Goal: Task Accomplishment & Management: Manage account settings

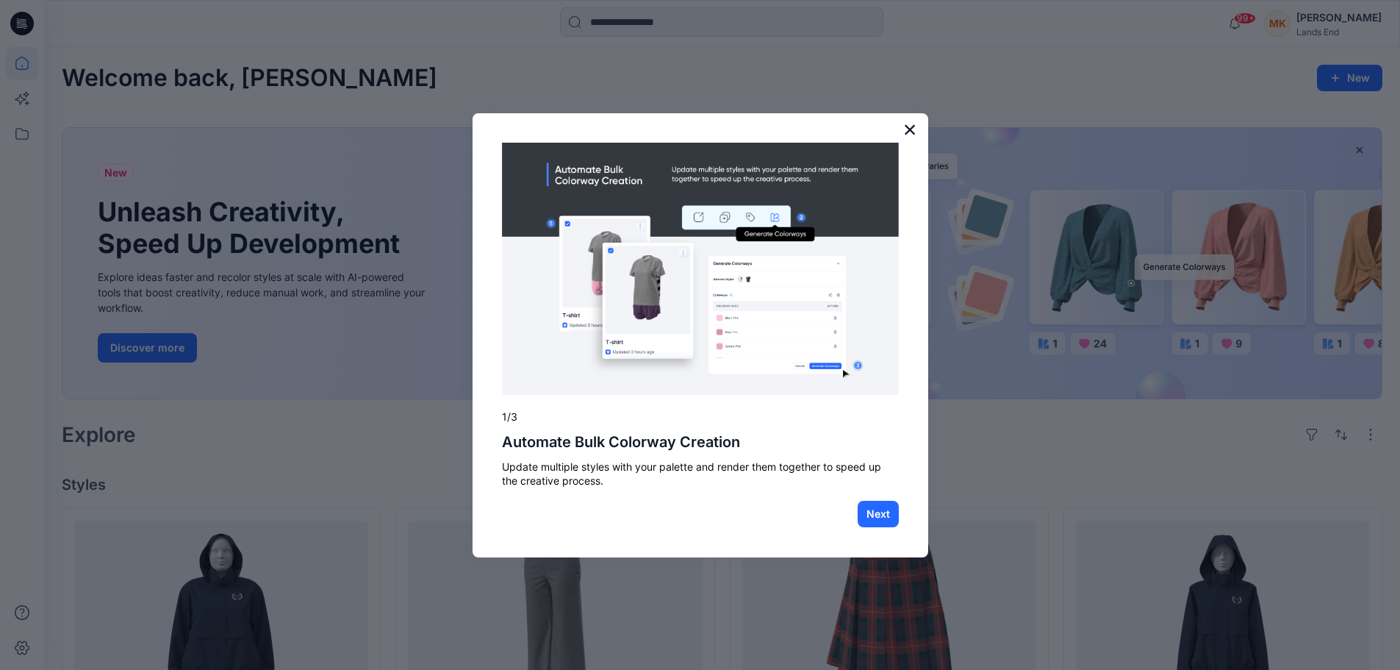
click at [906, 125] on button "×" at bounding box center [910, 130] width 14 height 24
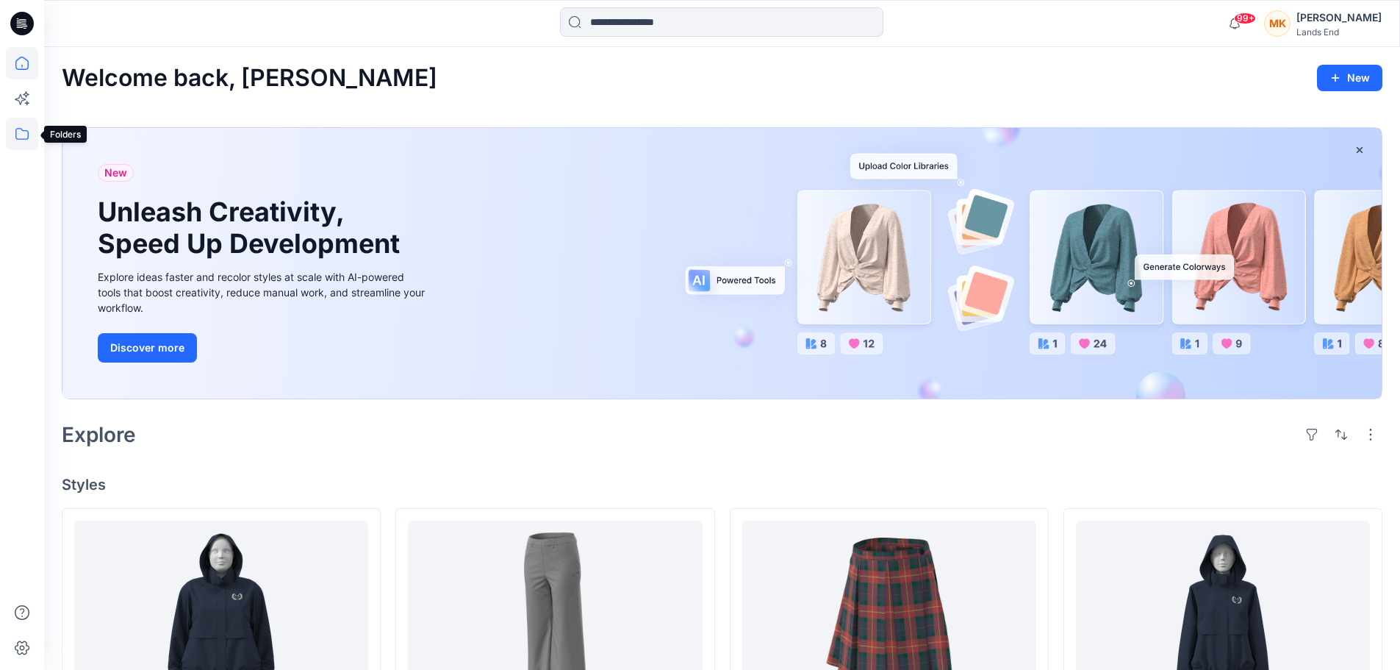
click at [18, 131] on icon at bounding box center [22, 134] width 32 height 32
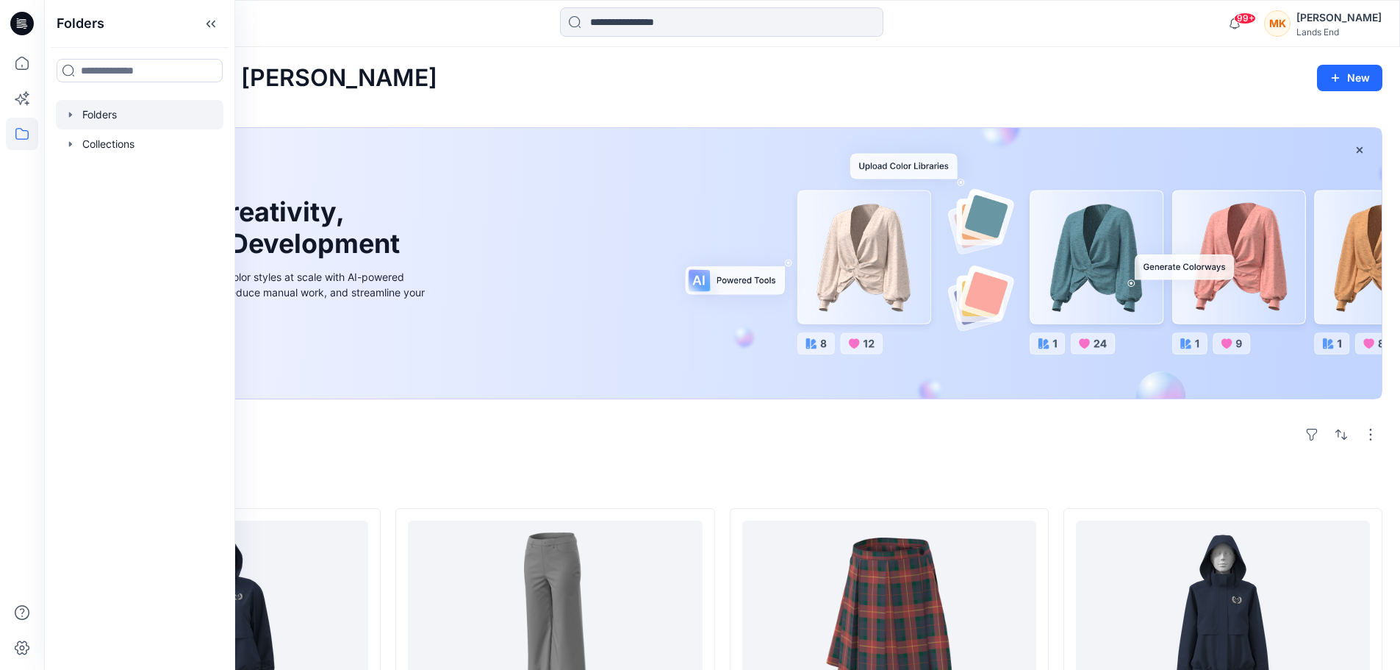
click at [92, 117] on div at bounding box center [140, 114] width 168 height 29
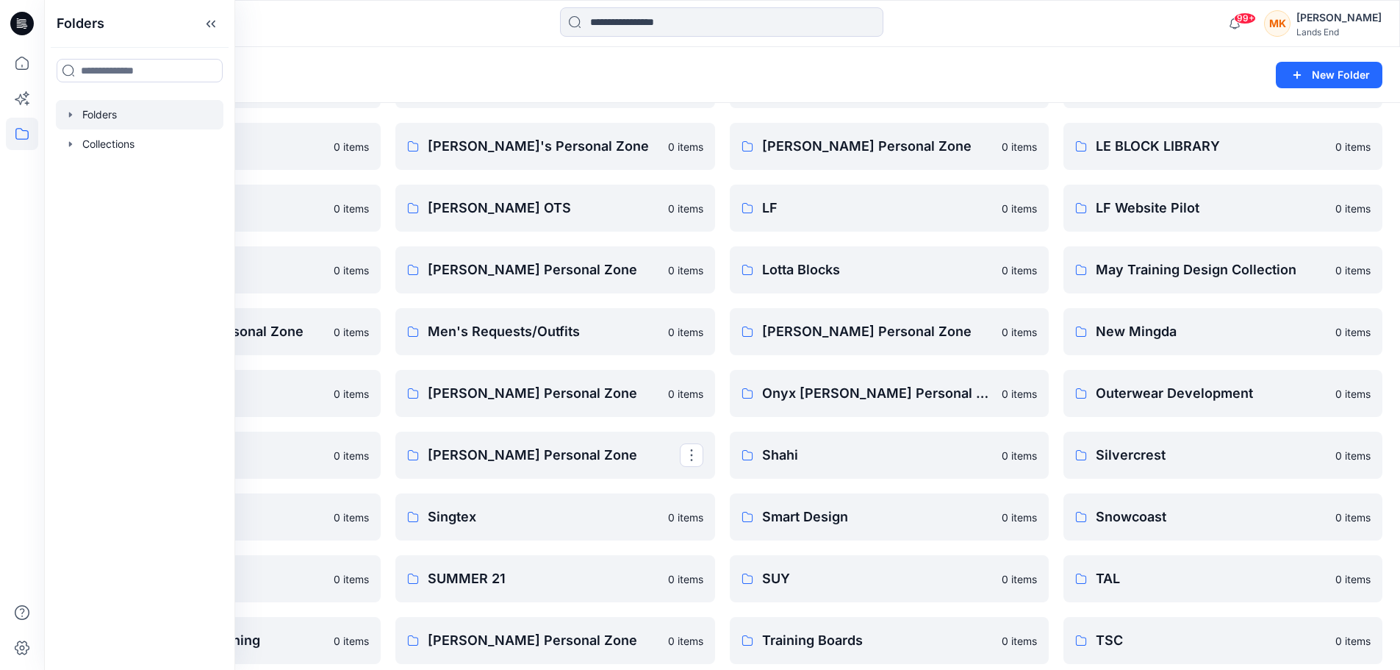
scroll to position [421, 0]
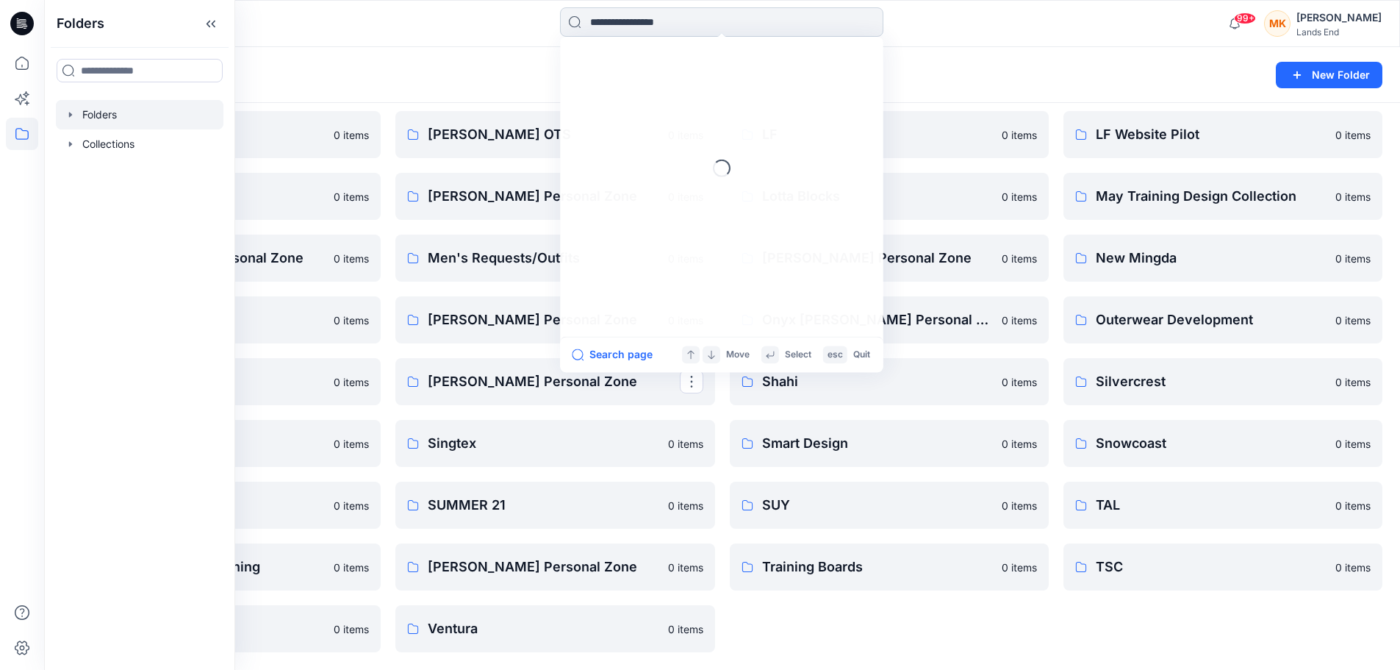
click at [677, 18] on input at bounding box center [721, 21] width 323 height 29
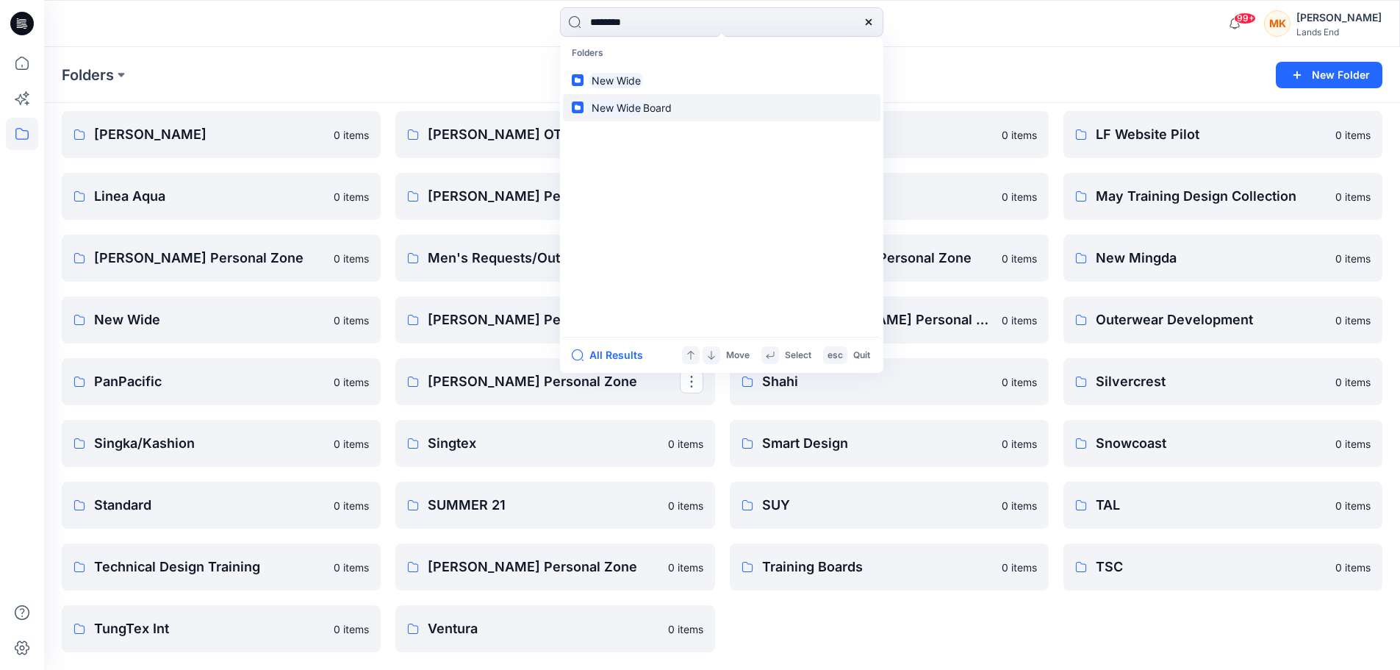
type input "********"
click at [609, 106] on mark "New Wide" at bounding box center [616, 107] width 54 height 17
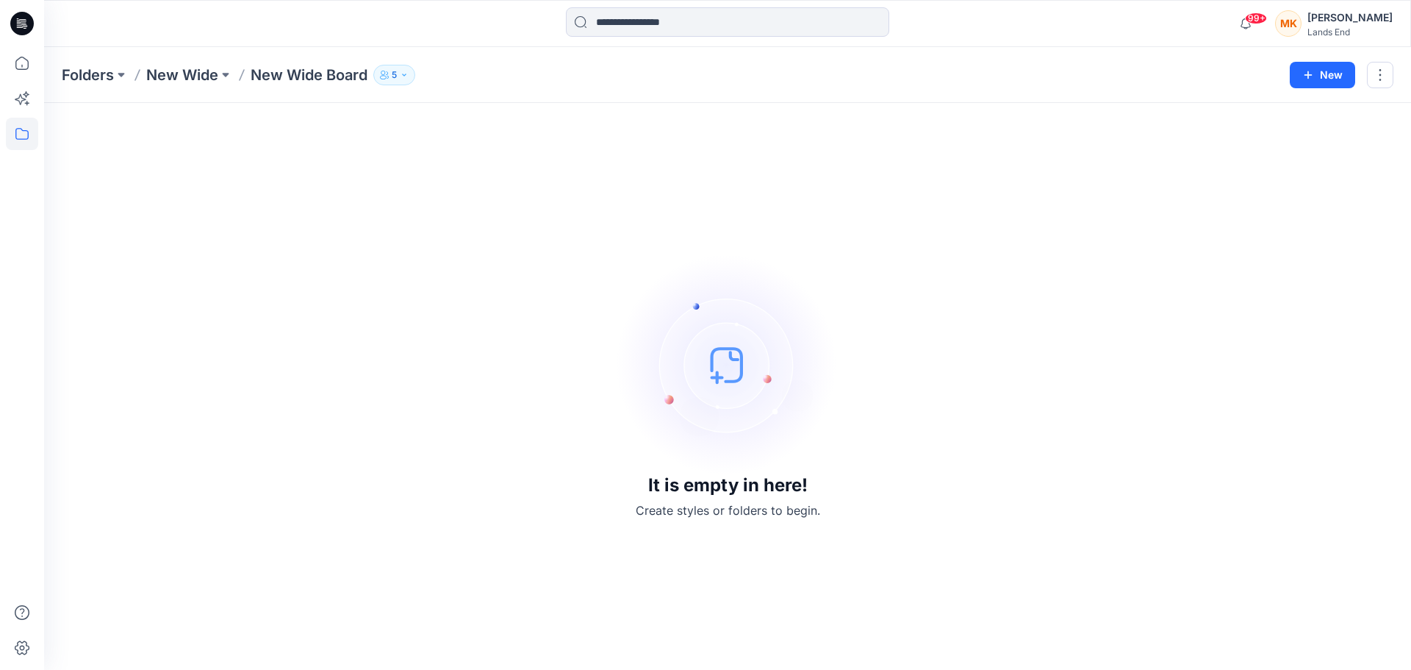
click at [190, 63] on div "Folders New Wide New Wide Board 5 New" at bounding box center [727, 75] width 1367 height 56
click at [189, 77] on p "New Wide" at bounding box center [182, 75] width 72 height 21
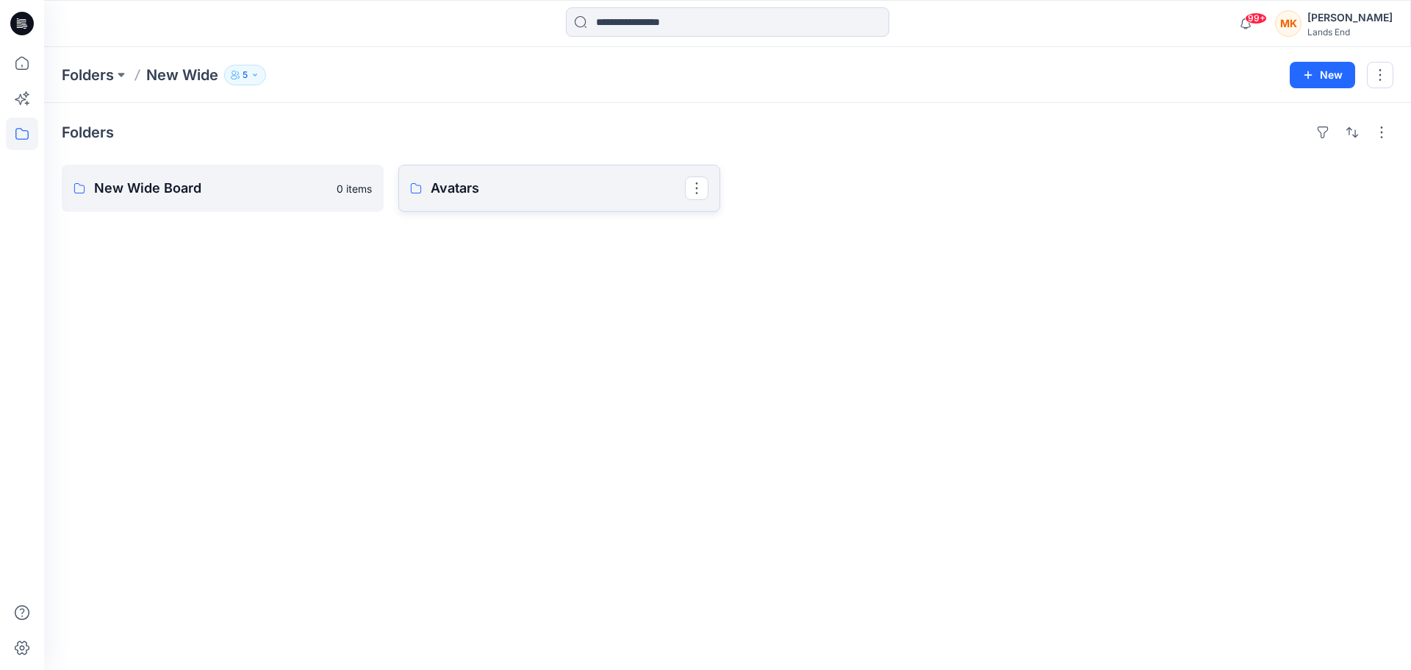
click at [468, 191] on p "Avatars" at bounding box center [558, 188] width 254 height 21
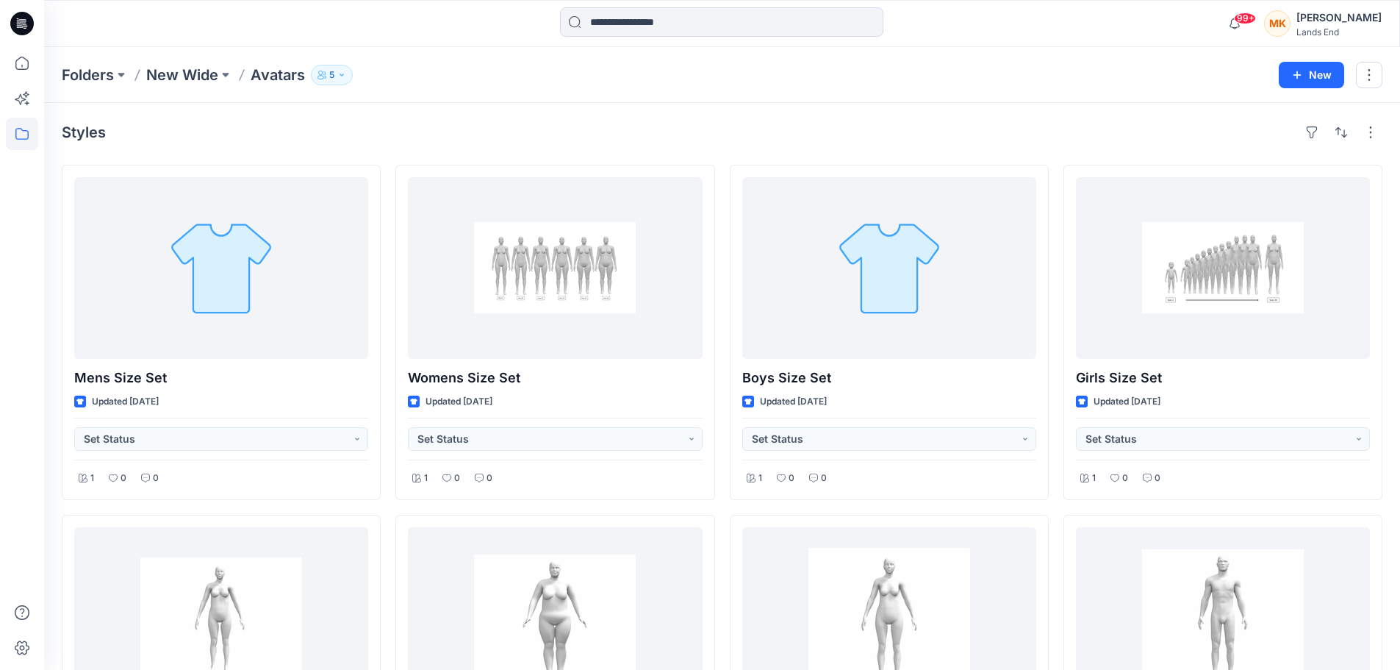
click at [342, 74] on icon "button" at bounding box center [342, 74] width 4 height 2
click at [204, 71] on p "New Wide" at bounding box center [182, 75] width 72 height 21
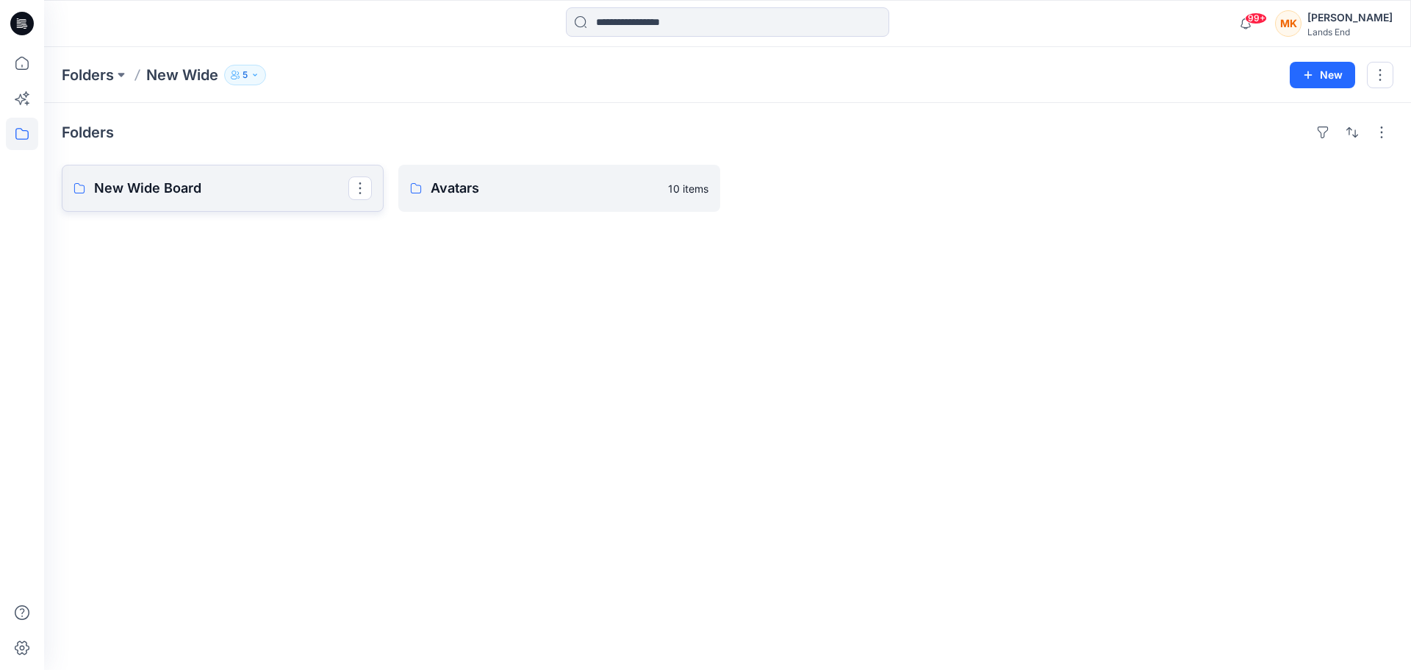
click at [144, 182] on p "New Wide Board" at bounding box center [221, 188] width 254 height 21
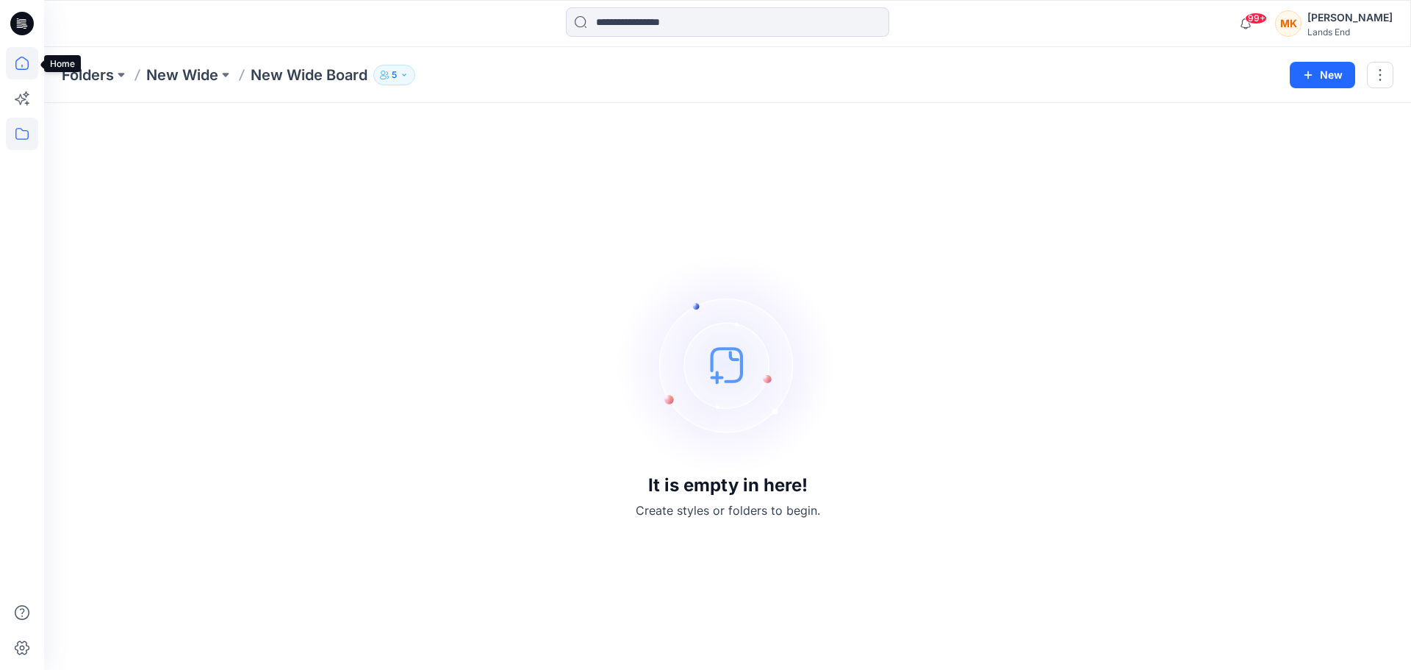
click at [21, 61] on icon at bounding box center [22, 63] width 32 height 32
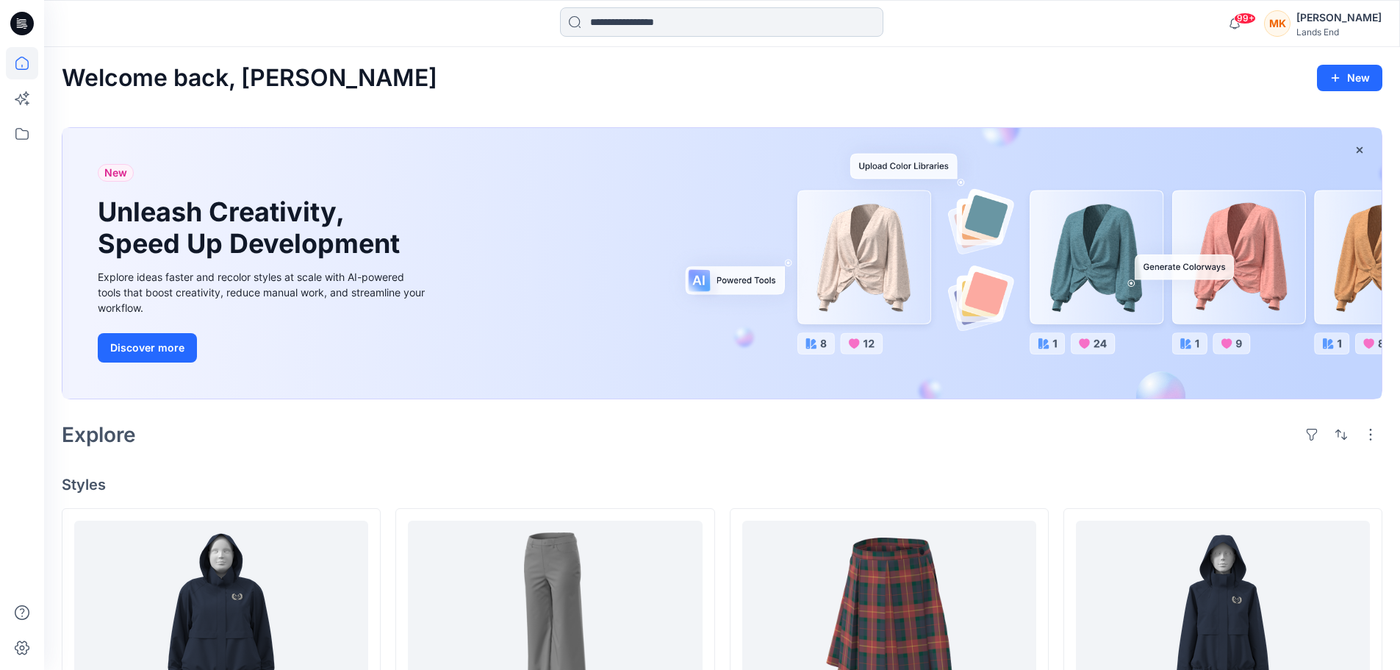
click at [644, 20] on input at bounding box center [721, 21] width 323 height 29
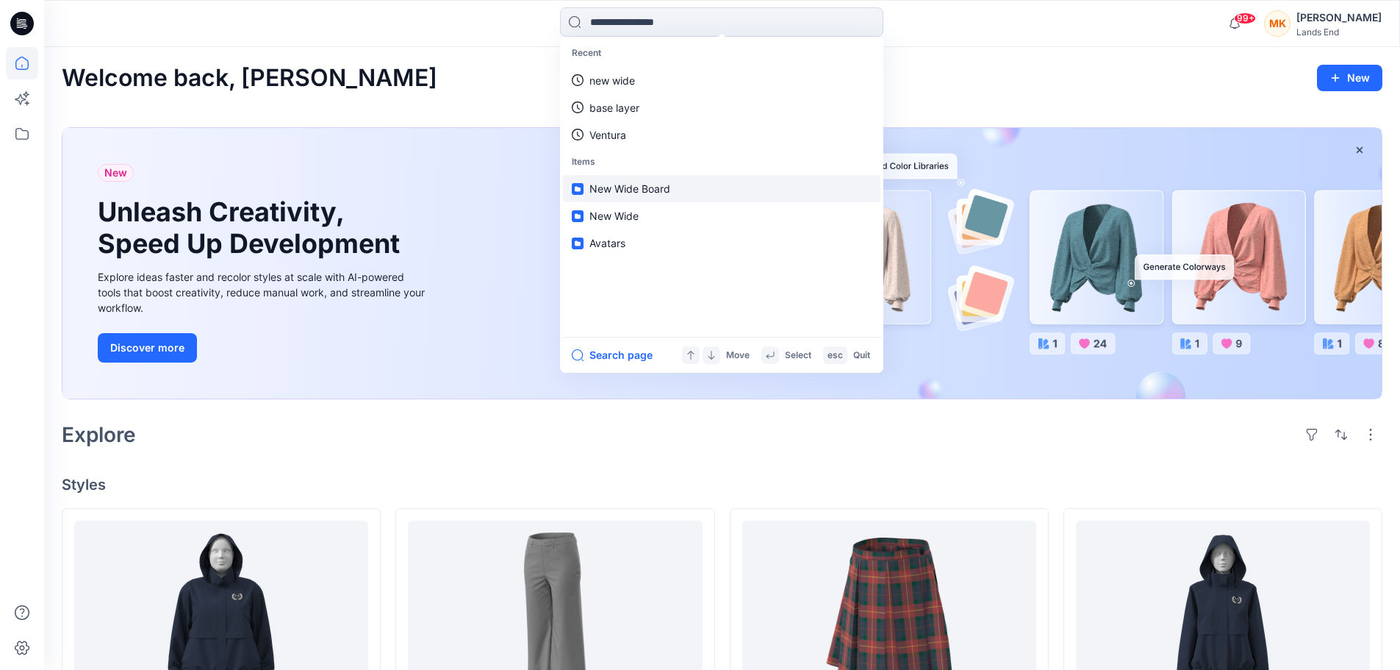
click at [648, 191] on span "New Wide Board" at bounding box center [629, 188] width 81 height 12
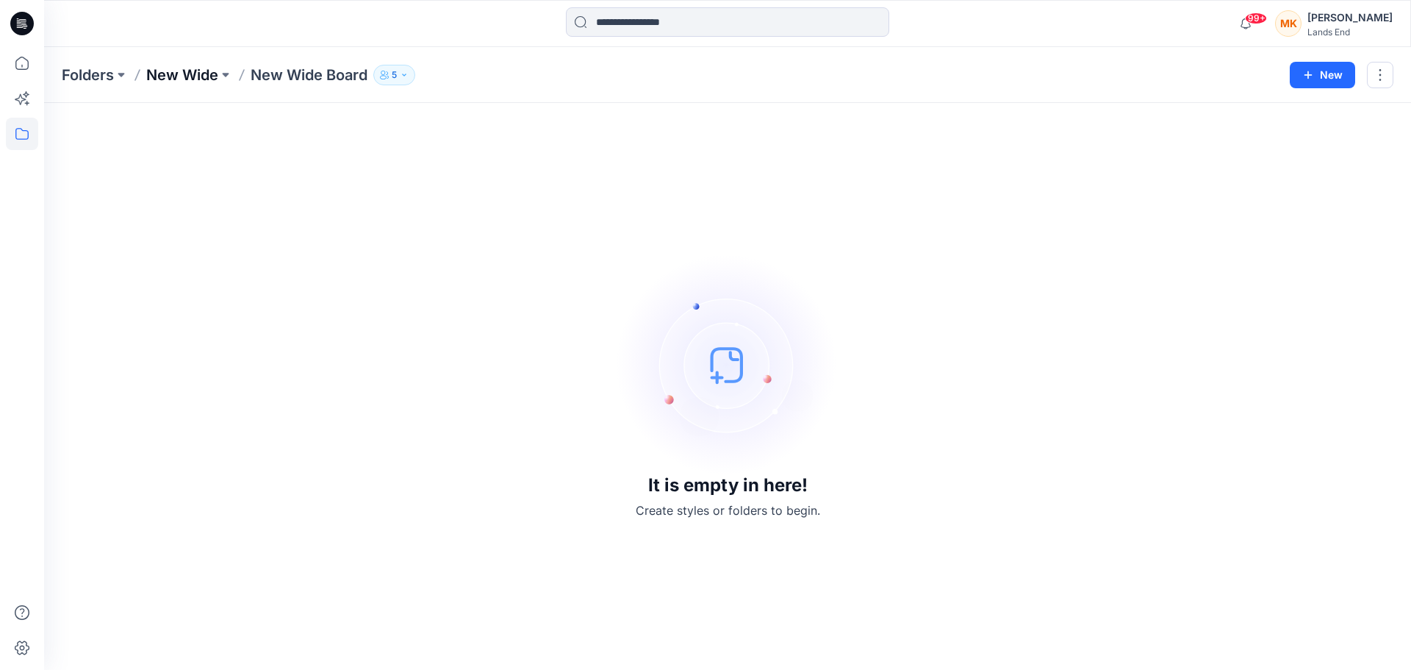
click at [179, 76] on p "New Wide" at bounding box center [182, 75] width 72 height 21
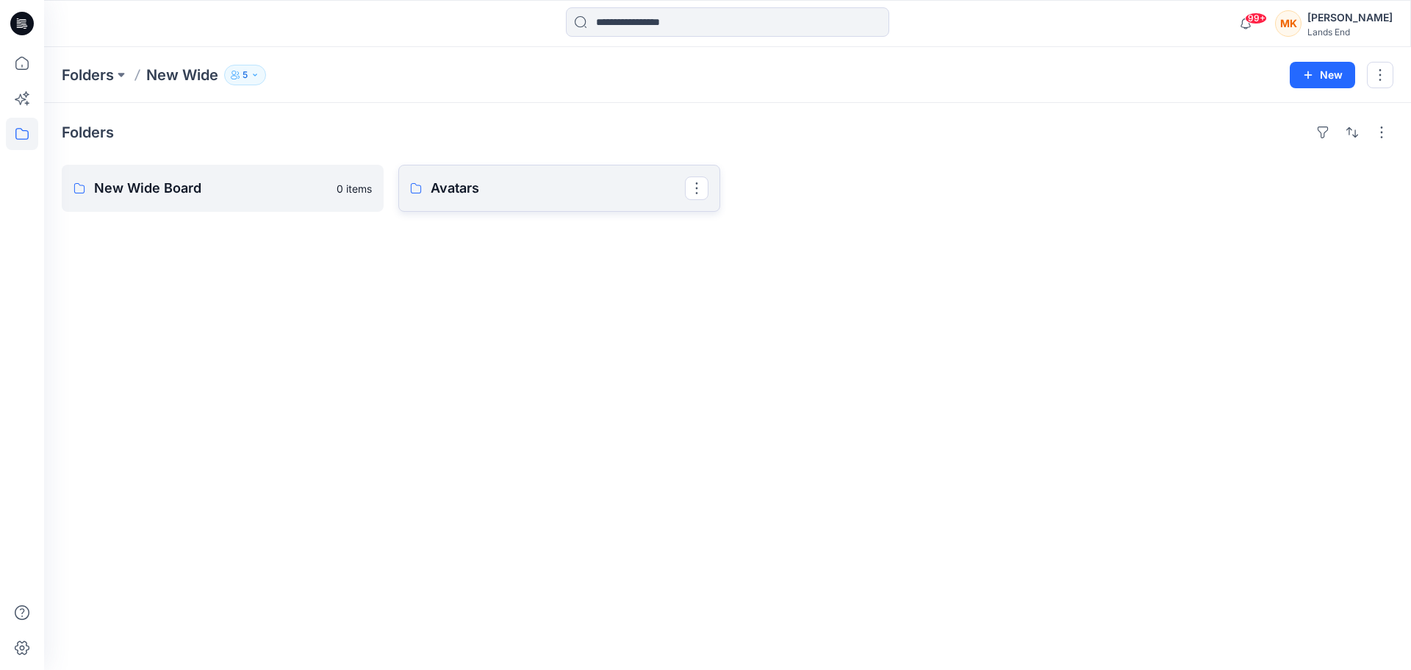
click at [546, 196] on p "Avatars" at bounding box center [558, 188] width 254 height 21
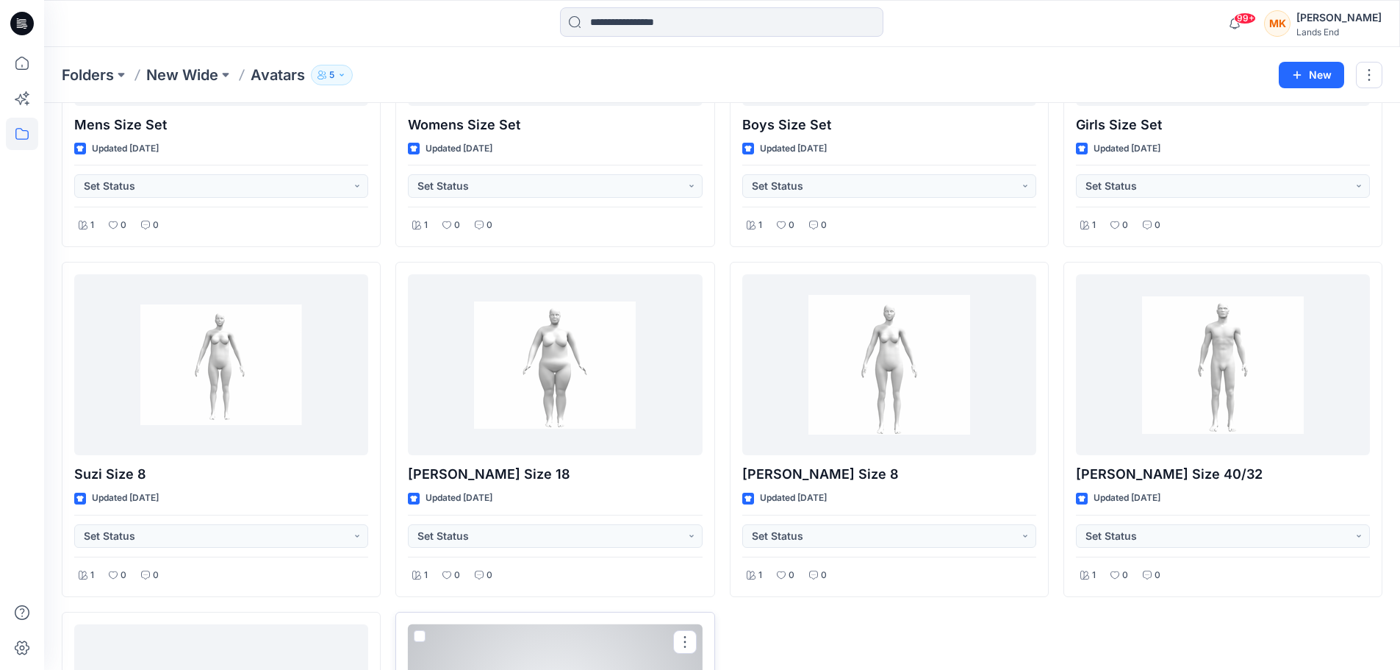
scroll to position [106, 0]
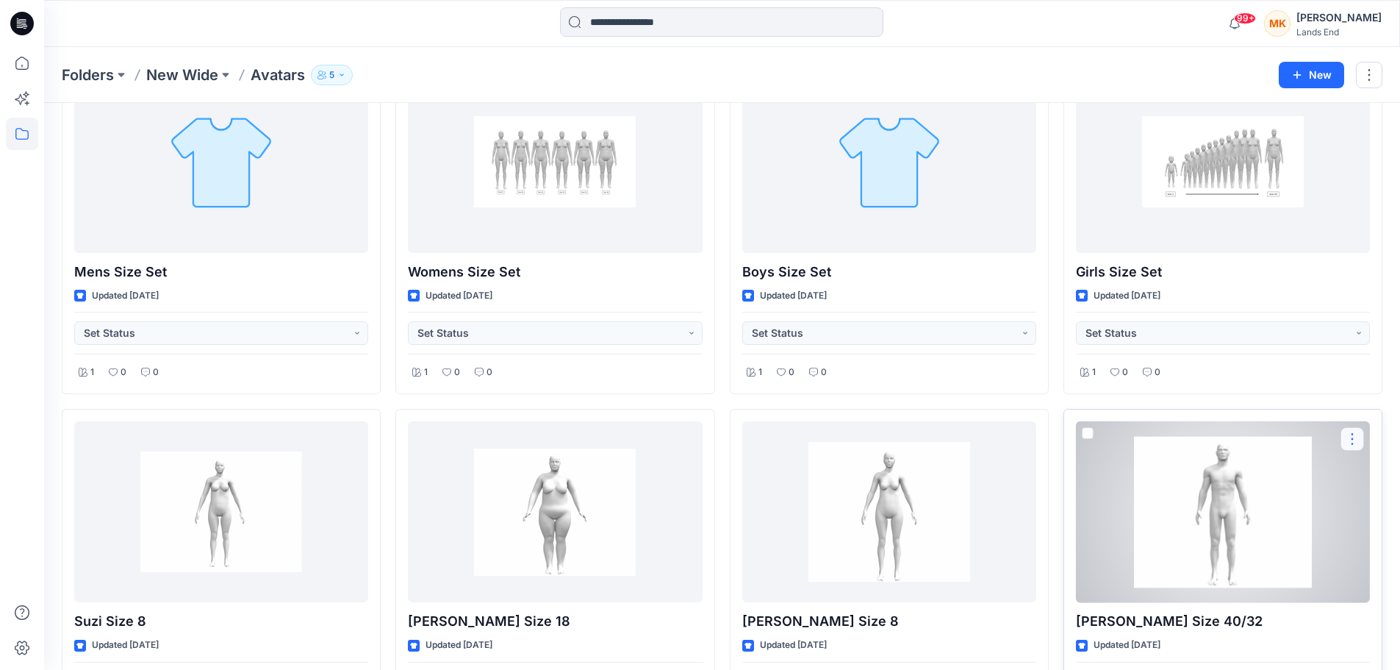
click at [1352, 439] on button "button" at bounding box center [1353, 439] width 24 height 24
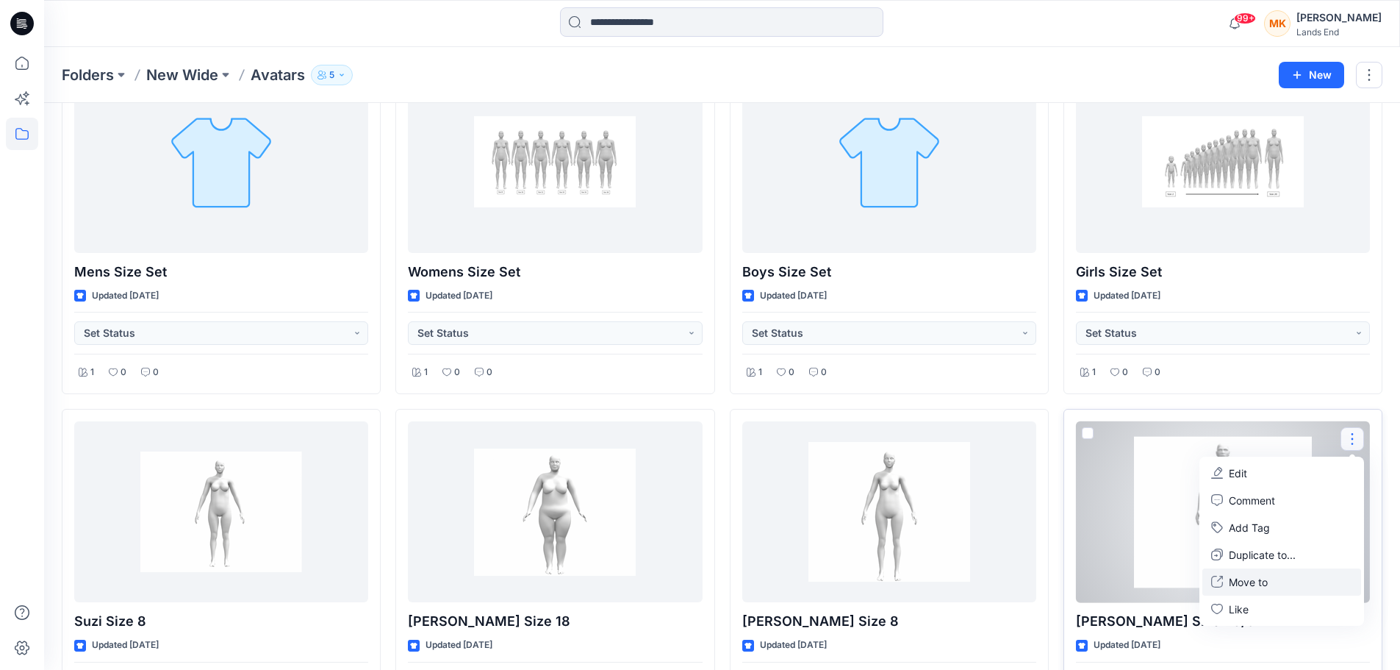
scroll to position [179, 0]
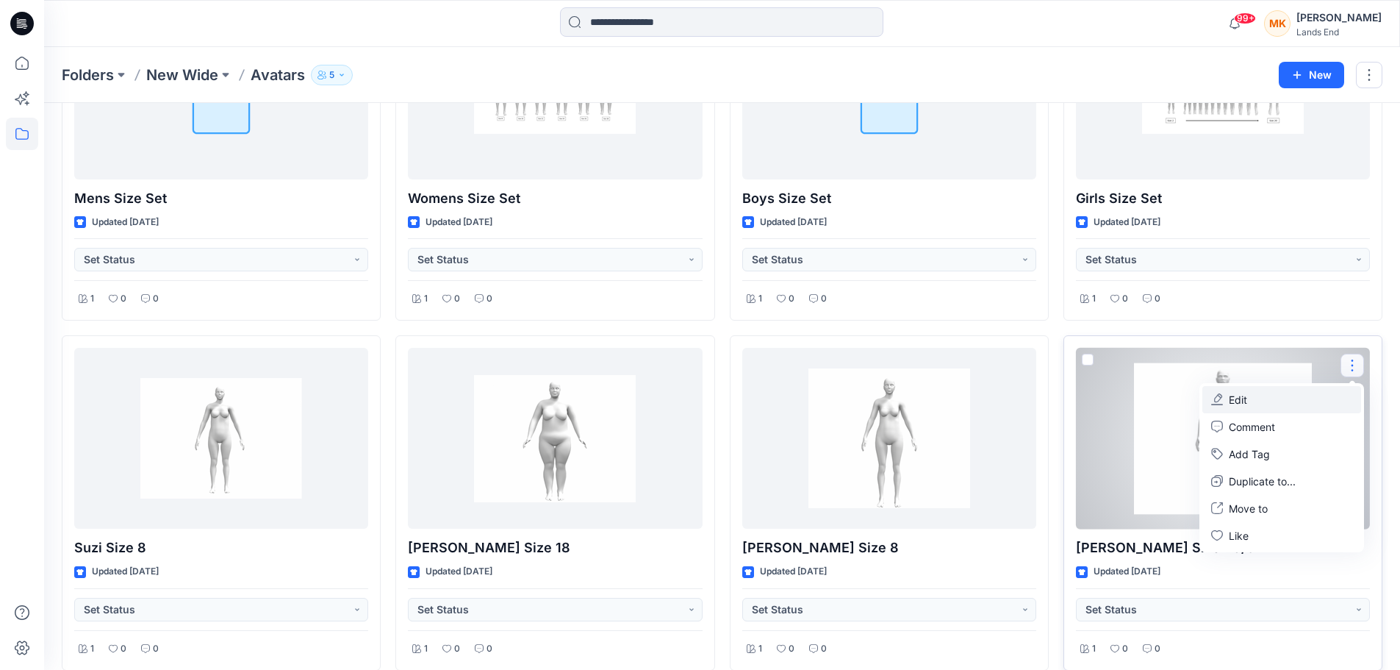
click at [1242, 399] on p "Edit" at bounding box center [1238, 399] width 18 height 15
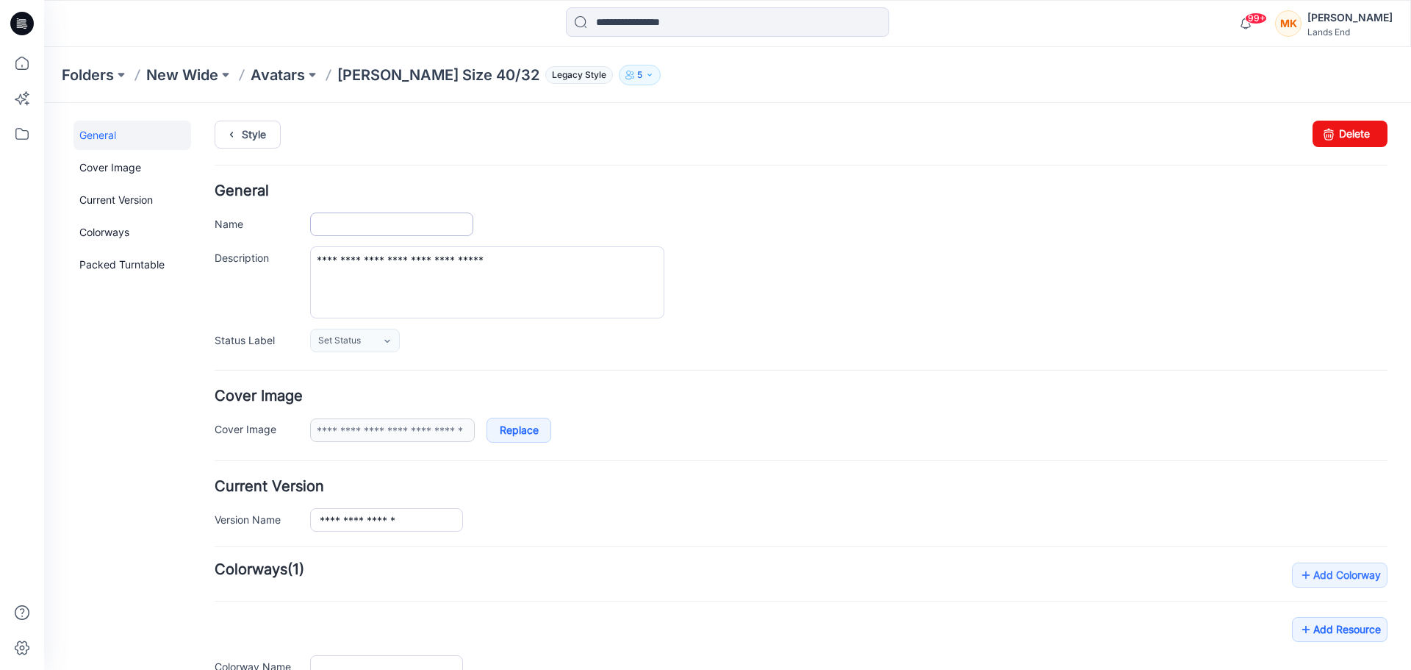
type input "**********"
drag, startPoint x: 1327, startPoint y: 133, endPoint x: 805, endPoint y: 154, distance: 522.2
click at [1327, 133] on icon at bounding box center [1328, 134] width 21 height 26
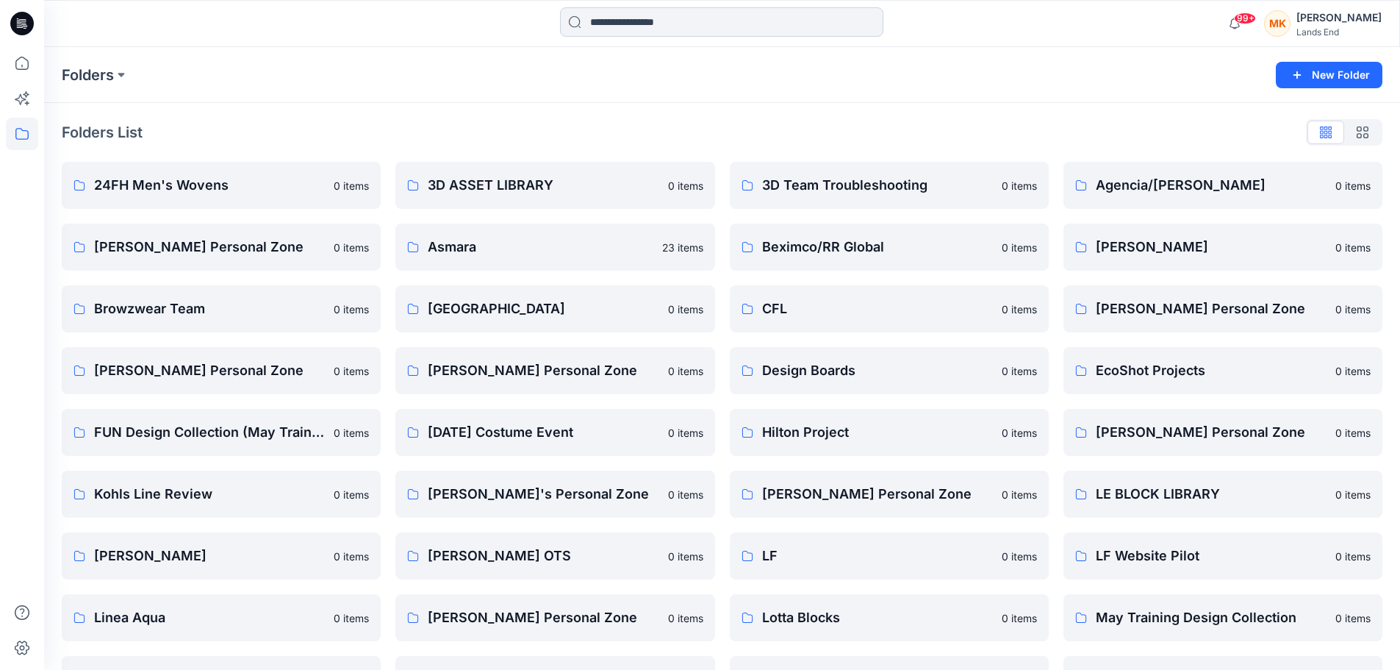
click at [664, 14] on input at bounding box center [721, 21] width 323 height 29
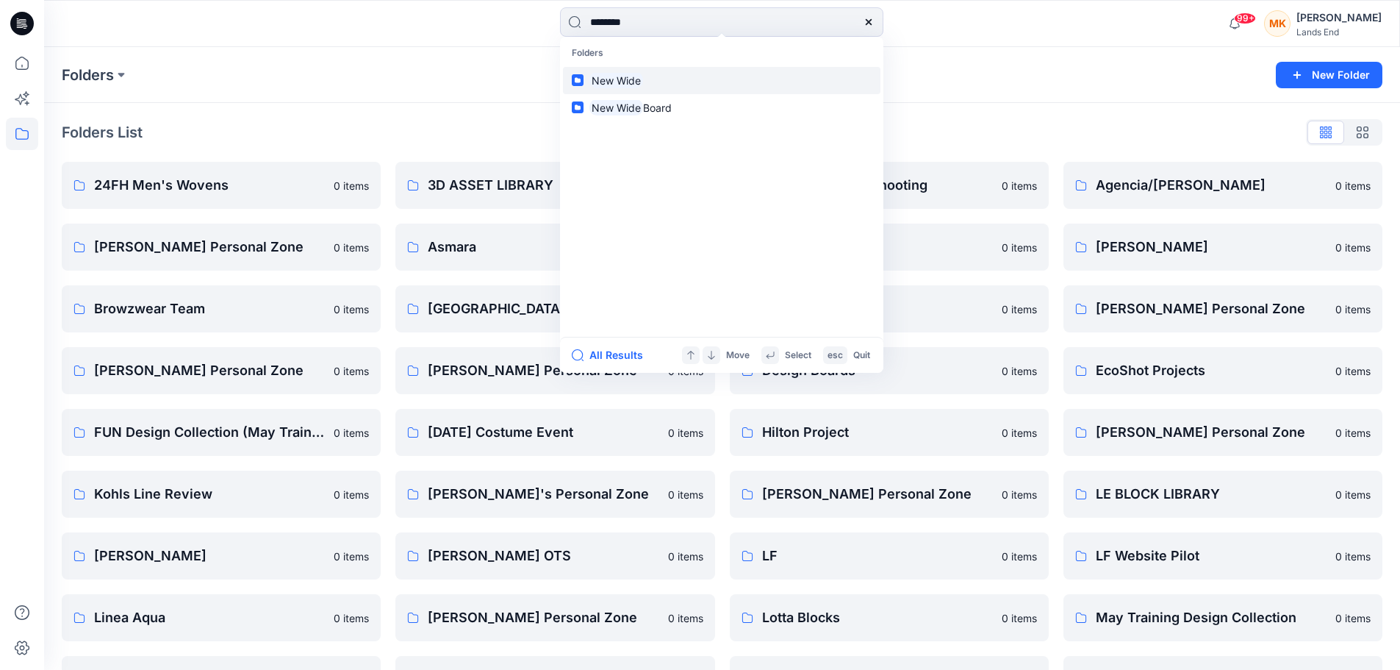
type input "********"
click at [619, 80] on mark "New Wide" at bounding box center [616, 80] width 54 height 17
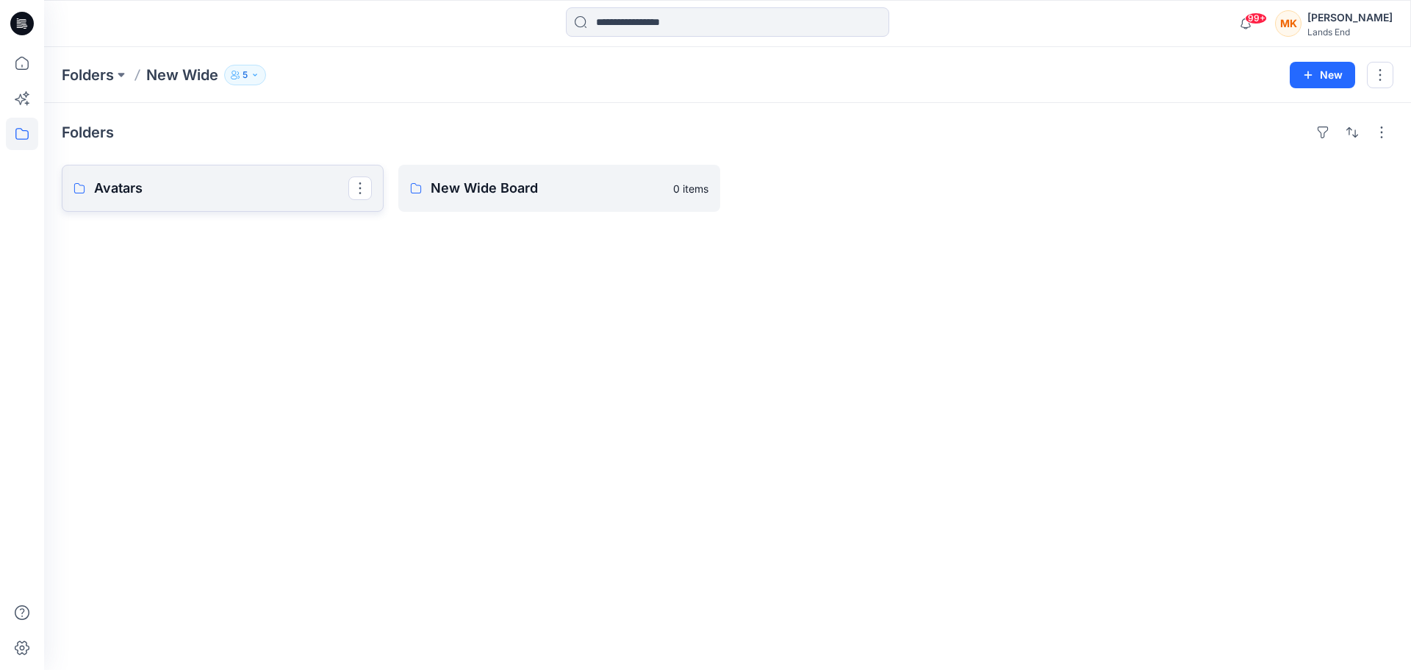
click at [201, 185] on p "Avatars" at bounding box center [221, 188] width 254 height 21
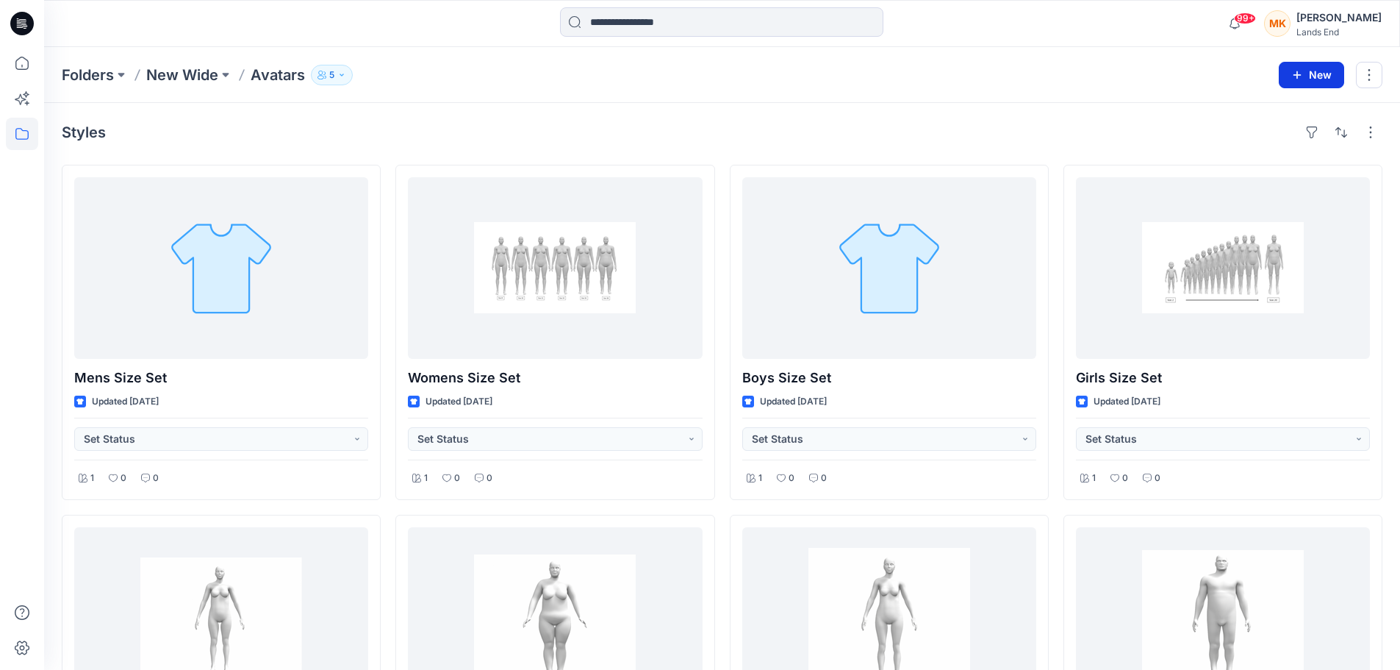
click at [1296, 72] on icon "button" at bounding box center [1297, 75] width 12 height 12
click at [1369, 74] on button "button" at bounding box center [1369, 75] width 26 height 26
click at [936, 90] on div "Folders New Wide Avatars 5 New Edit Duplicate to... Delete Folder" at bounding box center [722, 75] width 1356 height 56
click at [21, 62] on icon at bounding box center [22, 63] width 32 height 32
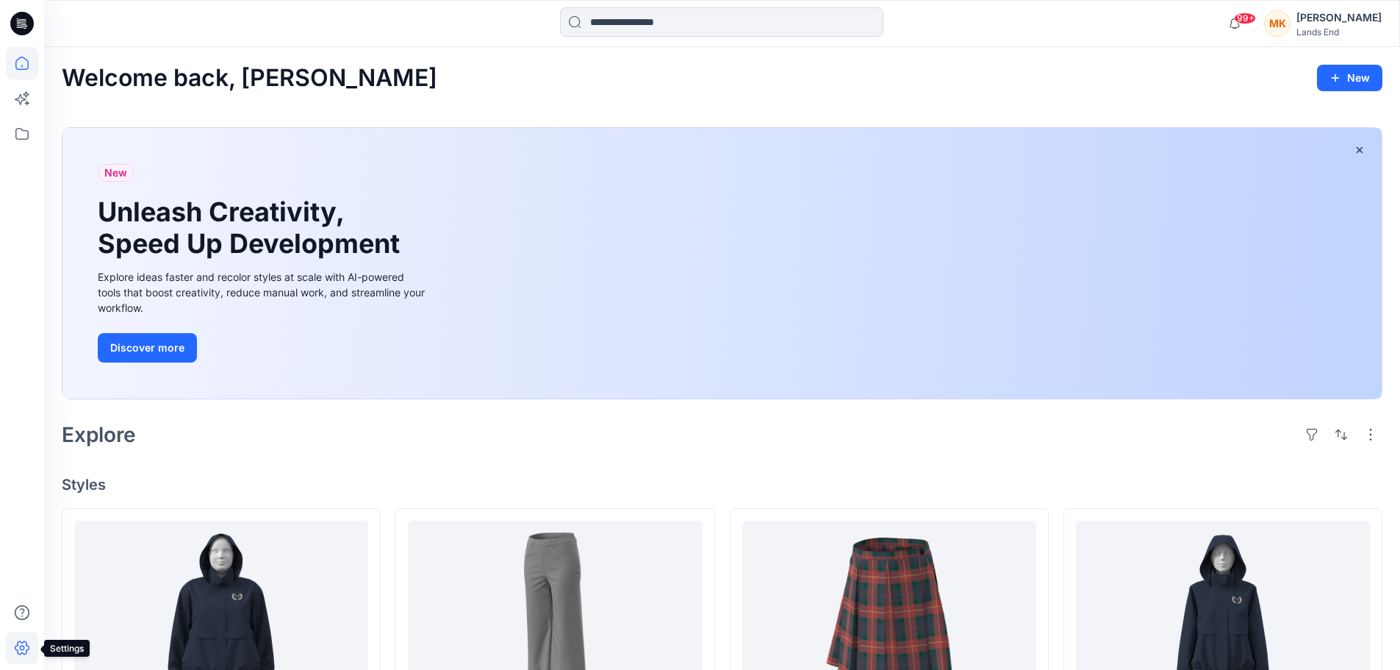
click at [23, 649] on icon at bounding box center [22, 647] width 5 height 5
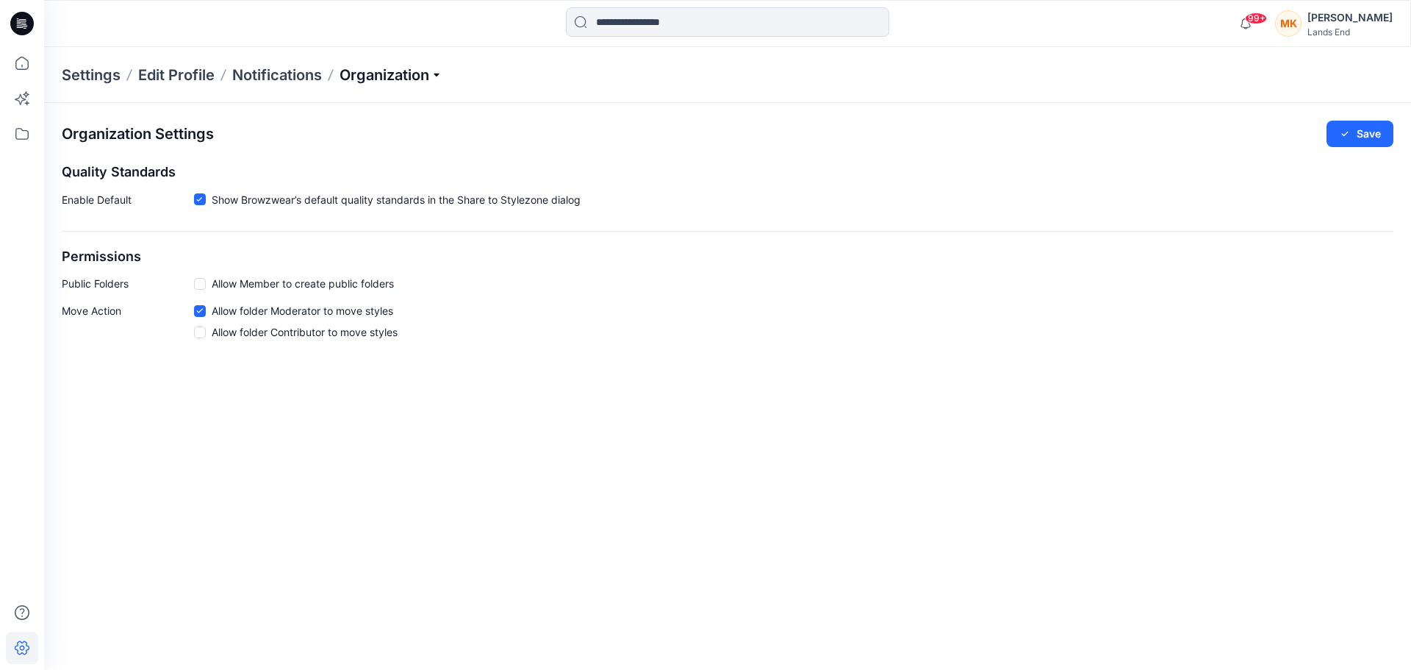
click at [428, 73] on p "Organization" at bounding box center [391, 75] width 103 height 21
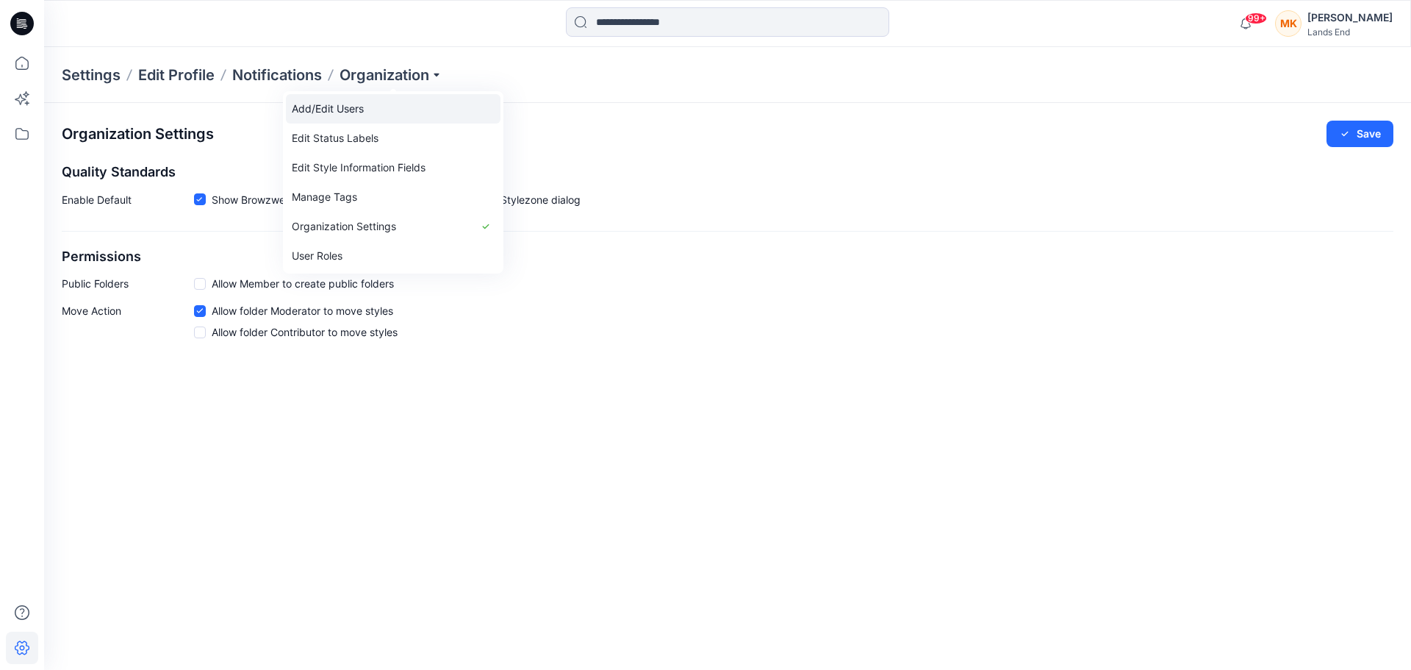
click at [340, 111] on link "Add/Edit Users" at bounding box center [393, 108] width 215 height 29
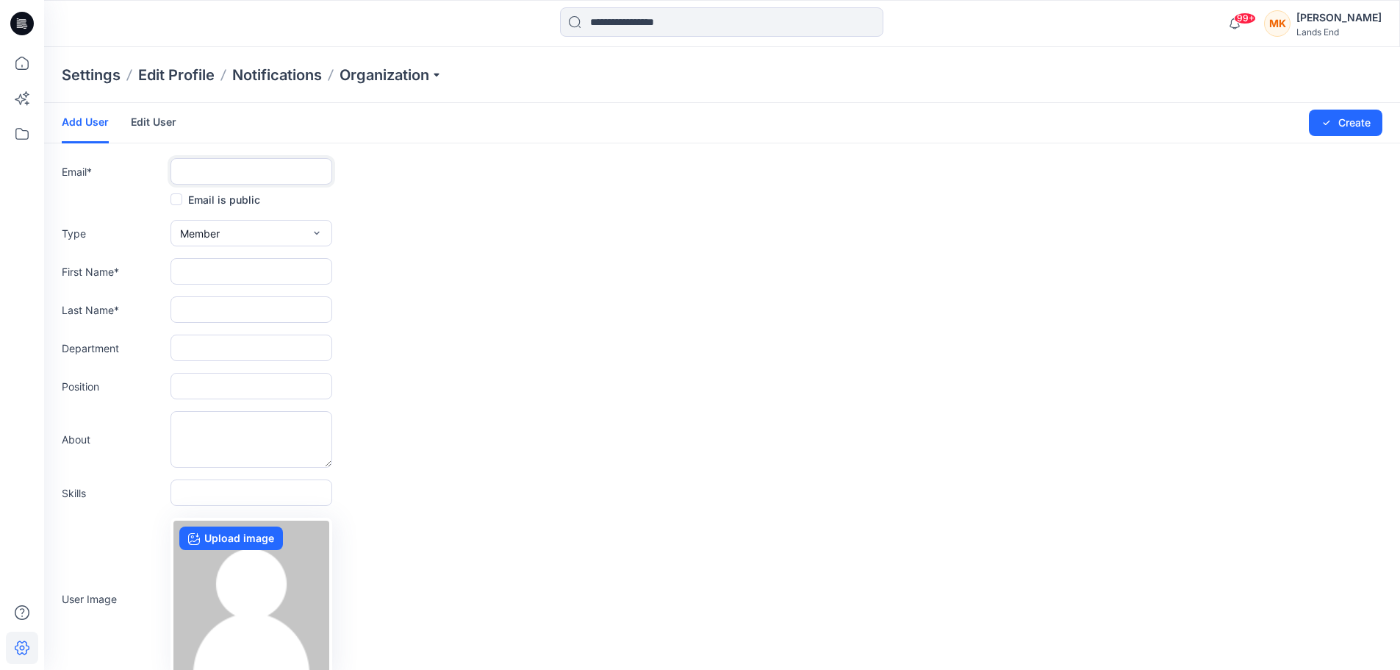
click at [243, 168] on input "text" at bounding box center [252, 171] width 162 height 26
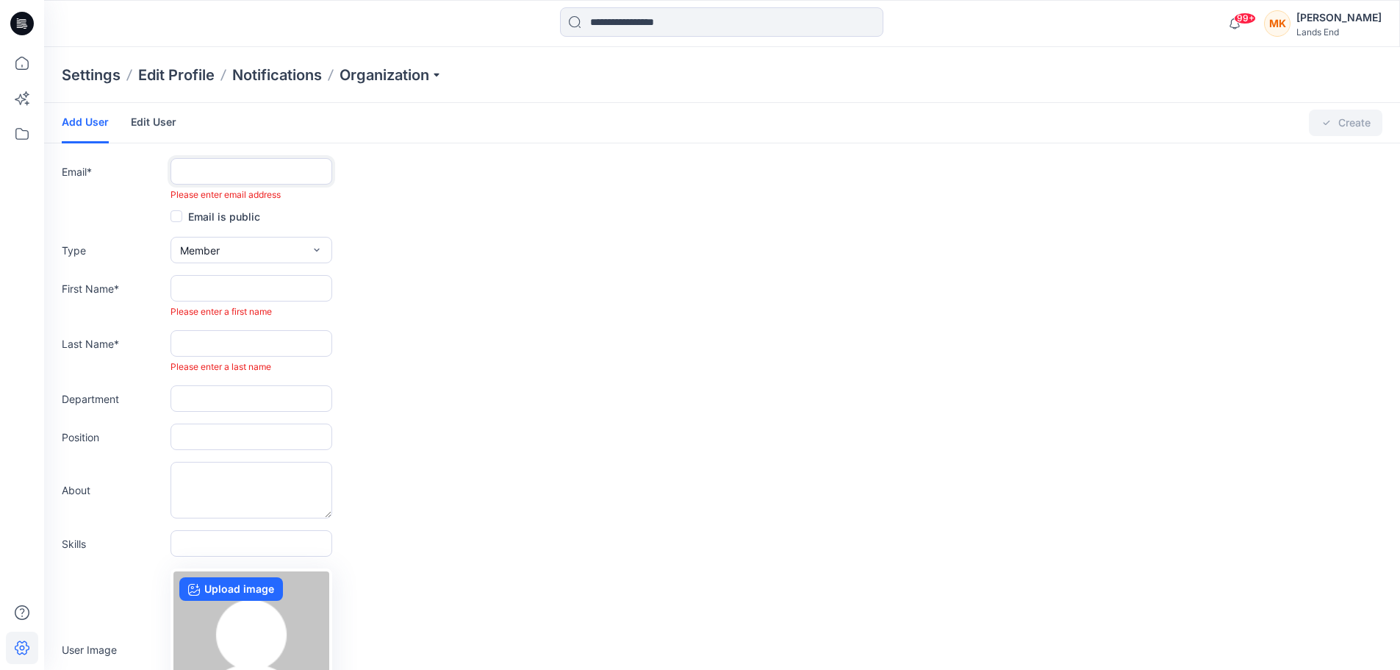
click at [263, 168] on input "text" at bounding box center [252, 171] width 162 height 26
paste input "**********"
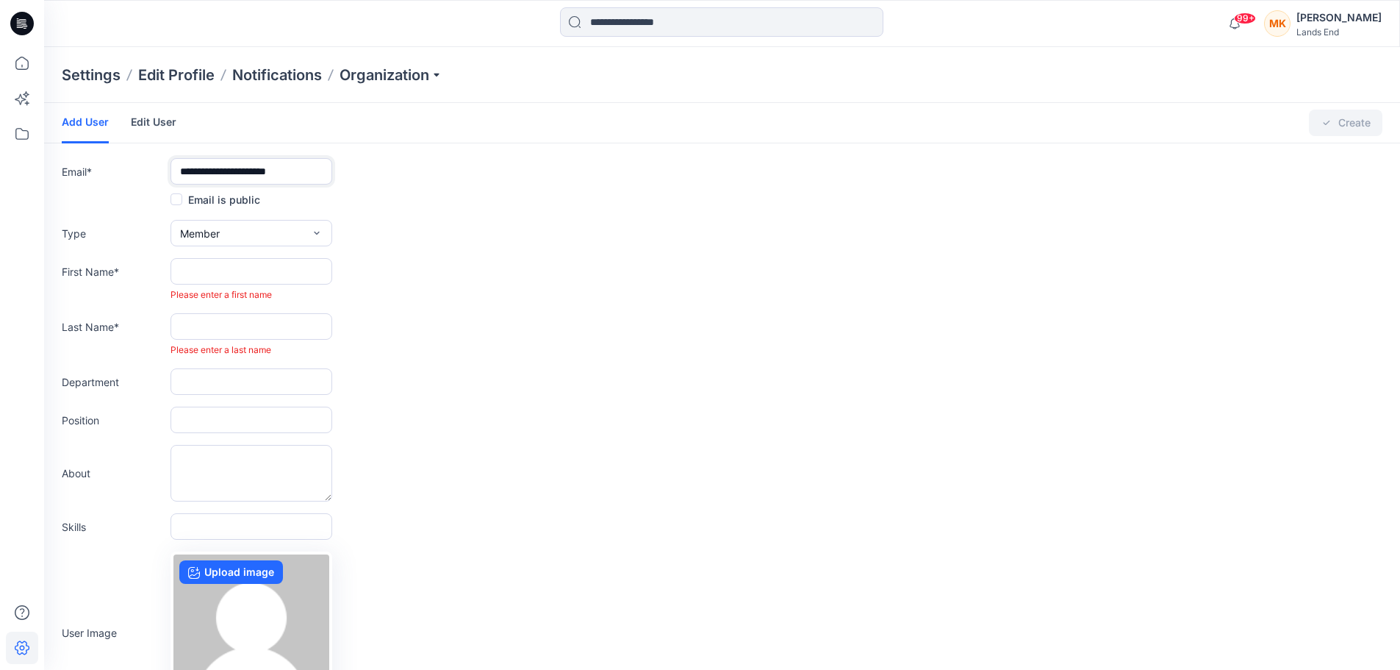
type input "**********"
click at [291, 274] on input "text" at bounding box center [252, 271] width 162 height 26
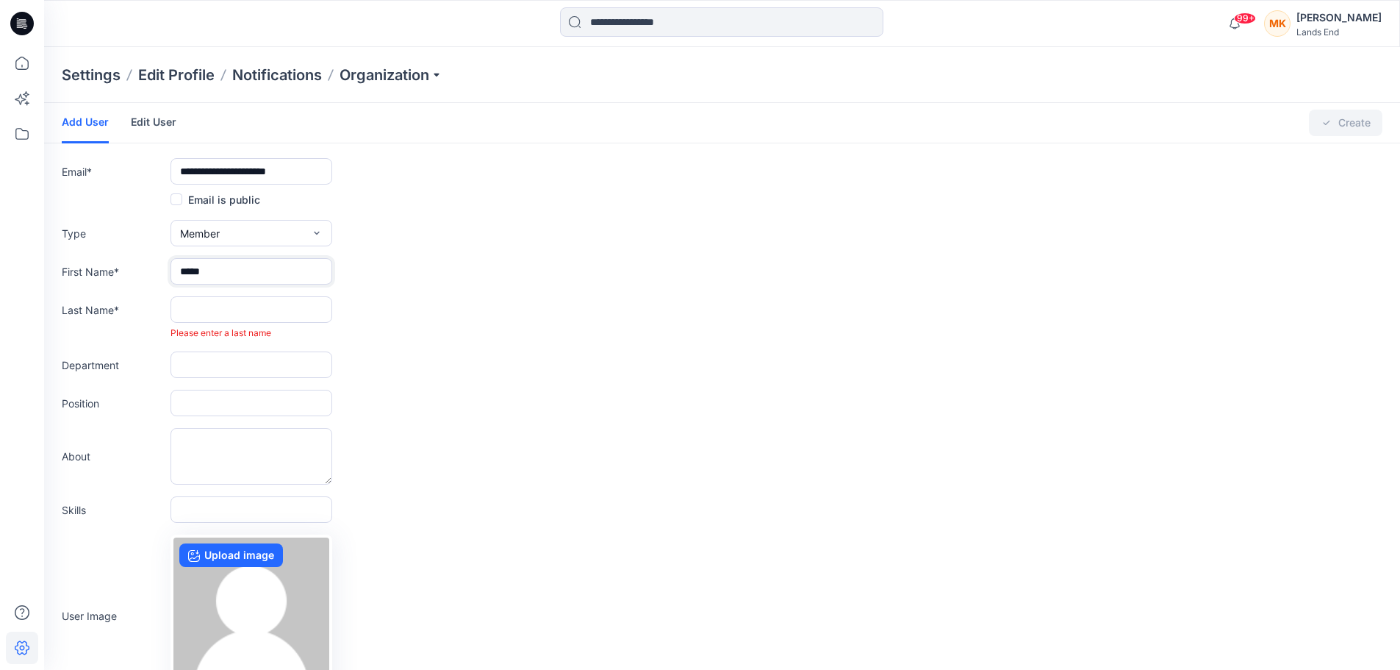
type input "*****"
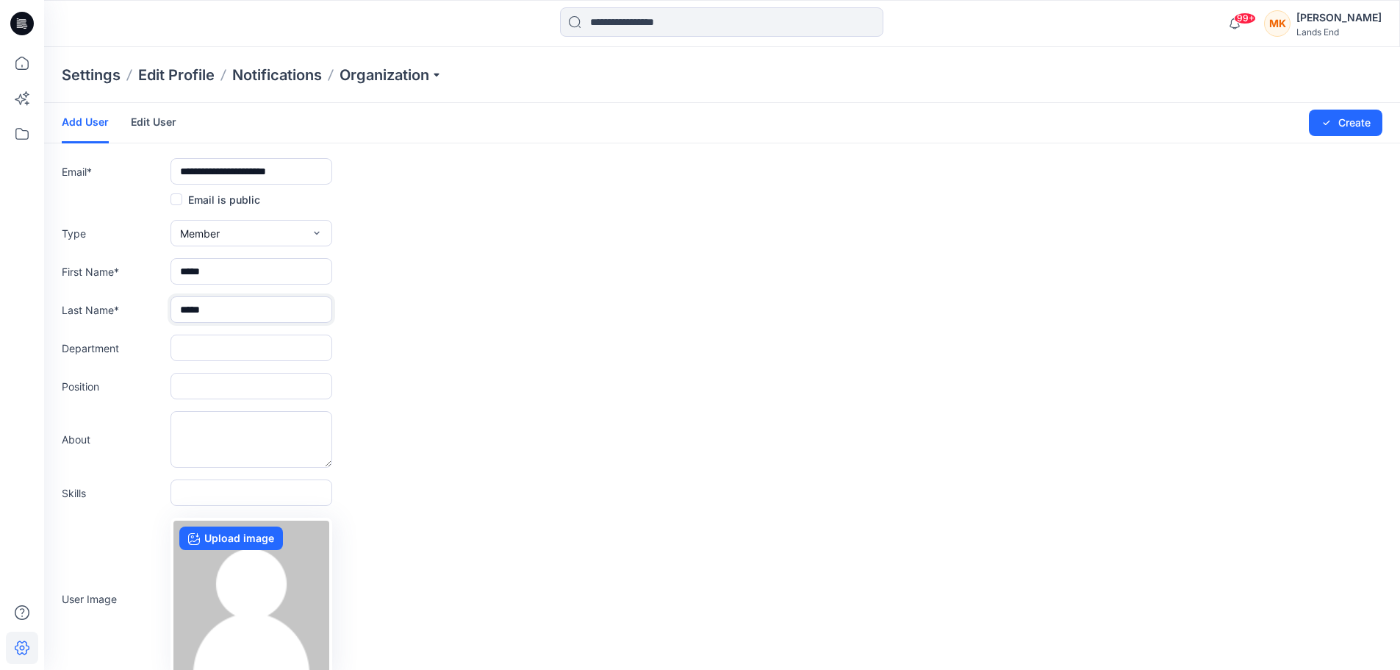
type input "*****"
click at [265, 342] on input "text" at bounding box center [252, 347] width 162 height 26
type input "********"
click at [1334, 123] on button "Create" at bounding box center [1345, 123] width 73 height 26
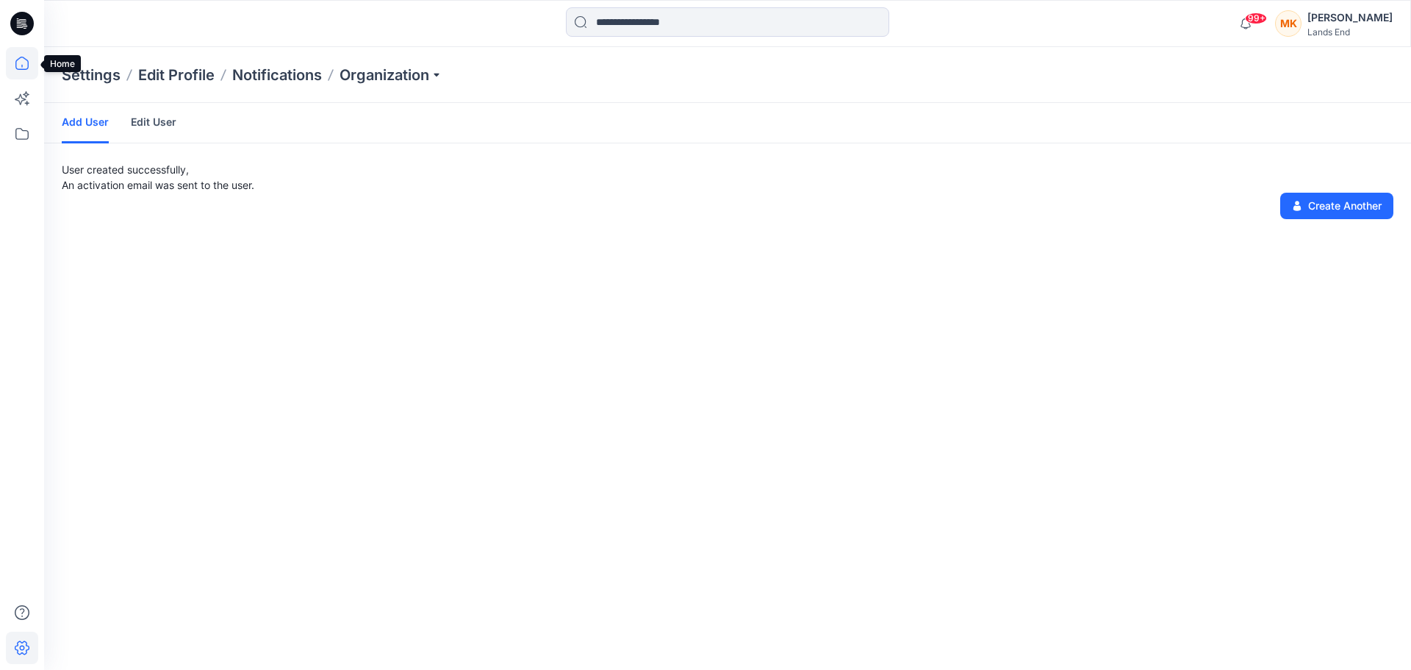
click at [15, 62] on icon at bounding box center [22, 63] width 32 height 32
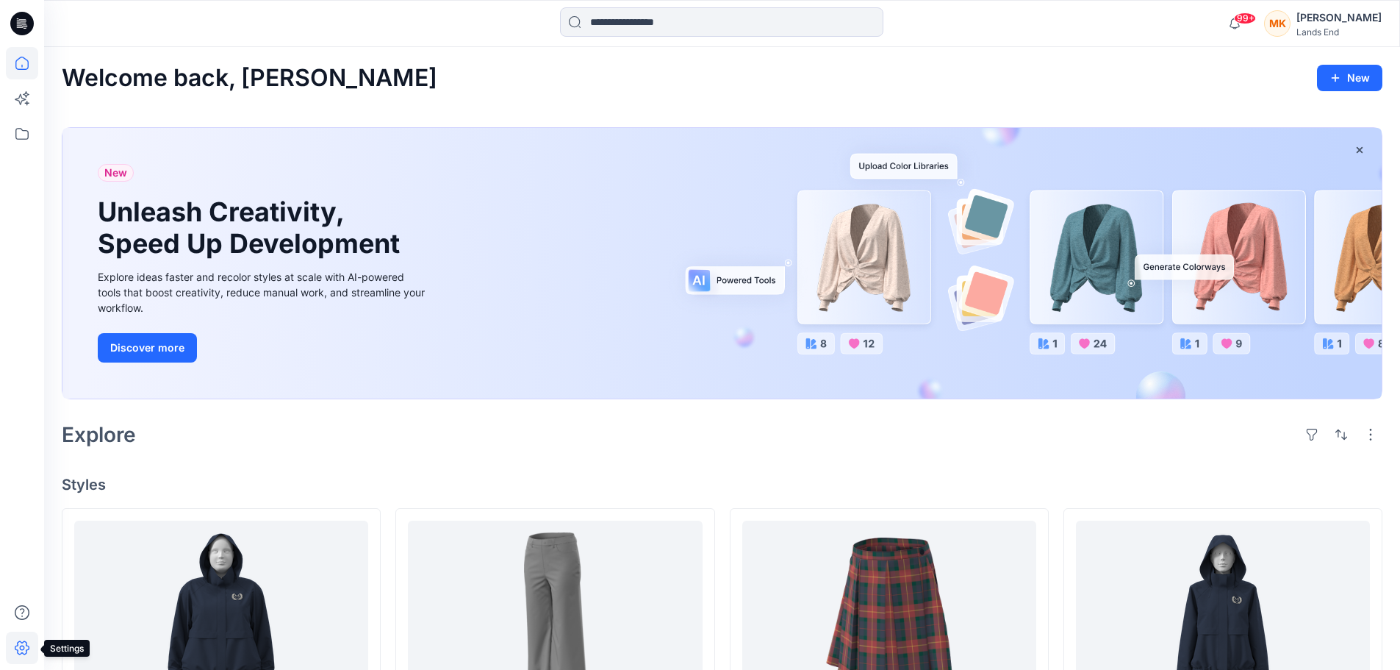
click at [20, 649] on icon at bounding box center [22, 647] width 32 height 32
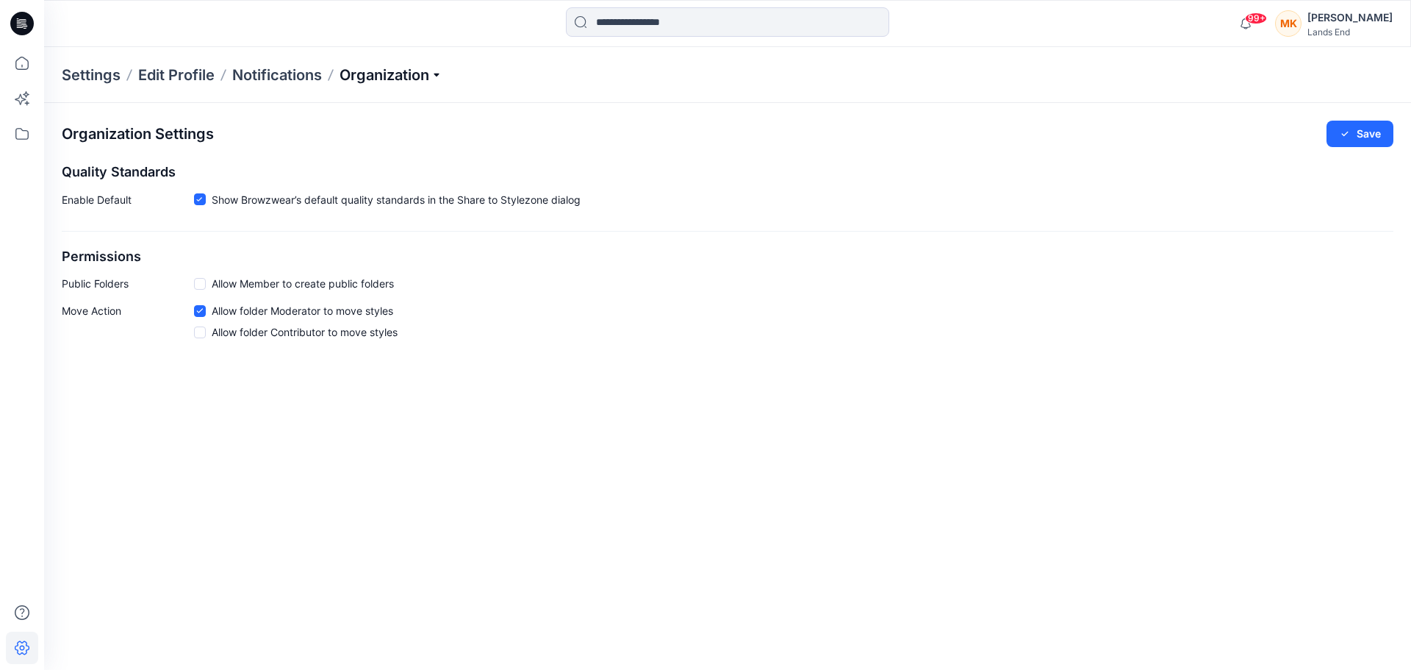
click at [431, 72] on p "Organization" at bounding box center [391, 75] width 103 height 21
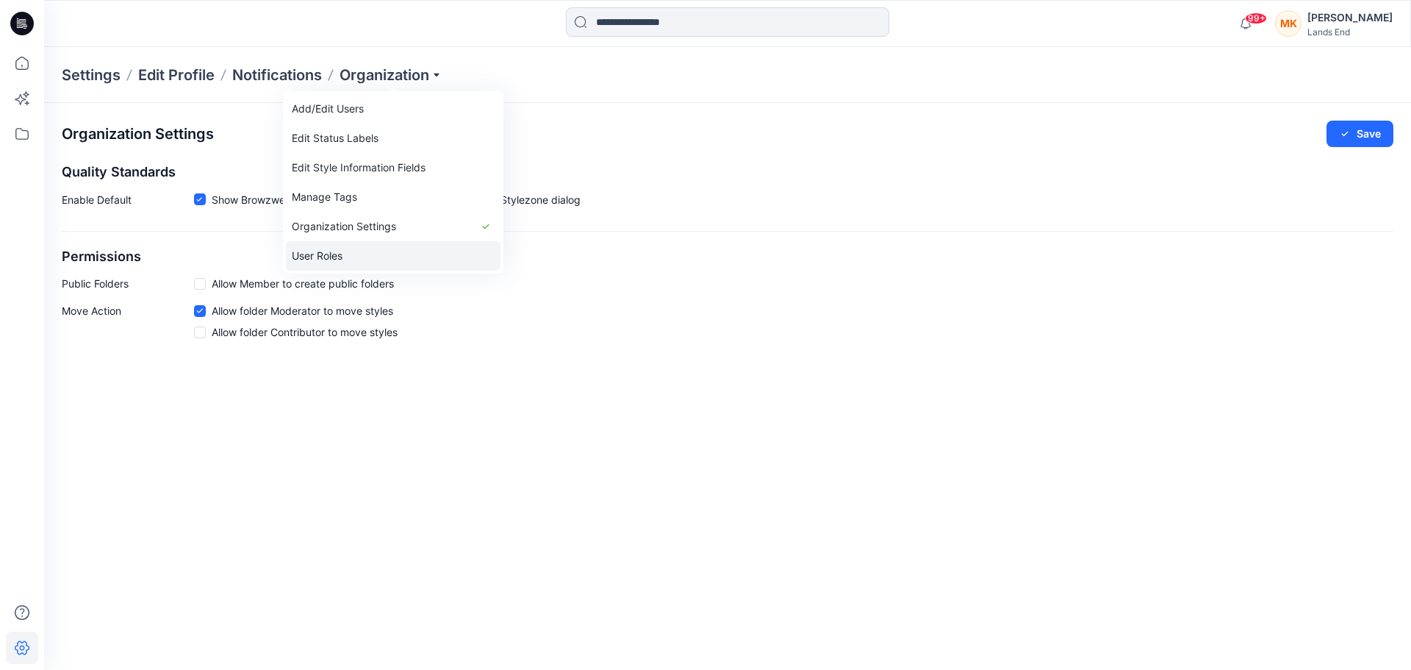
click at [334, 259] on link "User Roles" at bounding box center [393, 255] width 215 height 29
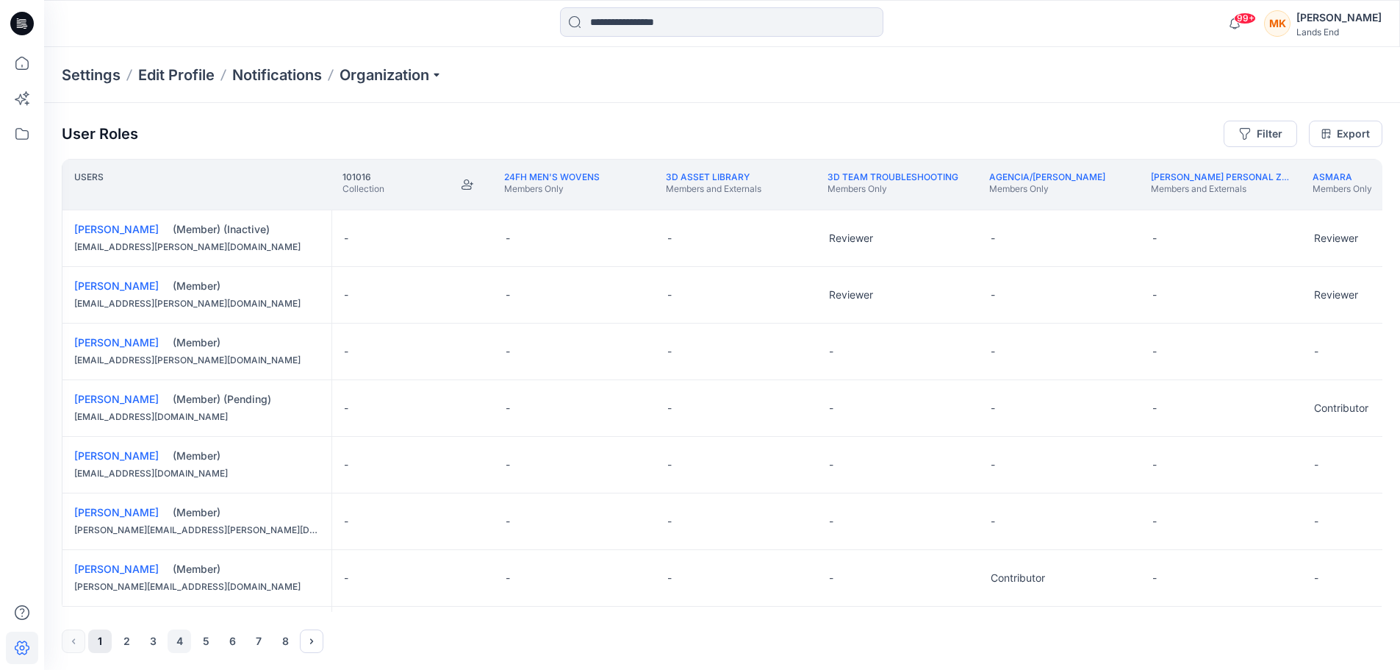
click at [177, 642] on button "4" at bounding box center [180, 641] width 24 height 24
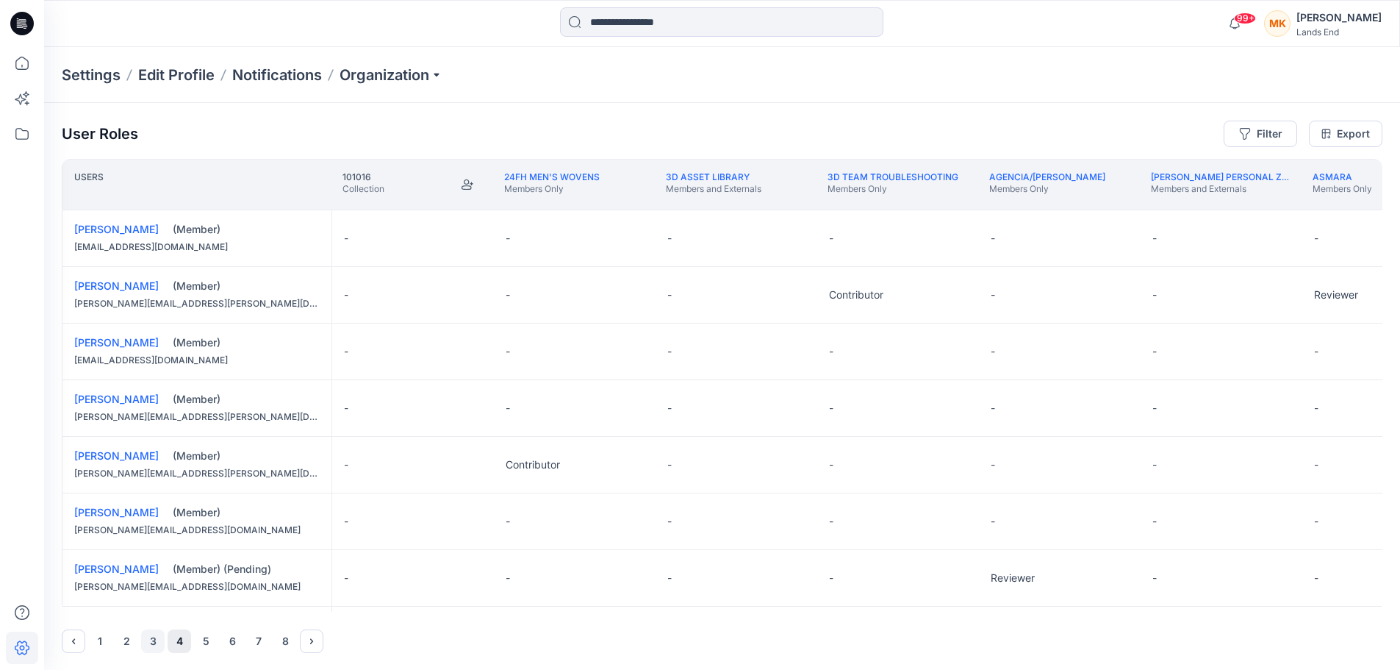
click at [153, 638] on button "3" at bounding box center [153, 641] width 24 height 24
click at [97, 639] on button "1" at bounding box center [100, 641] width 24 height 24
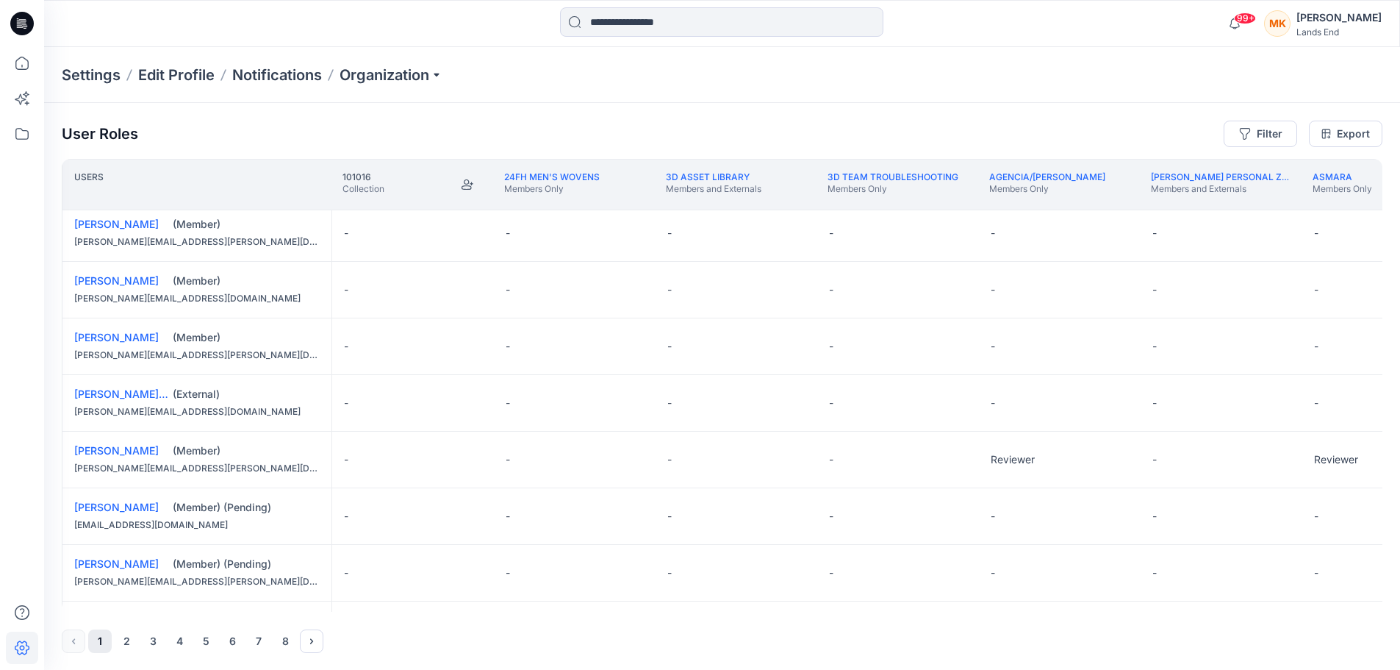
scroll to position [1034, 0]
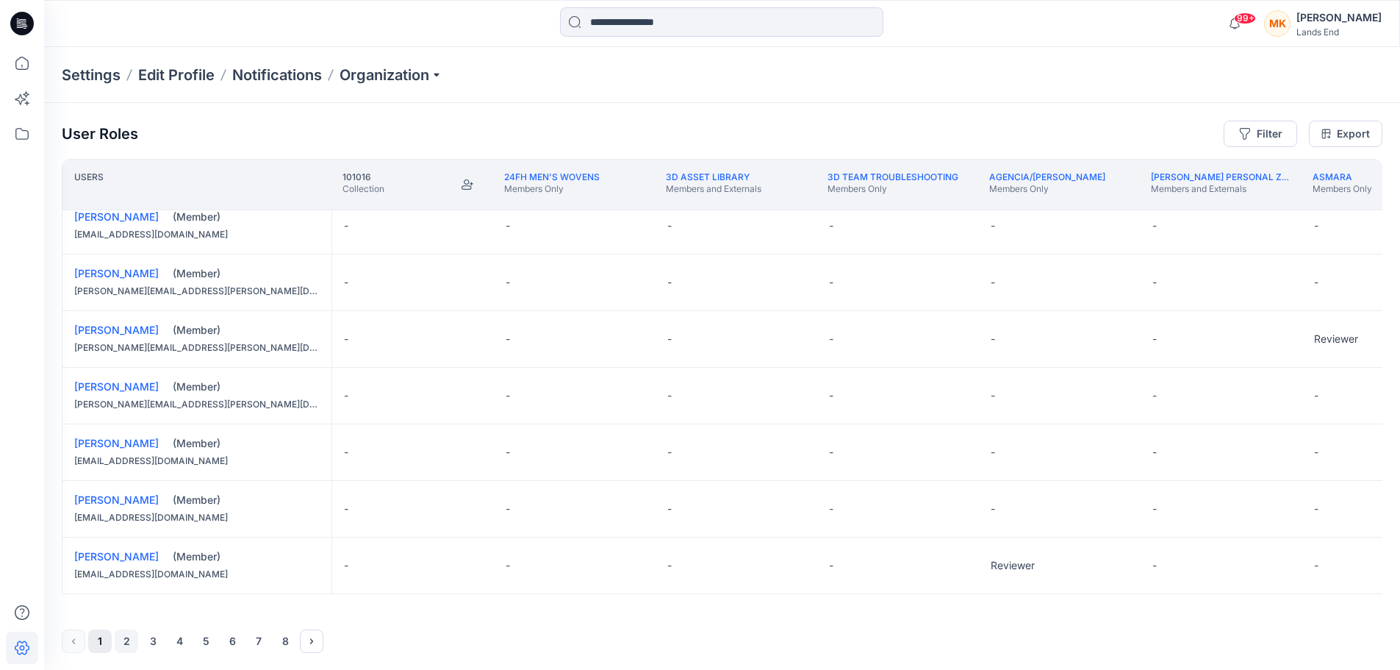
click at [121, 639] on button "2" at bounding box center [127, 641] width 24 height 24
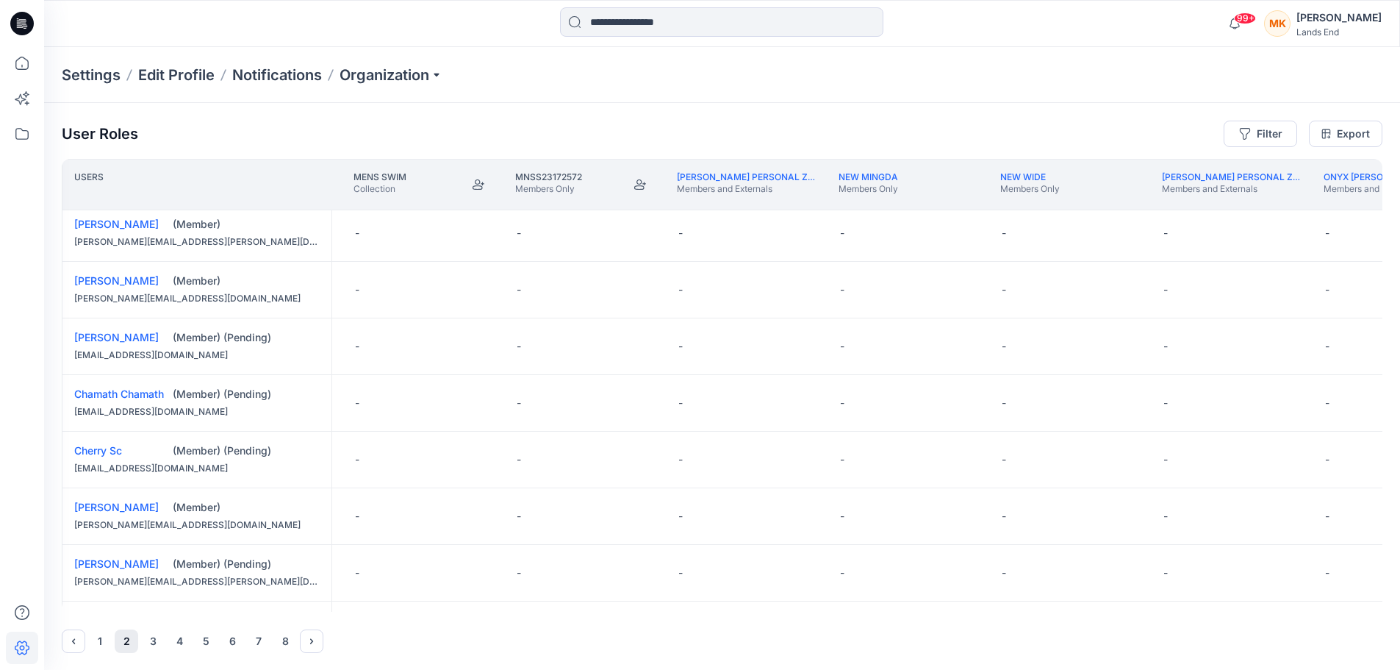
scroll to position [514, 9708]
click at [1109, 570] on button "Edit Role" at bounding box center [1109, 572] width 26 height 26
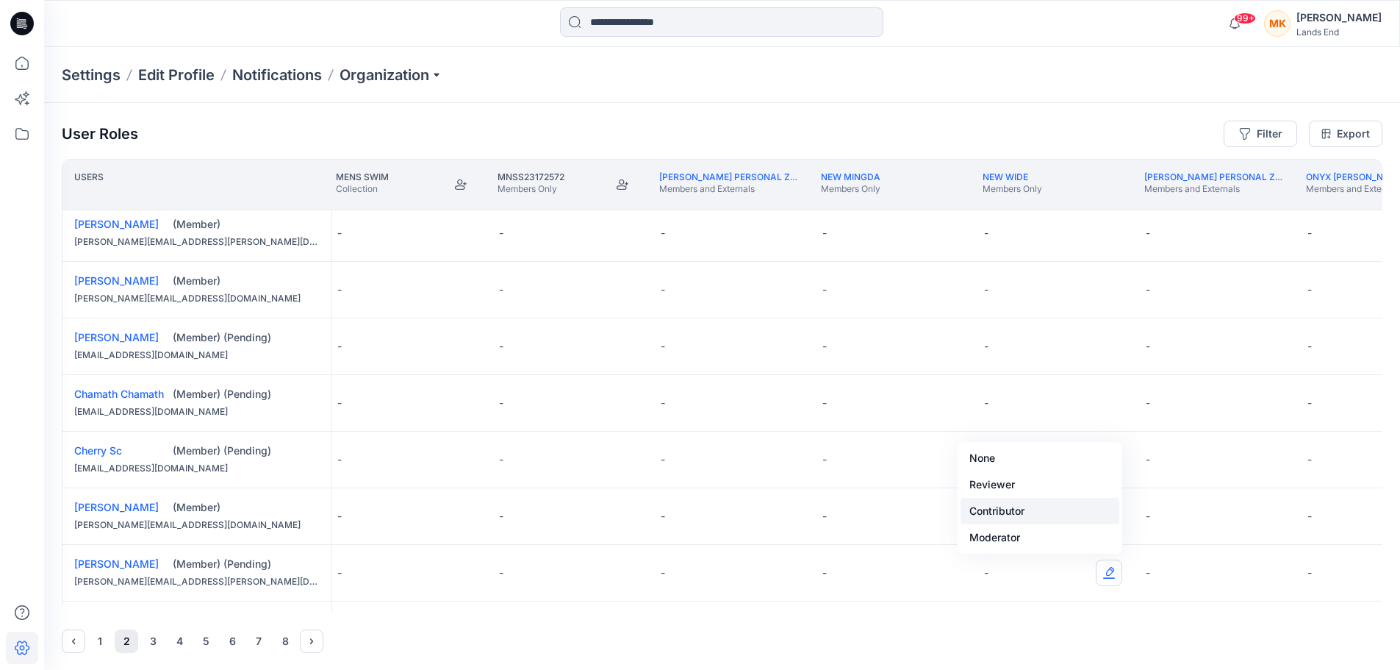
click at [1030, 506] on button "Contributor" at bounding box center [1040, 511] width 159 height 26
click at [199, 641] on button "5" at bounding box center [206, 641] width 24 height 24
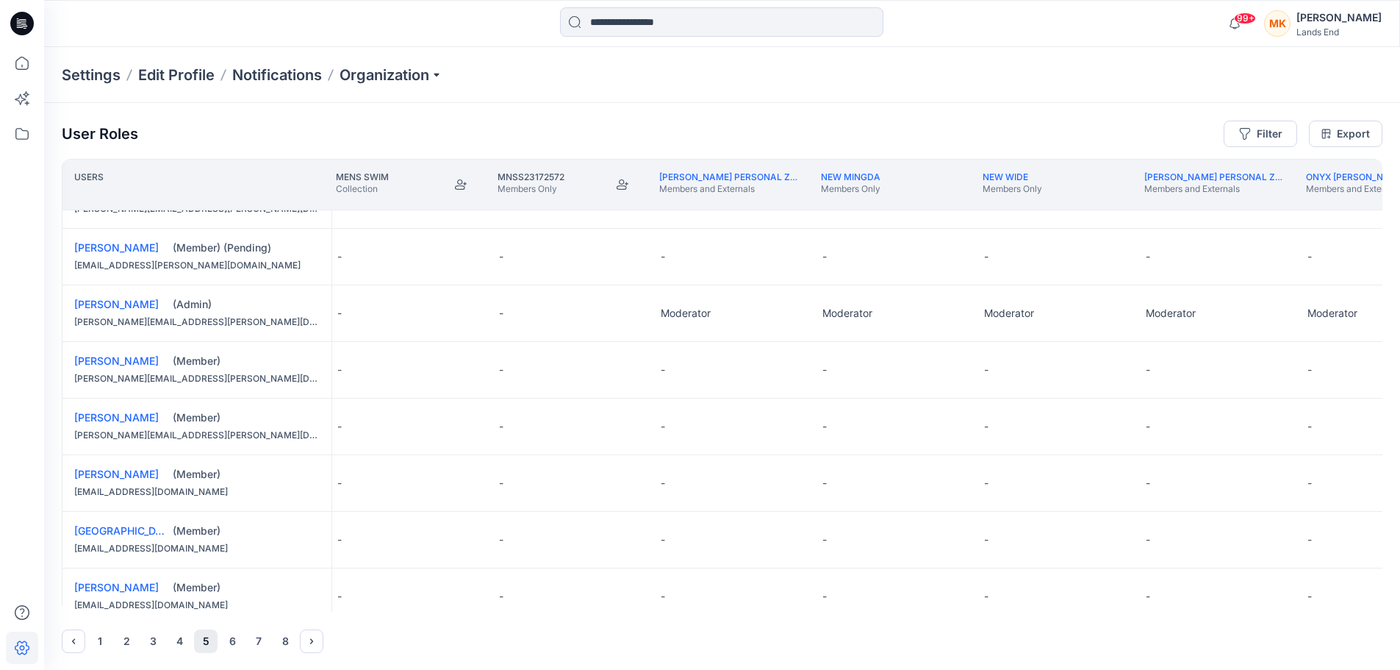
scroll to position [814, 9708]
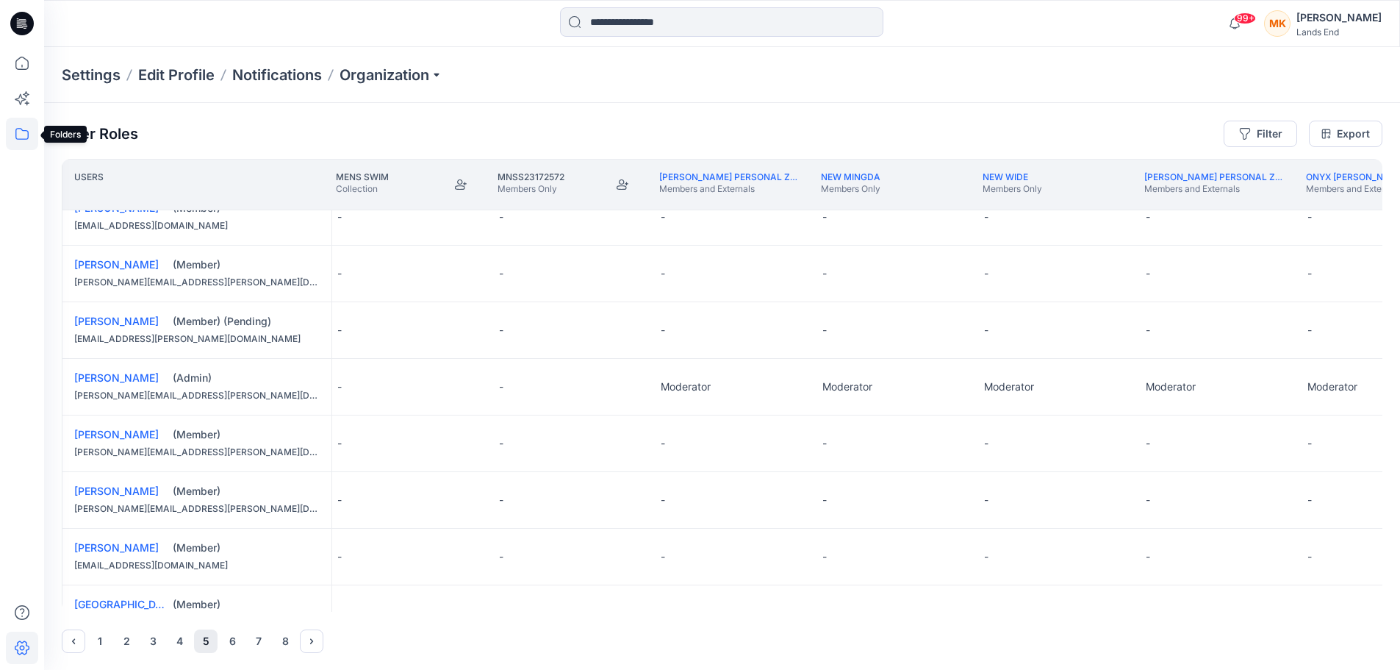
click at [18, 129] on icon at bounding box center [21, 134] width 13 height 12
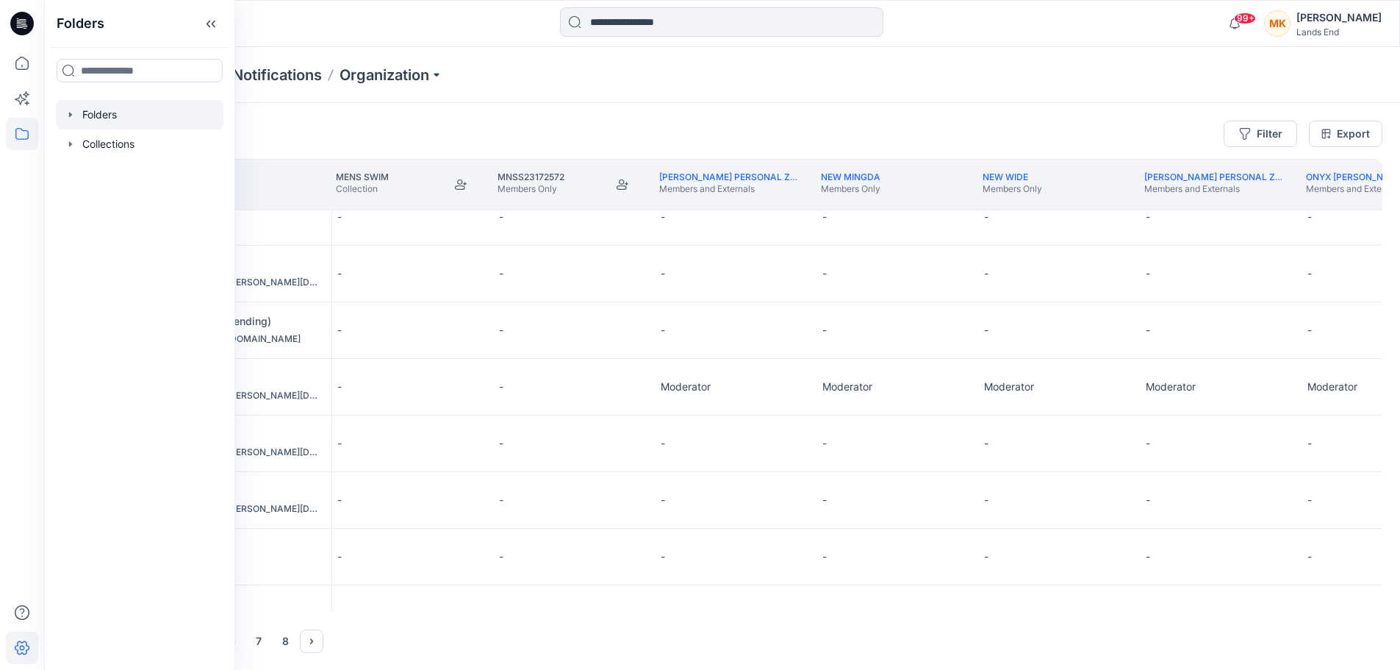
click at [82, 112] on div at bounding box center [140, 114] width 168 height 29
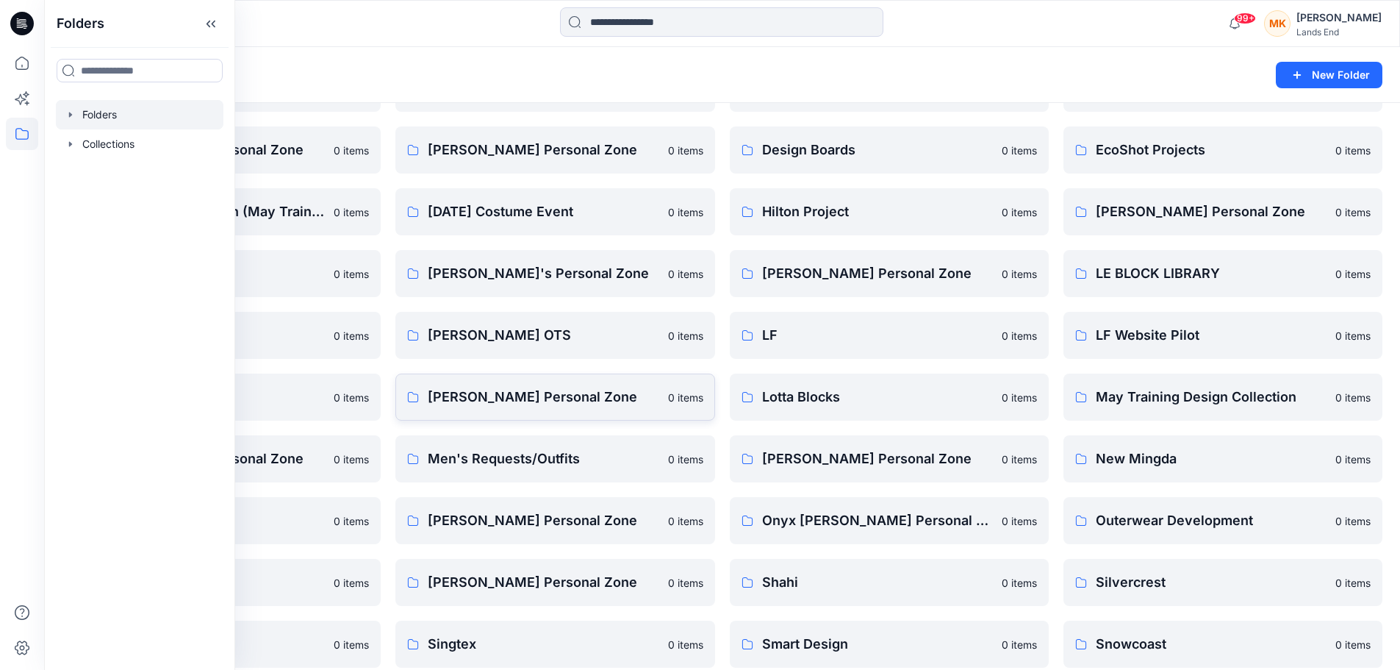
scroll to position [294, 0]
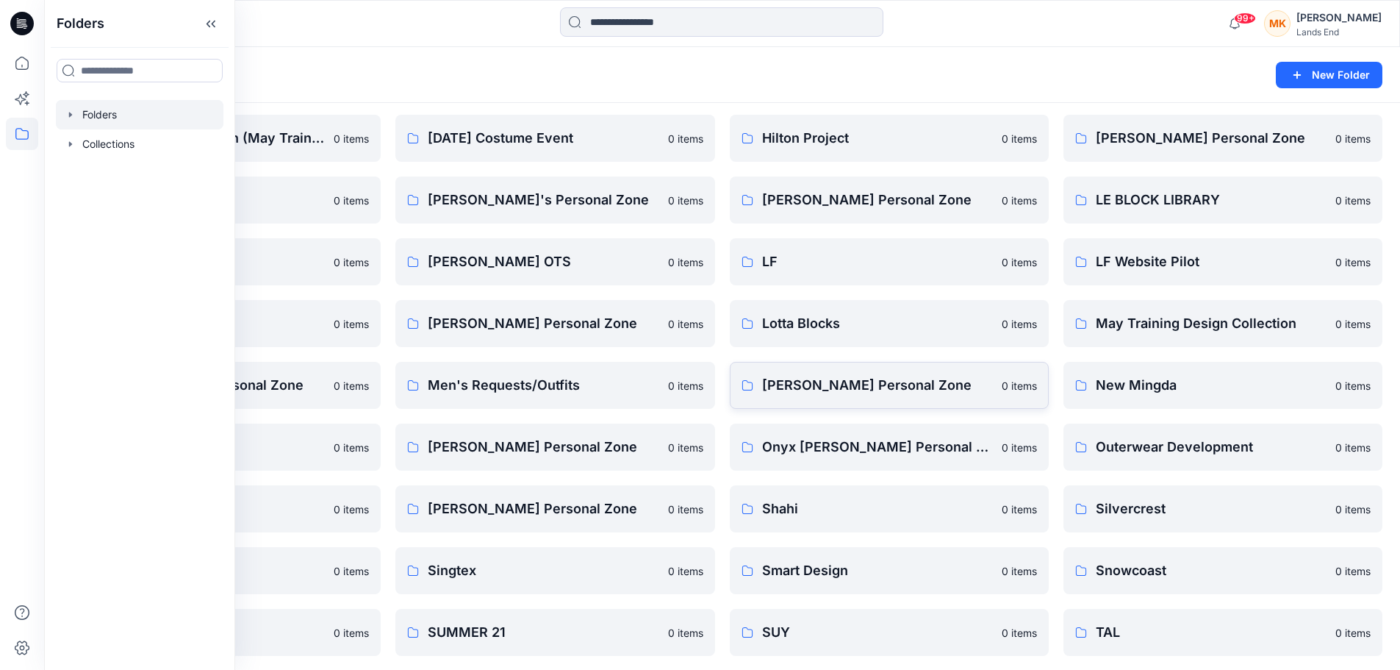
click at [916, 383] on p "[PERSON_NAME] Personal Zone" at bounding box center [877, 385] width 231 height 21
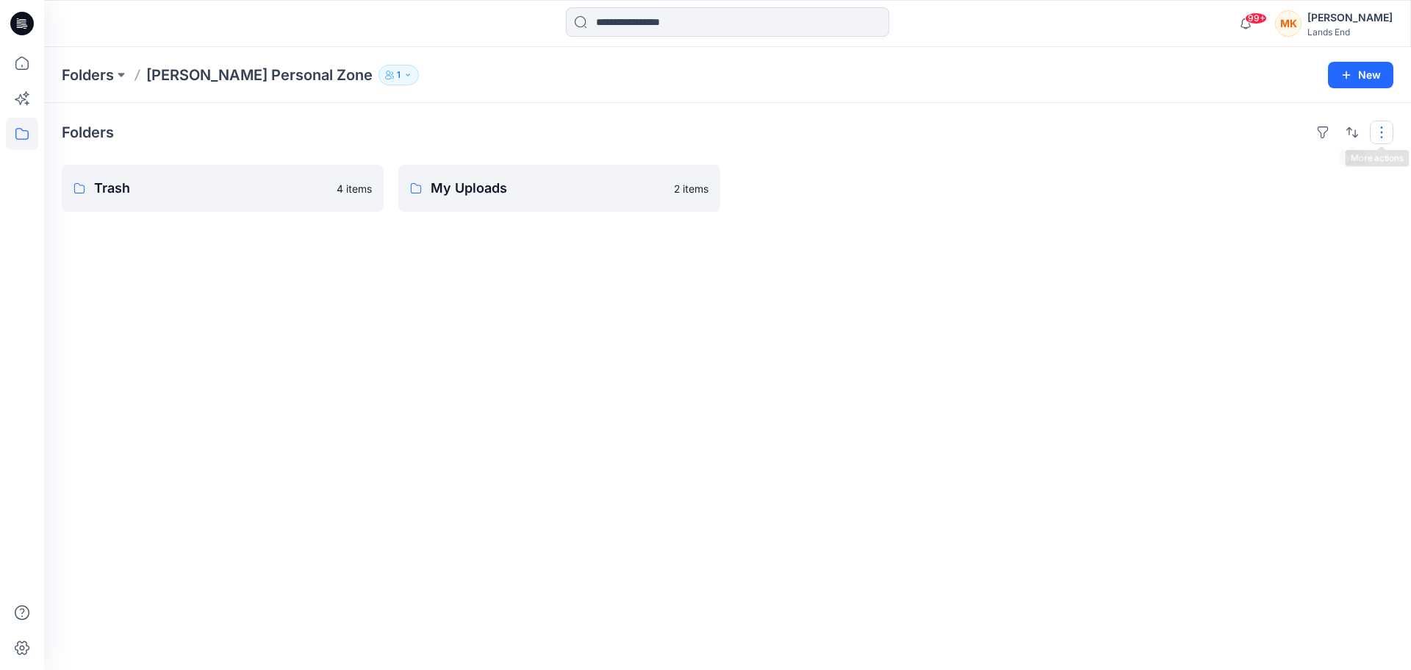
click at [1378, 130] on button "button" at bounding box center [1382, 133] width 24 height 24
drag, startPoint x: 199, startPoint y: 195, endPoint x: 722, endPoint y: 283, distance: 529.8
click at [722, 283] on div "Folders Trash 4 items My Uploads 2 items" at bounding box center [727, 386] width 1367 height 567
click at [403, 73] on icon "button" at bounding box center [407, 75] width 9 height 9
click at [974, 171] on div at bounding box center [896, 188] width 322 height 47
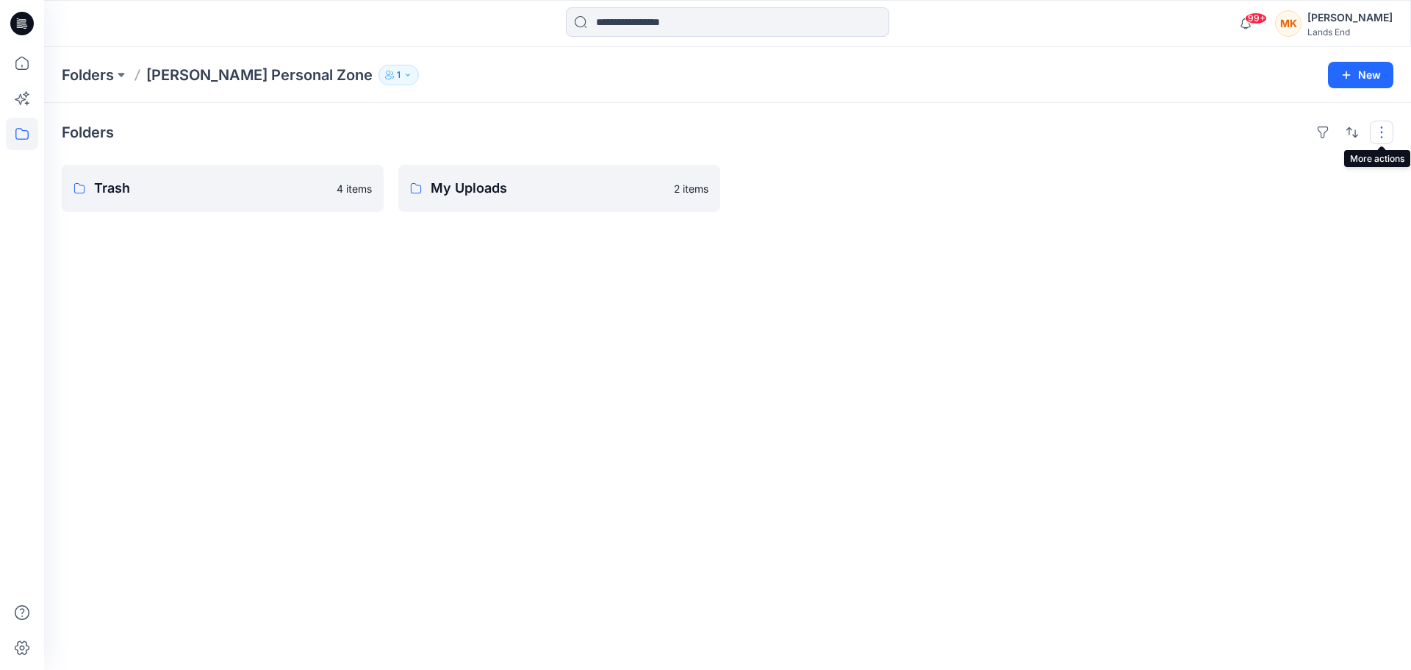
click at [1385, 137] on button "button" at bounding box center [1382, 133] width 24 height 24
click at [403, 72] on icon "button" at bounding box center [407, 75] width 9 height 9
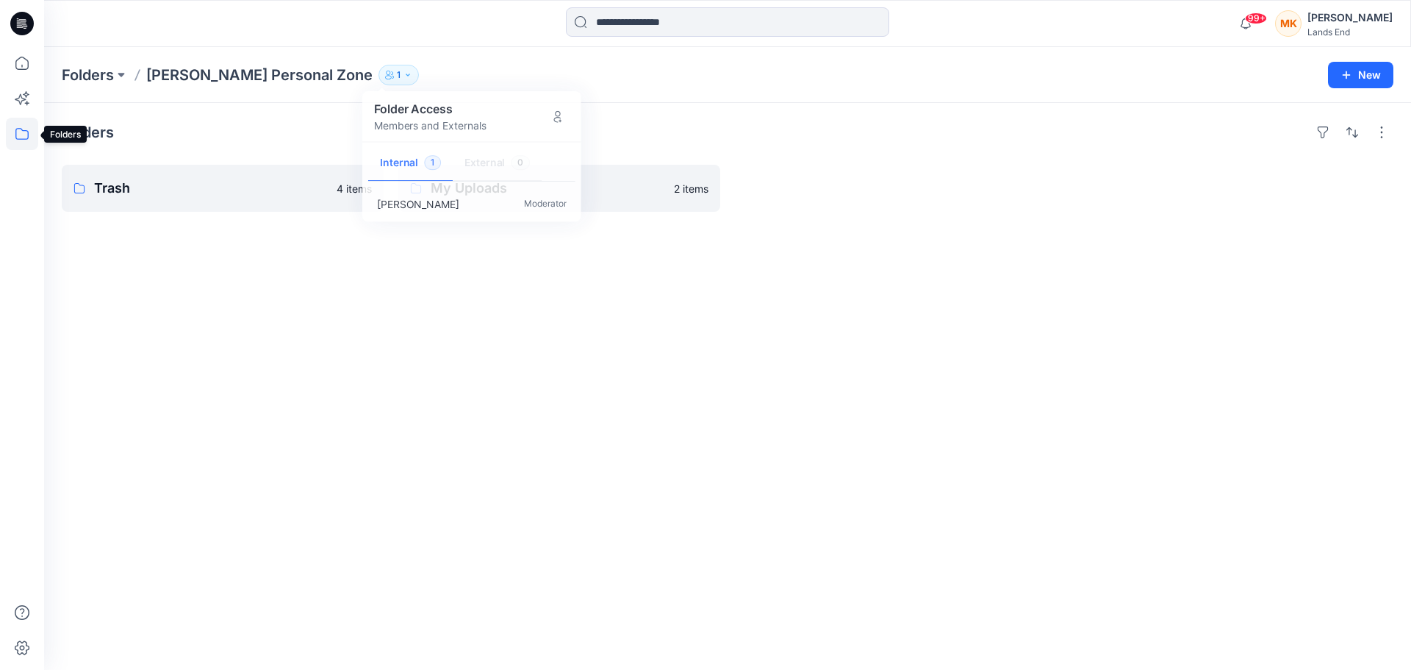
click at [18, 132] on icon at bounding box center [22, 134] width 32 height 32
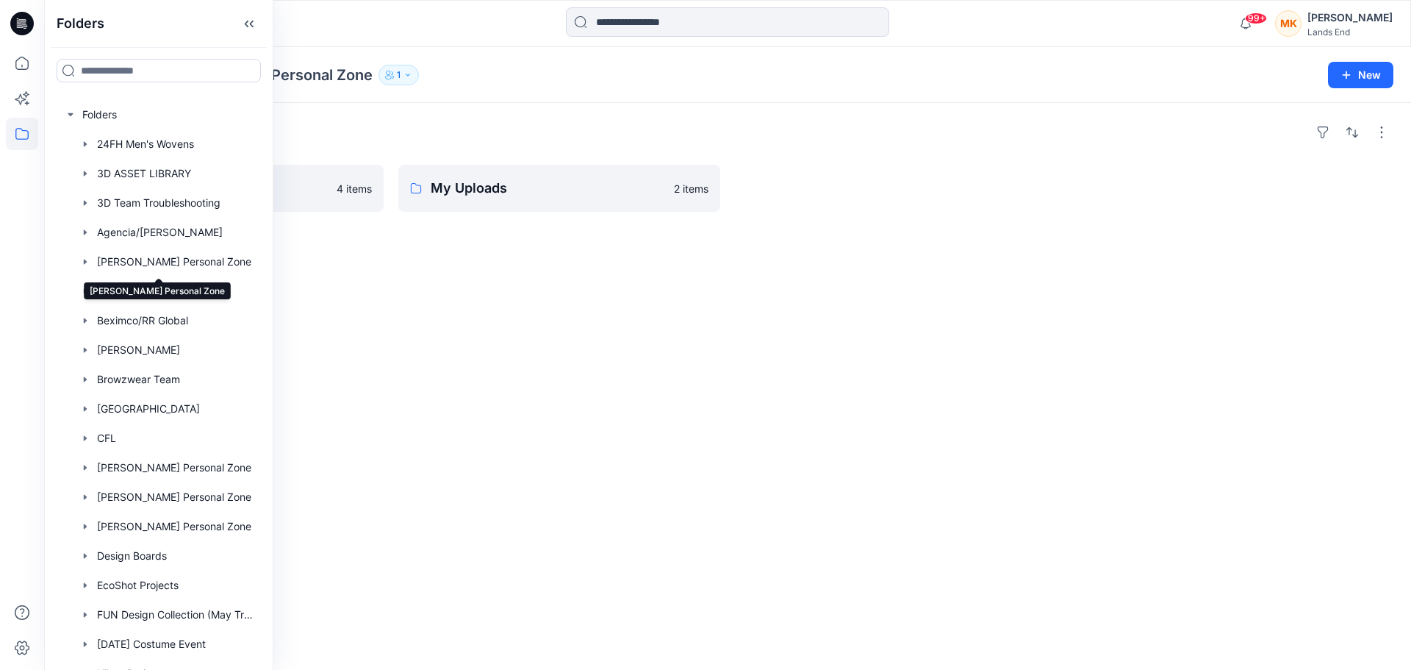
drag, startPoint x: 154, startPoint y: 259, endPoint x: 748, endPoint y: 309, distance: 595.9
click at [748, 309] on div "Folders Trash 4 items My Uploads 2 items" at bounding box center [727, 386] width 1367 height 567
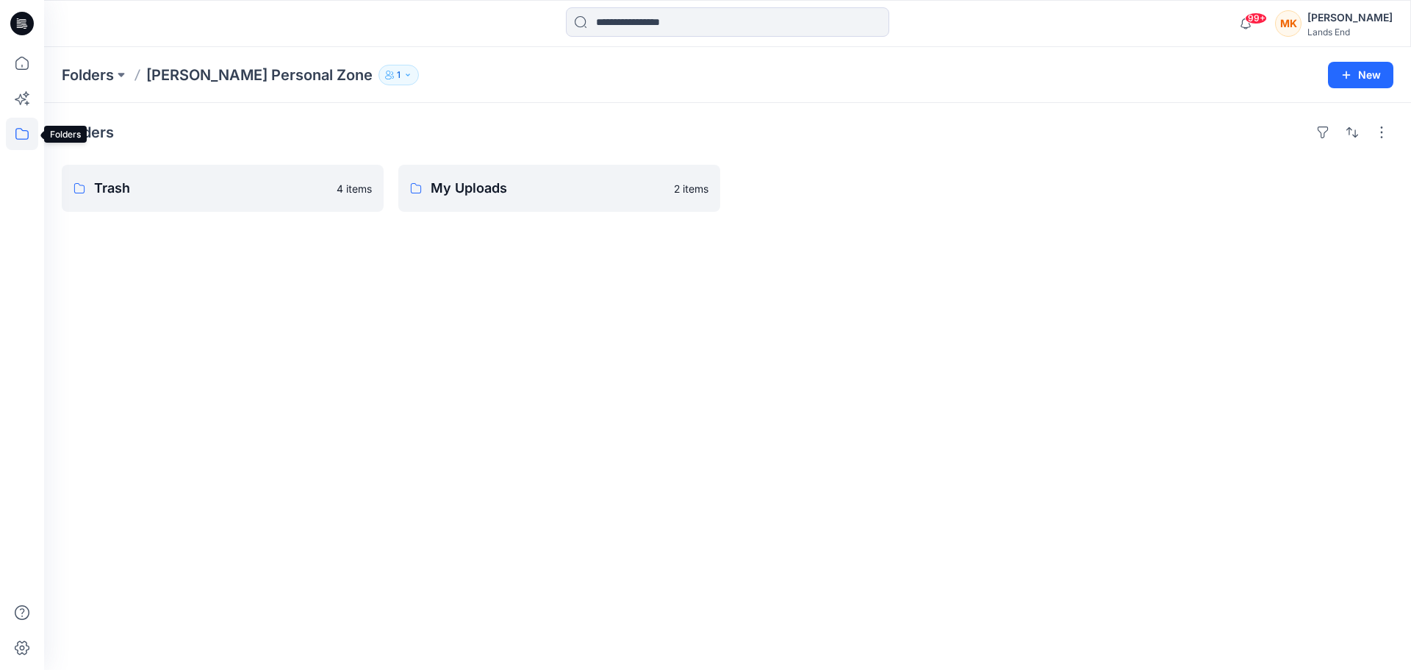
click at [26, 136] on icon at bounding box center [22, 134] width 32 height 32
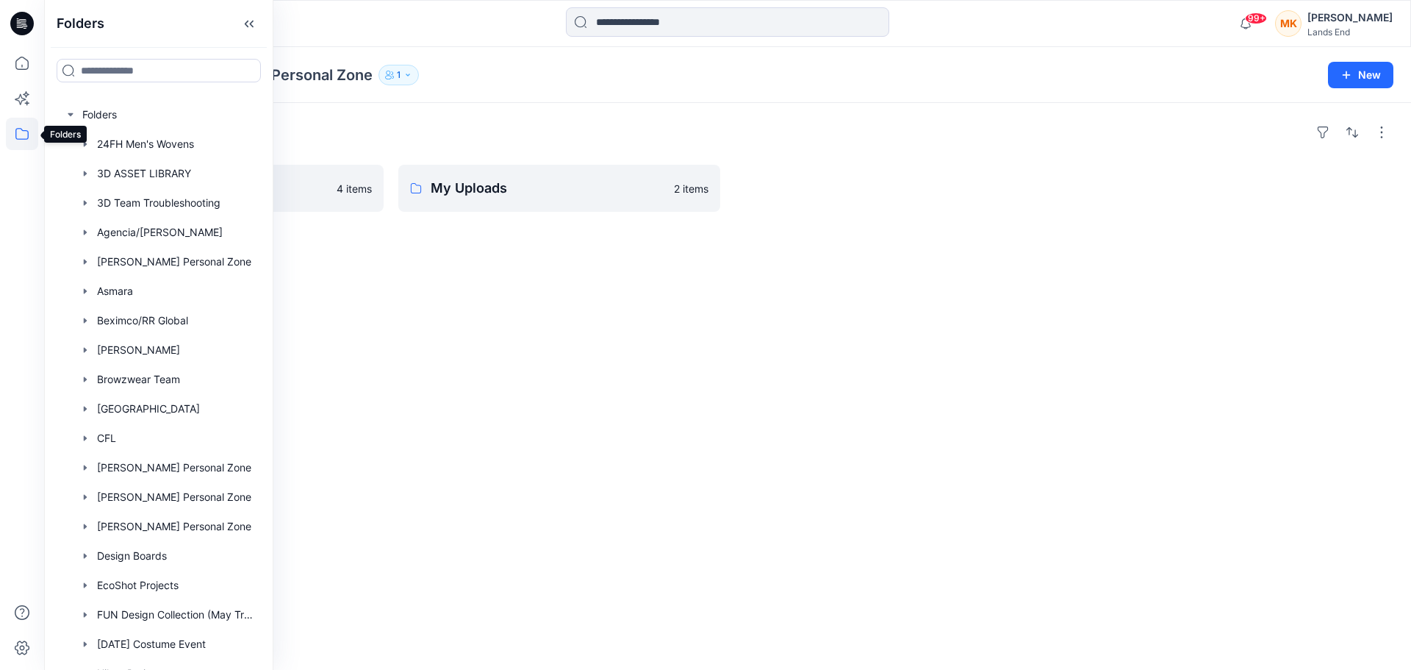
click at [9, 131] on icon at bounding box center [22, 134] width 32 height 32
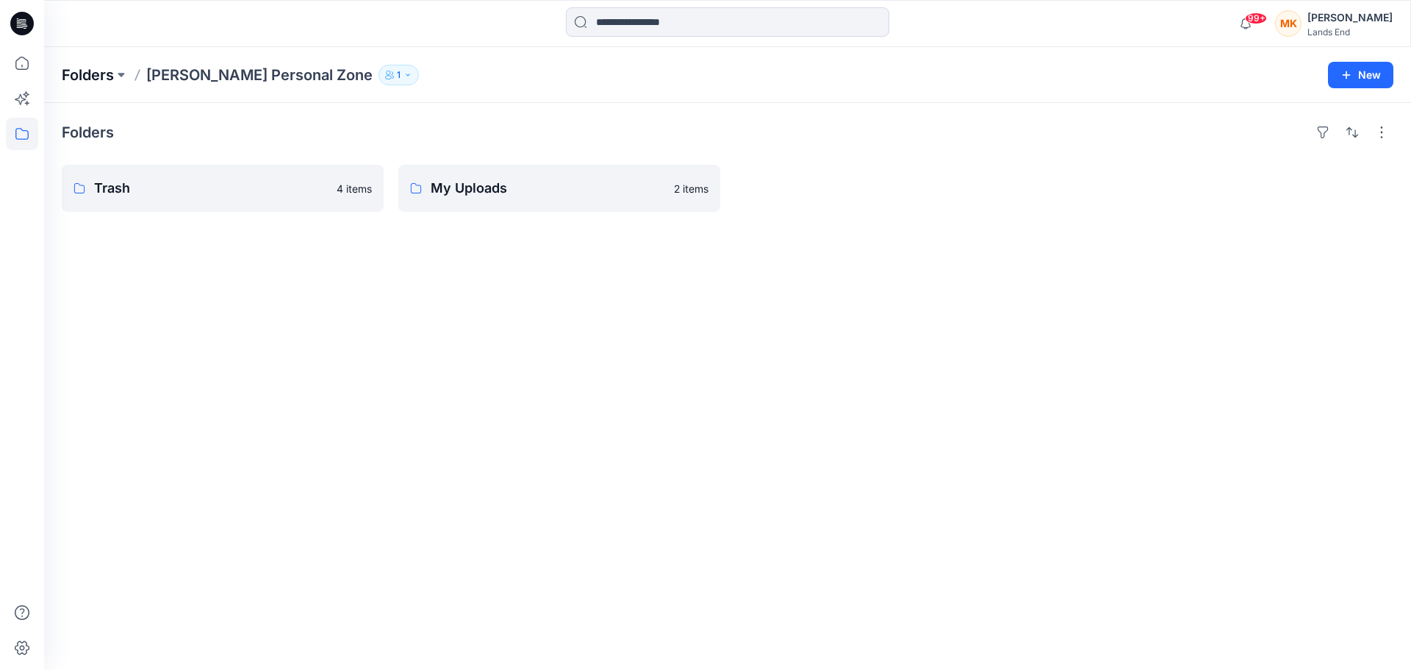
click at [90, 71] on p "Folders" at bounding box center [88, 75] width 52 height 21
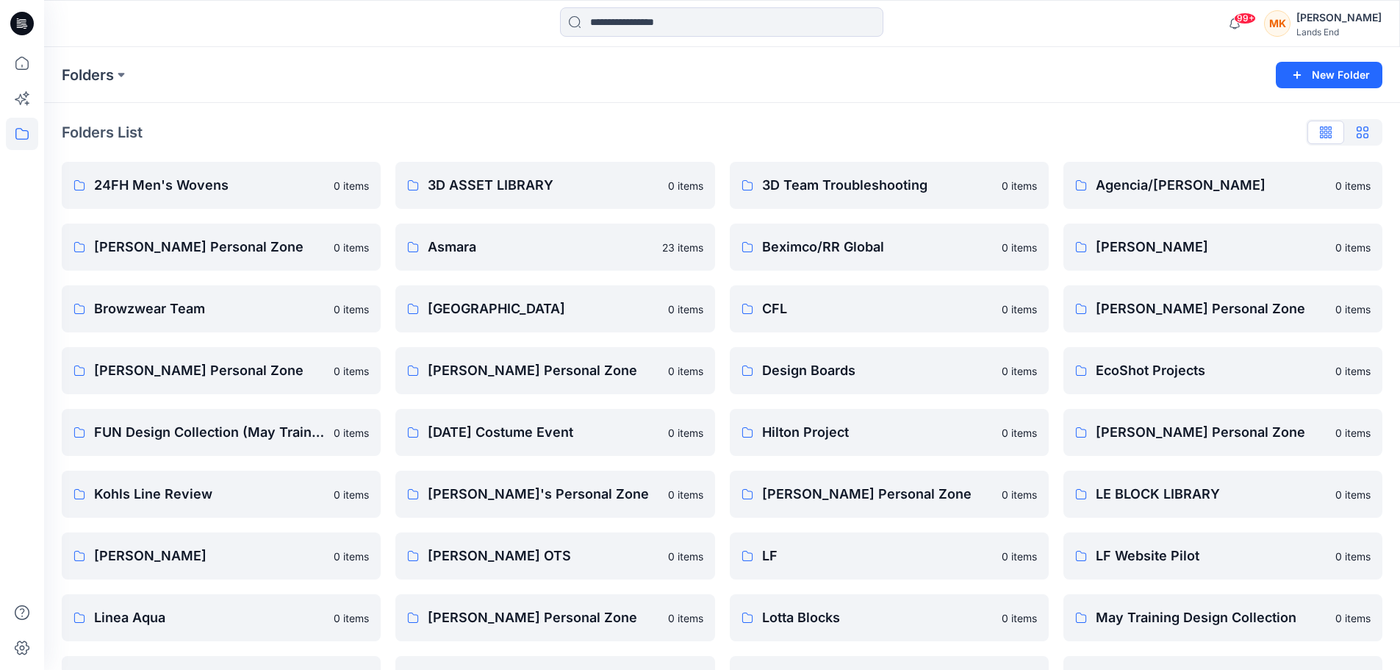
click at [1364, 137] on icon "button" at bounding box center [1363, 132] width 12 height 12
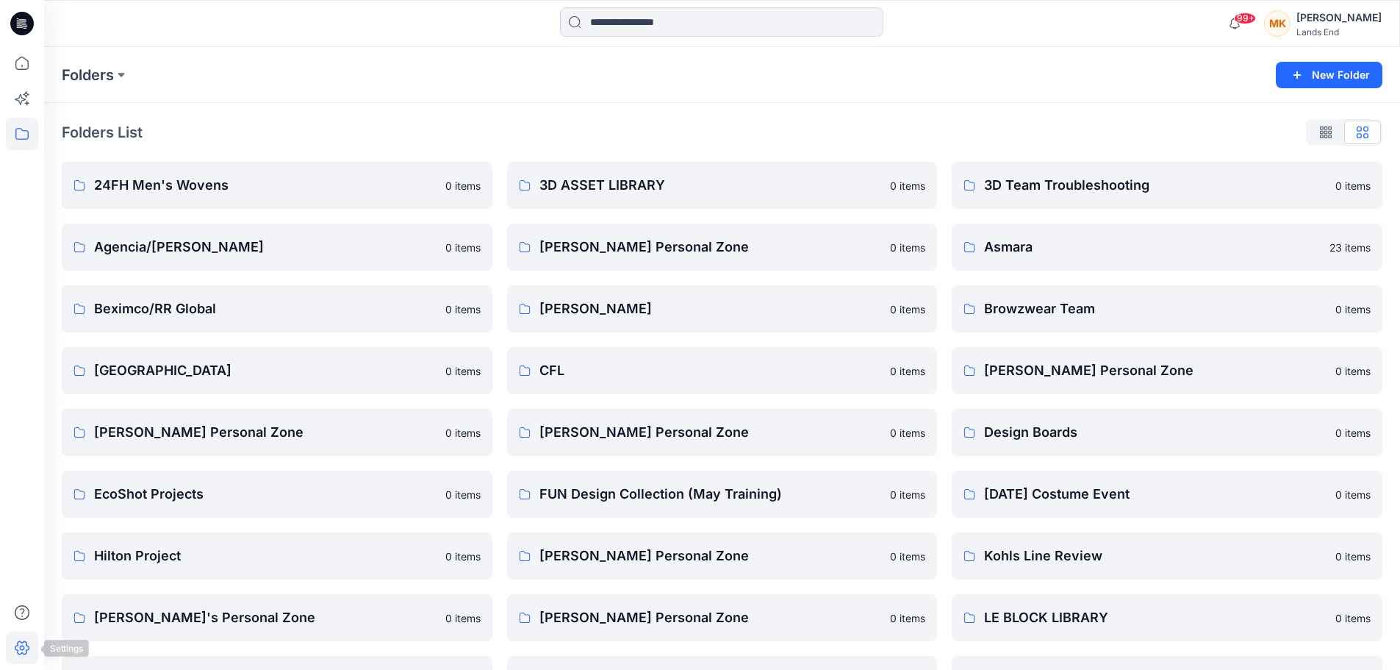
drag, startPoint x: 315, startPoint y: 431, endPoint x: 24, endPoint y: 644, distance: 360.9
click at [24, 644] on icon at bounding box center [22, 647] width 32 height 32
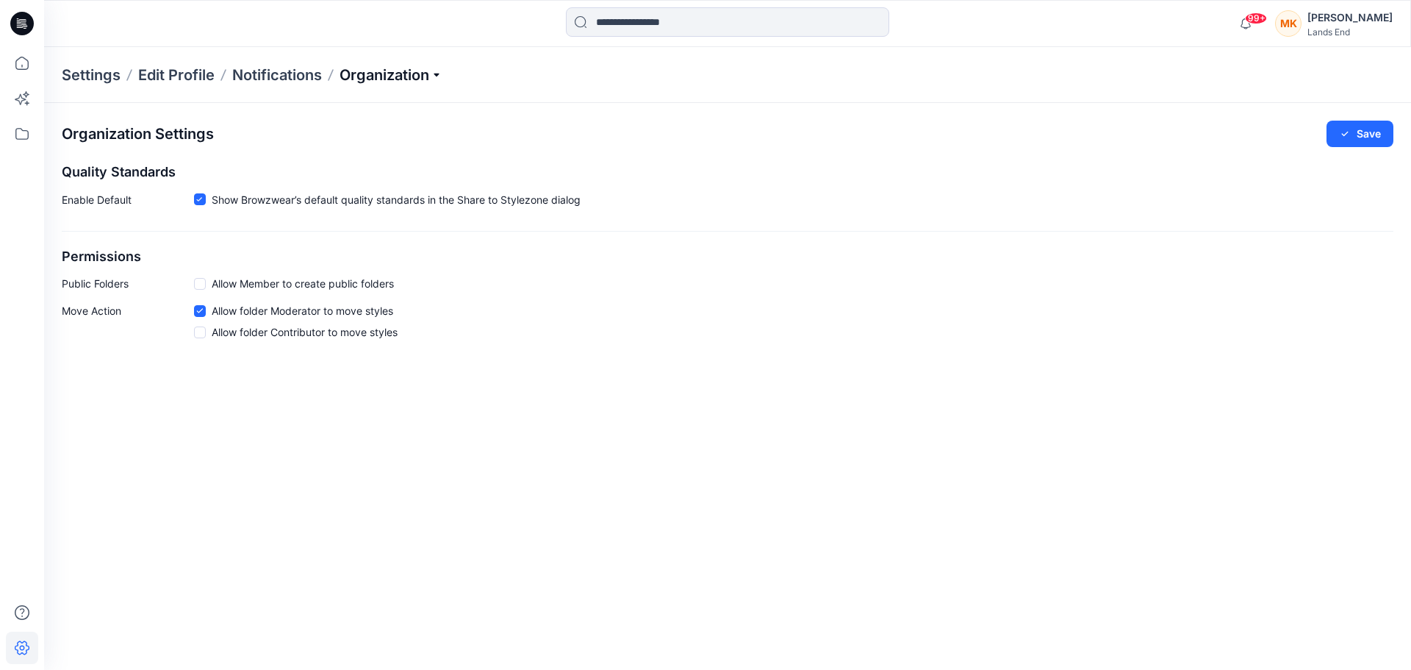
click at [442, 79] on p "Organization" at bounding box center [391, 75] width 103 height 21
click at [351, 229] on link "Organization Settings" at bounding box center [393, 226] width 215 height 29
click at [438, 71] on p "Organization" at bounding box center [391, 75] width 103 height 21
click at [24, 134] on icon at bounding box center [22, 134] width 32 height 32
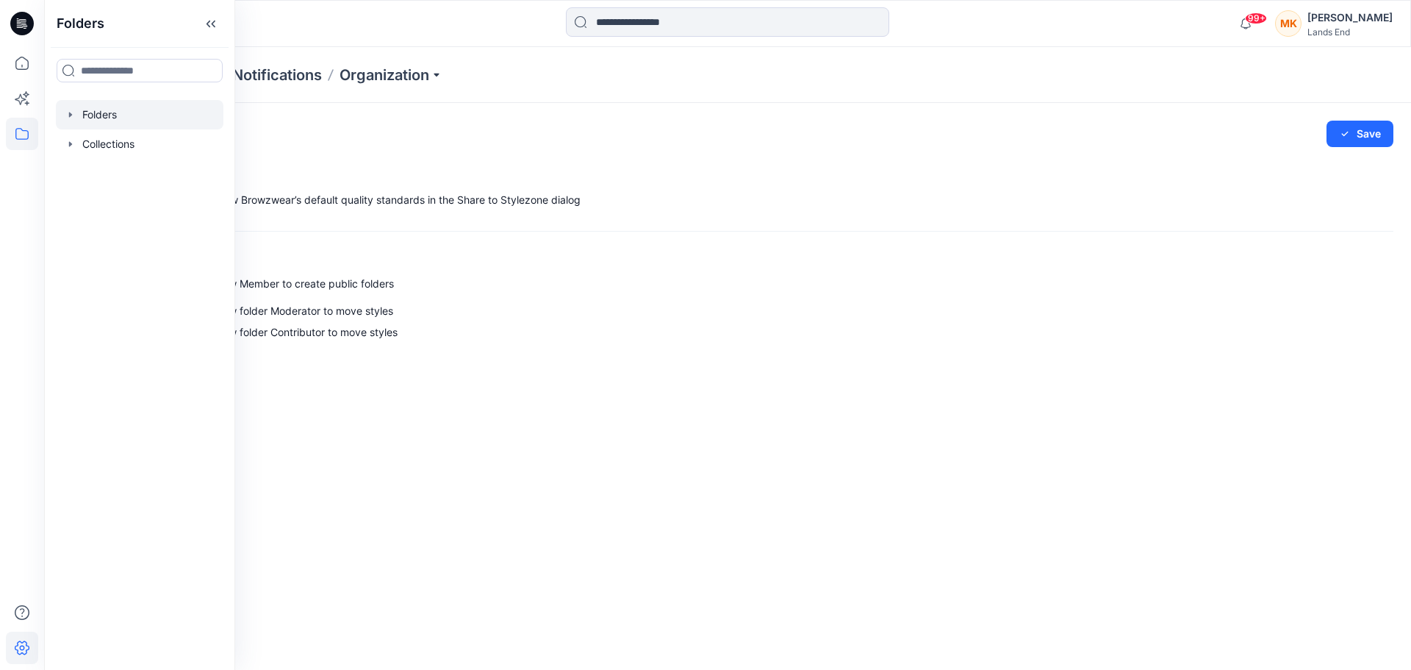
click at [110, 113] on div at bounding box center [140, 114] width 168 height 29
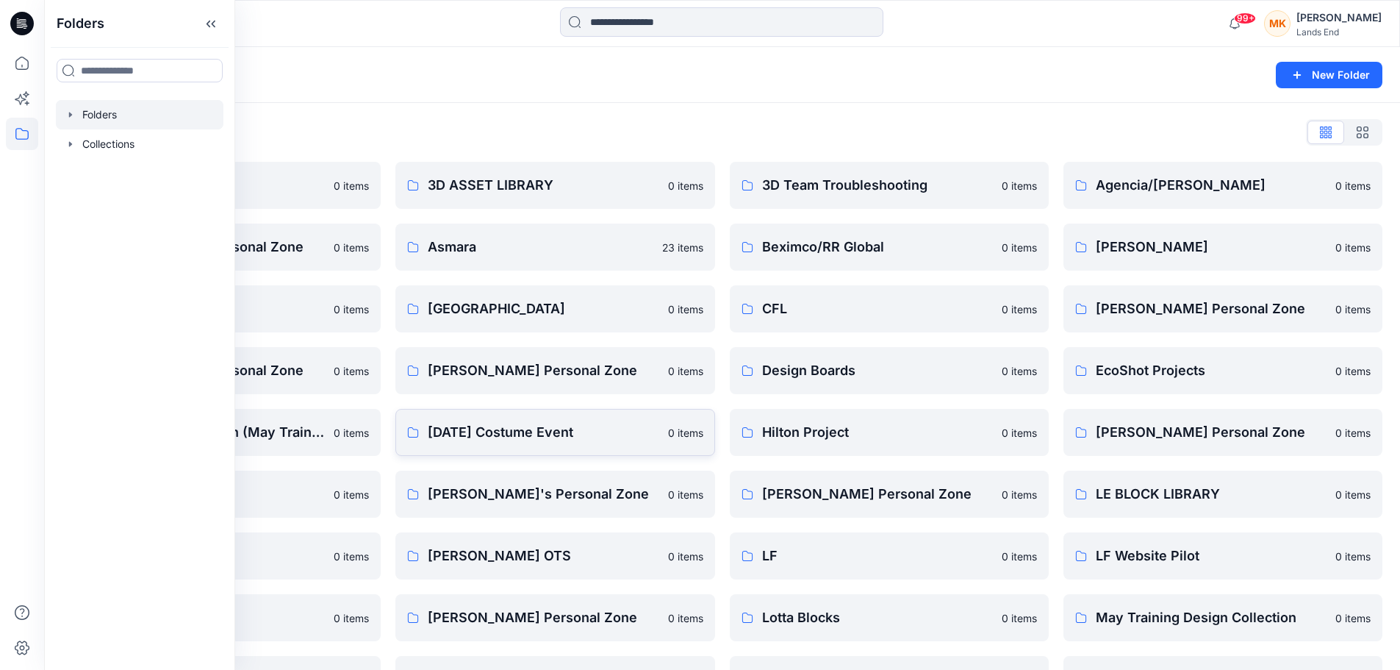
click at [508, 431] on p "[DATE] Costume Event" at bounding box center [543, 432] width 231 height 21
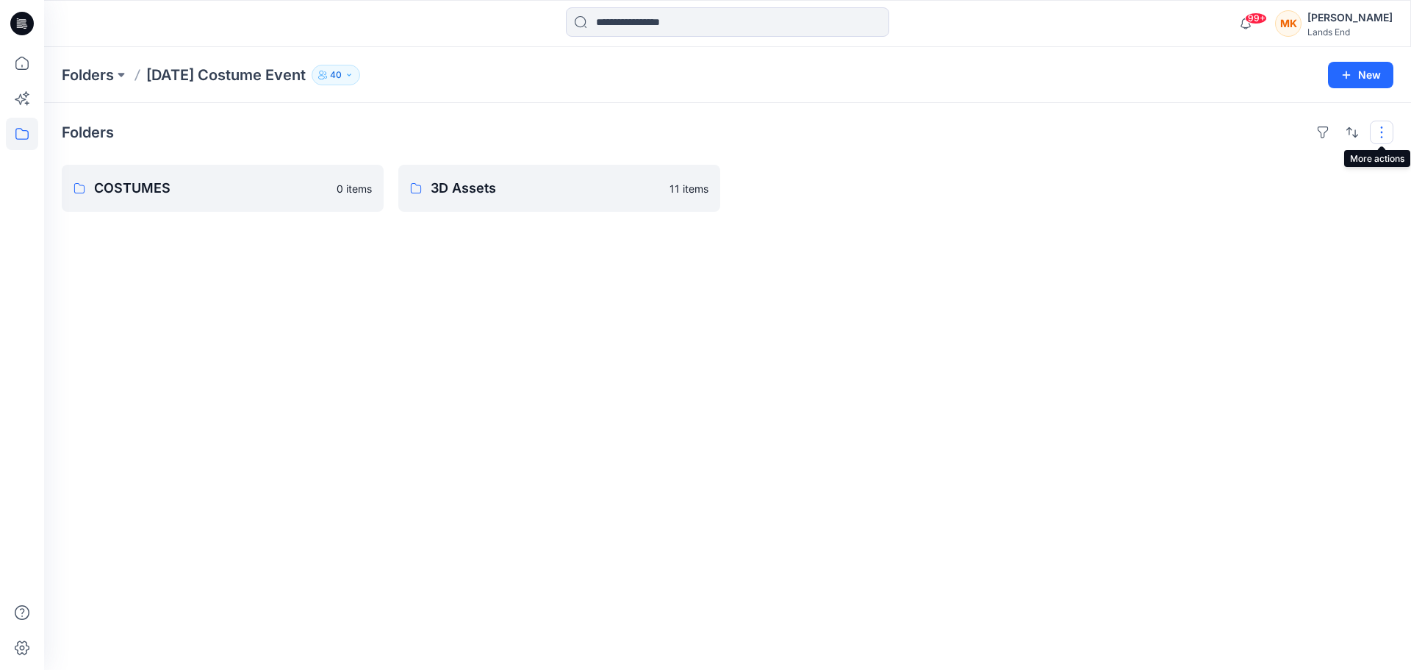
click at [1382, 129] on button "button" at bounding box center [1382, 133] width 24 height 24
click at [25, 138] on icon at bounding box center [22, 134] width 32 height 32
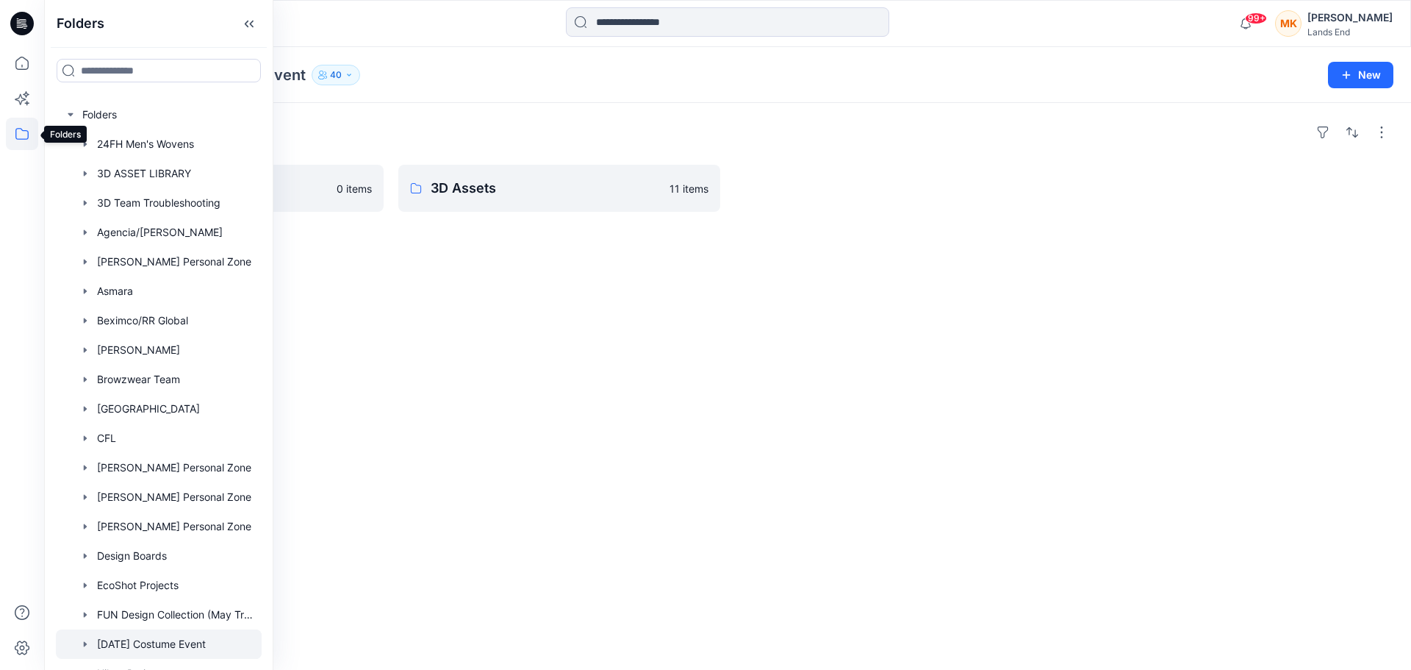
click at [20, 126] on icon at bounding box center [22, 134] width 32 height 32
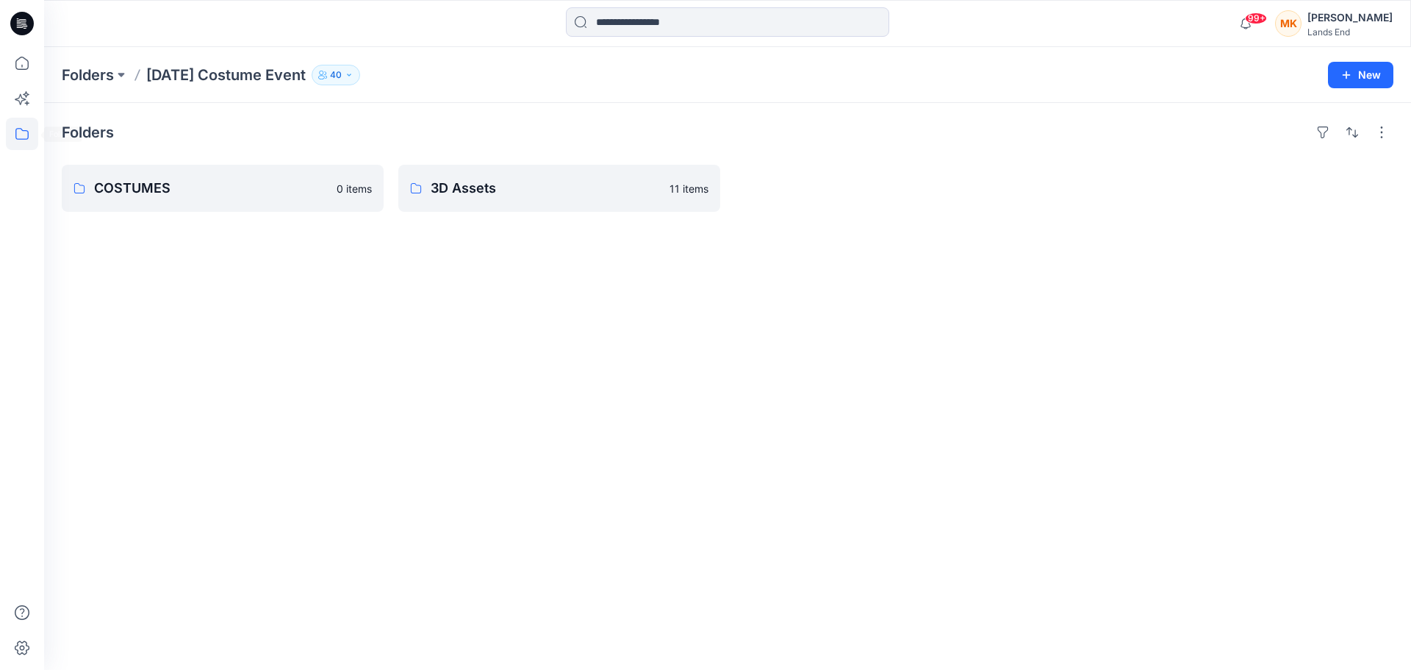
click at [20, 126] on icon at bounding box center [22, 134] width 32 height 32
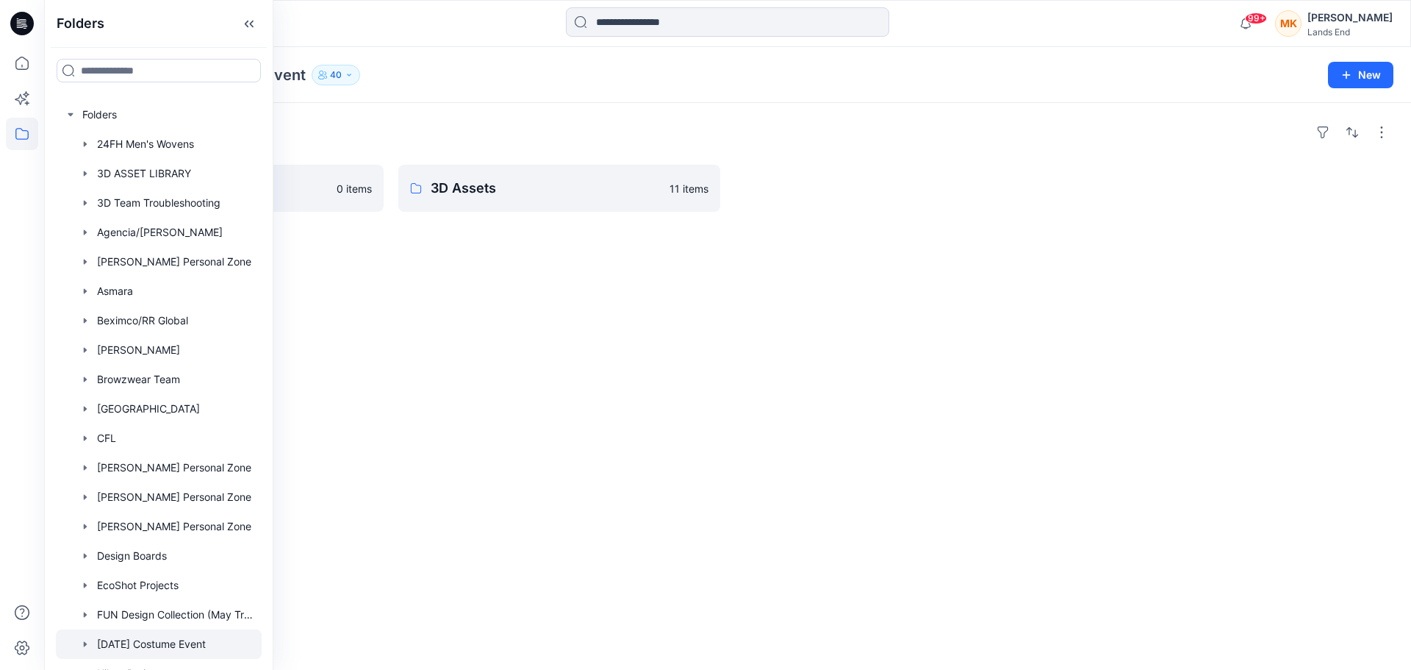
click at [31, 124] on icon at bounding box center [22, 134] width 32 height 32
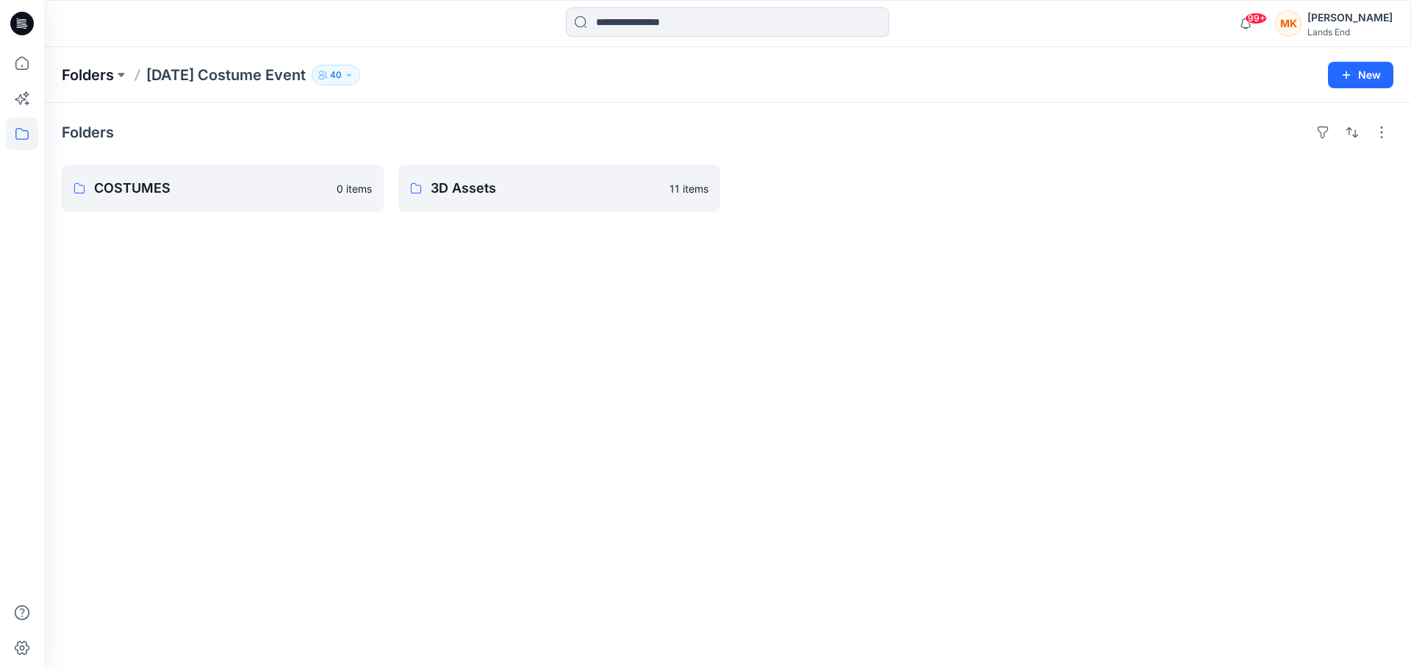
click at [111, 79] on p "Folders" at bounding box center [88, 75] width 52 height 21
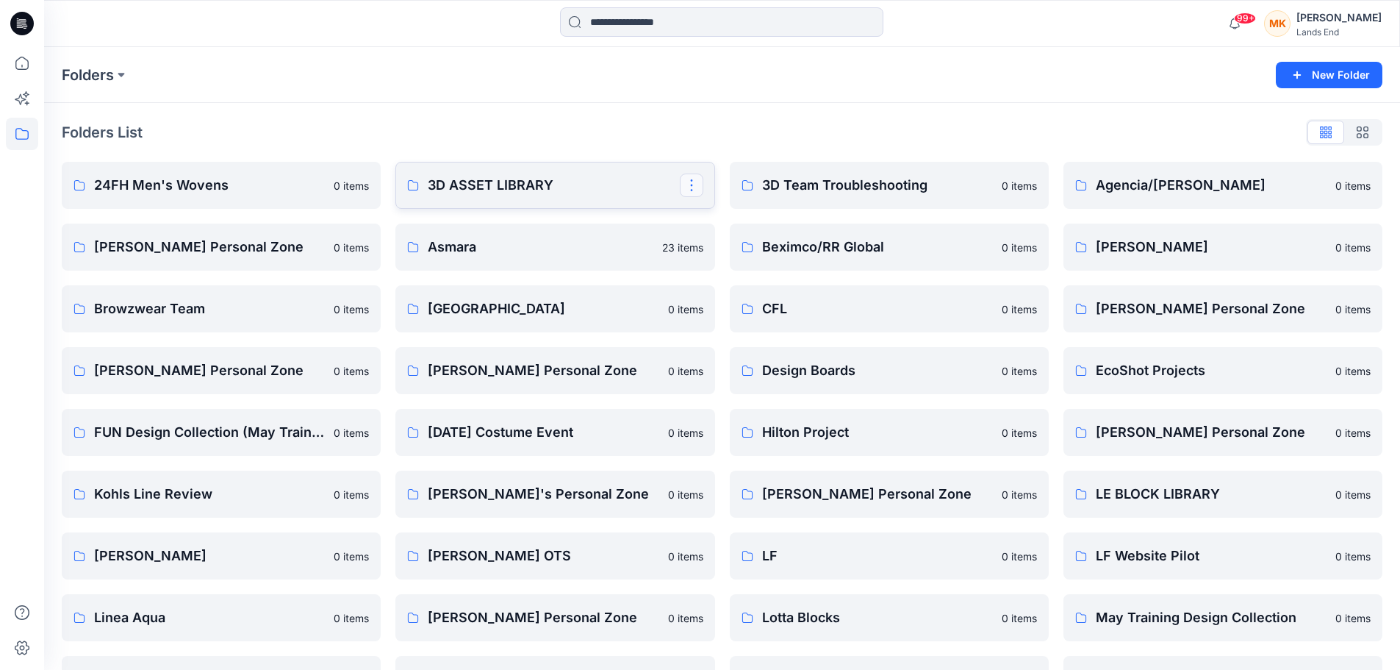
click at [692, 183] on button "button" at bounding box center [692, 185] width 24 height 24
click at [337, 243] on p "0 items" at bounding box center [351, 247] width 35 height 15
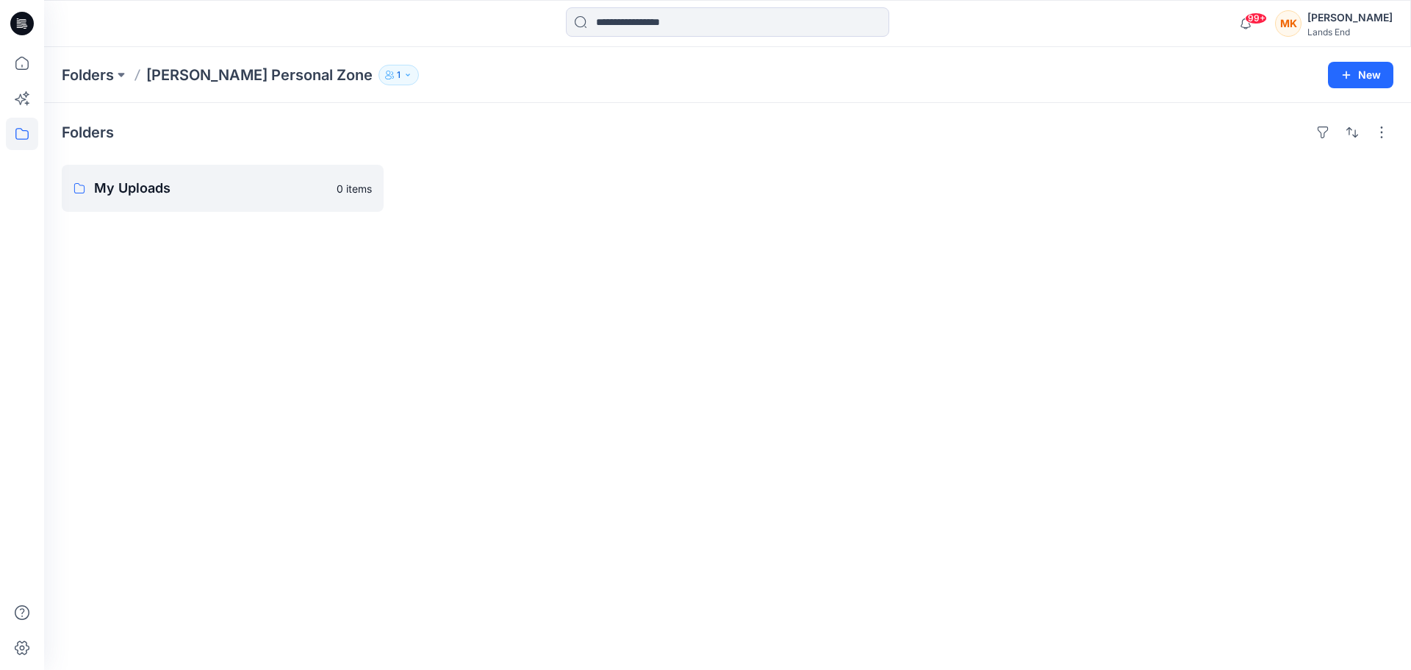
click at [412, 75] on icon "button" at bounding box center [407, 75] width 9 height 9
click at [587, 117] on icon "Manage Users" at bounding box center [584, 117] width 12 height 12
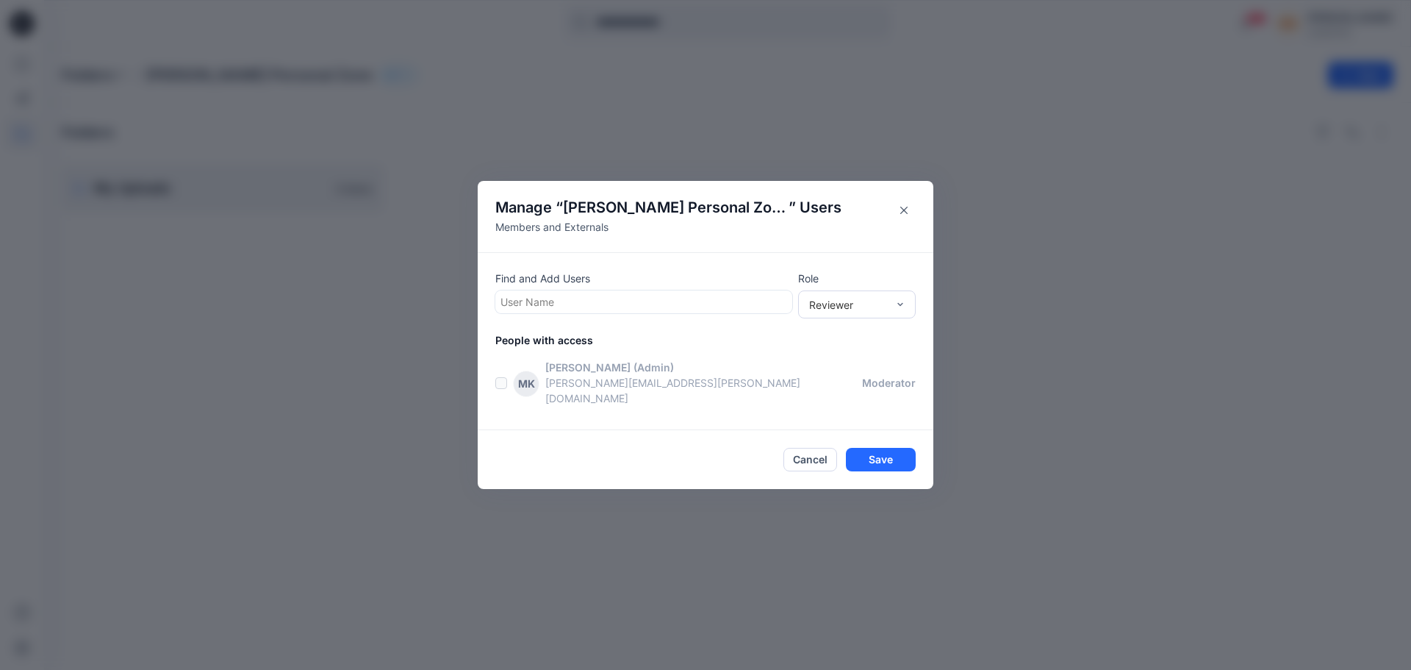
click at [346, 247] on div "Manage “ [PERSON_NAME] Personal Zone ” Users Members and Externals Find and Add…" at bounding box center [705, 335] width 1411 height 670
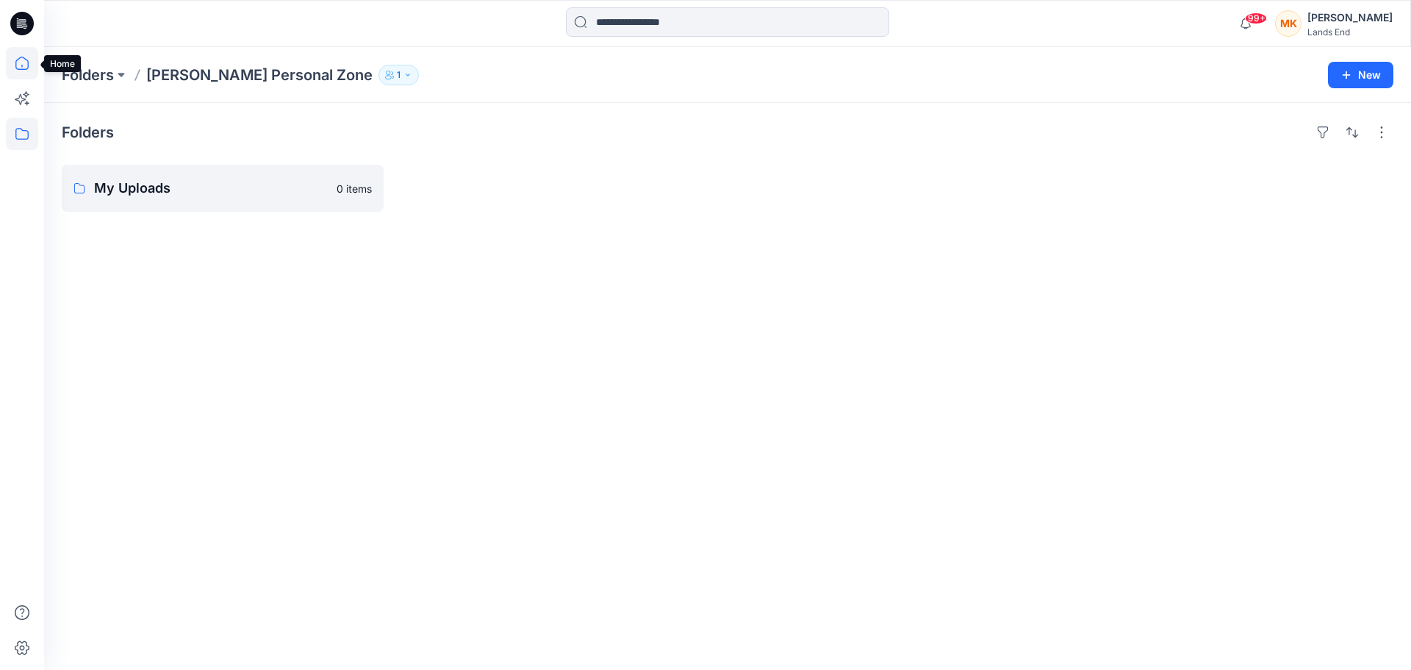
click at [16, 62] on icon at bounding box center [21, 63] width 13 height 13
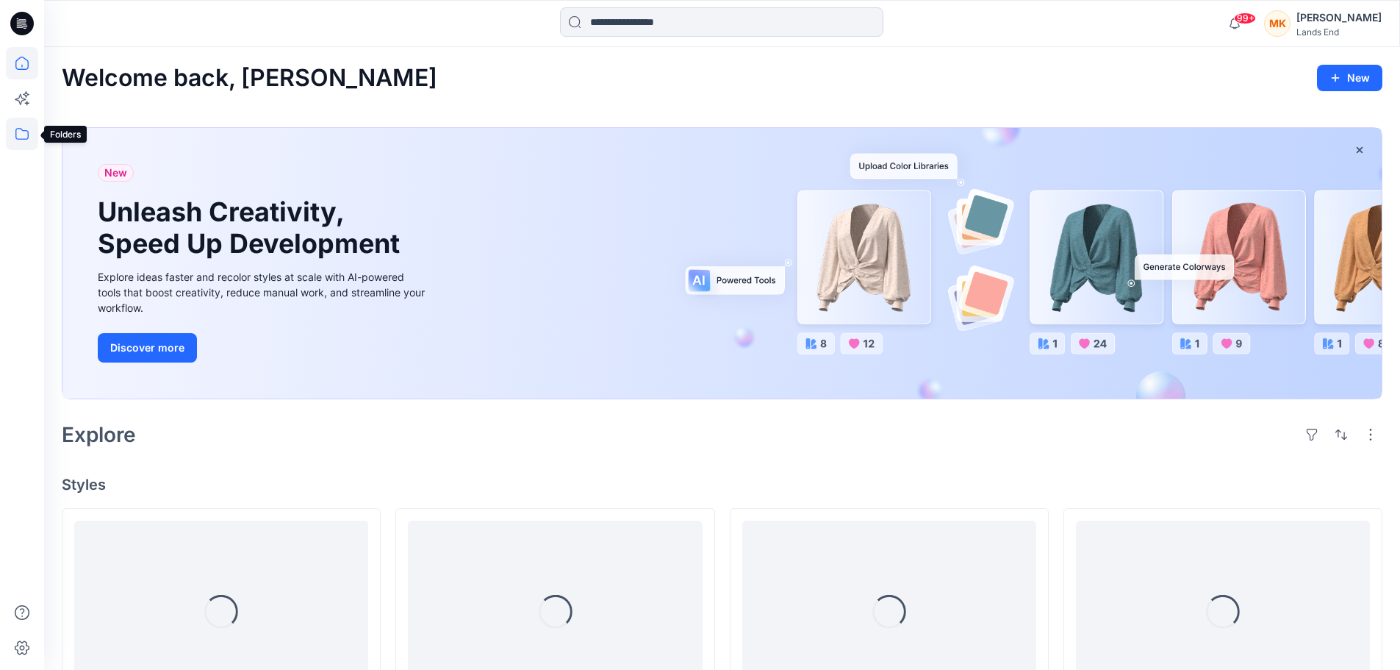
click at [27, 136] on icon at bounding box center [22, 134] width 32 height 32
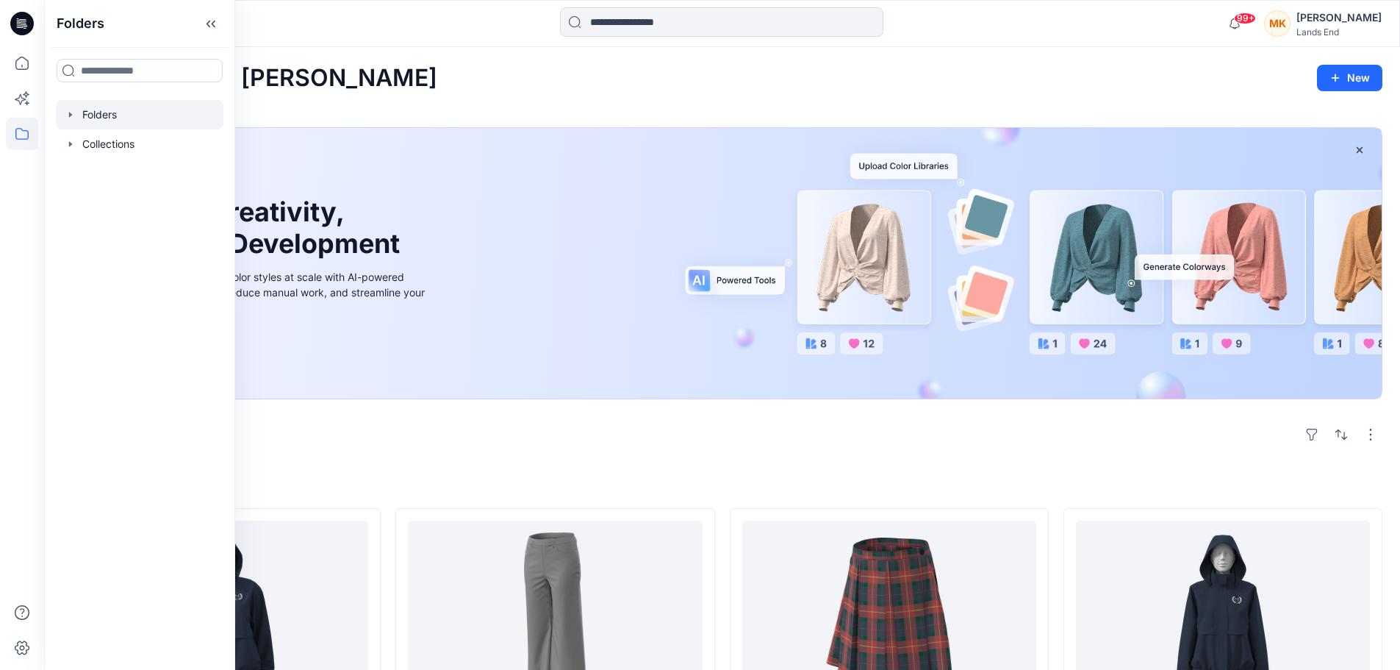
click at [86, 105] on div at bounding box center [140, 114] width 168 height 29
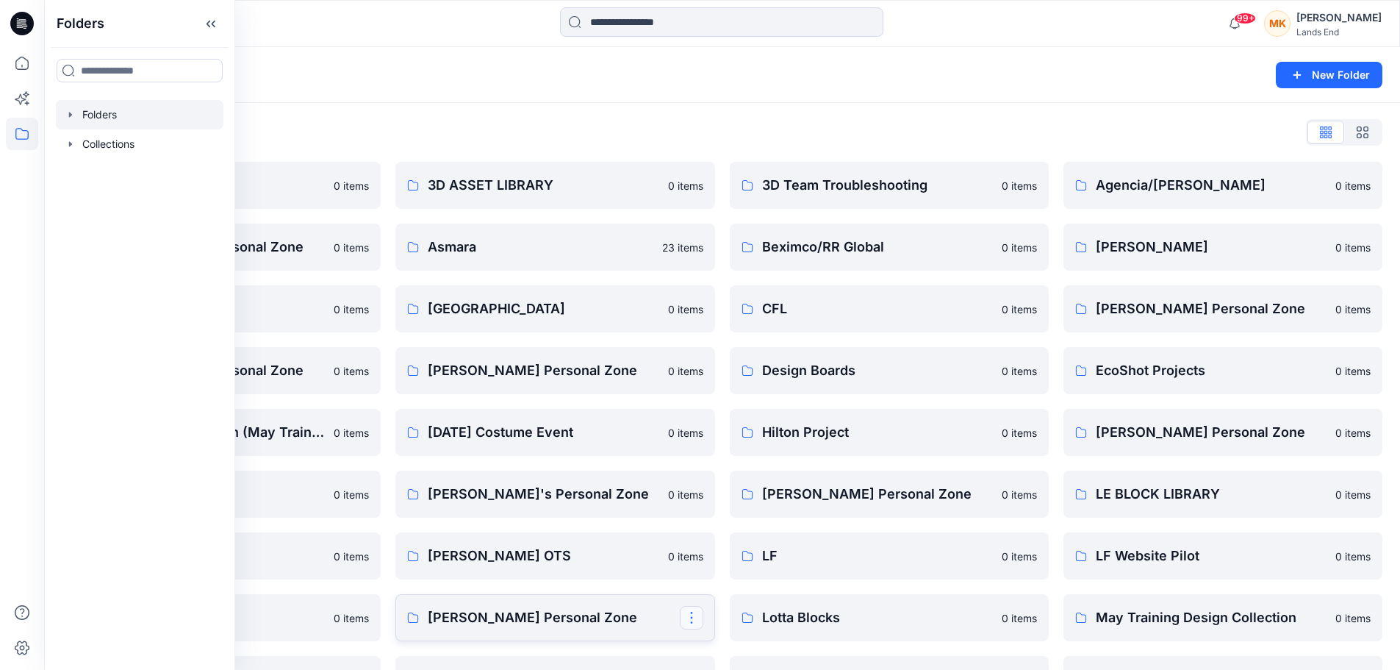
click at [693, 619] on button "button" at bounding box center [692, 618] width 24 height 24
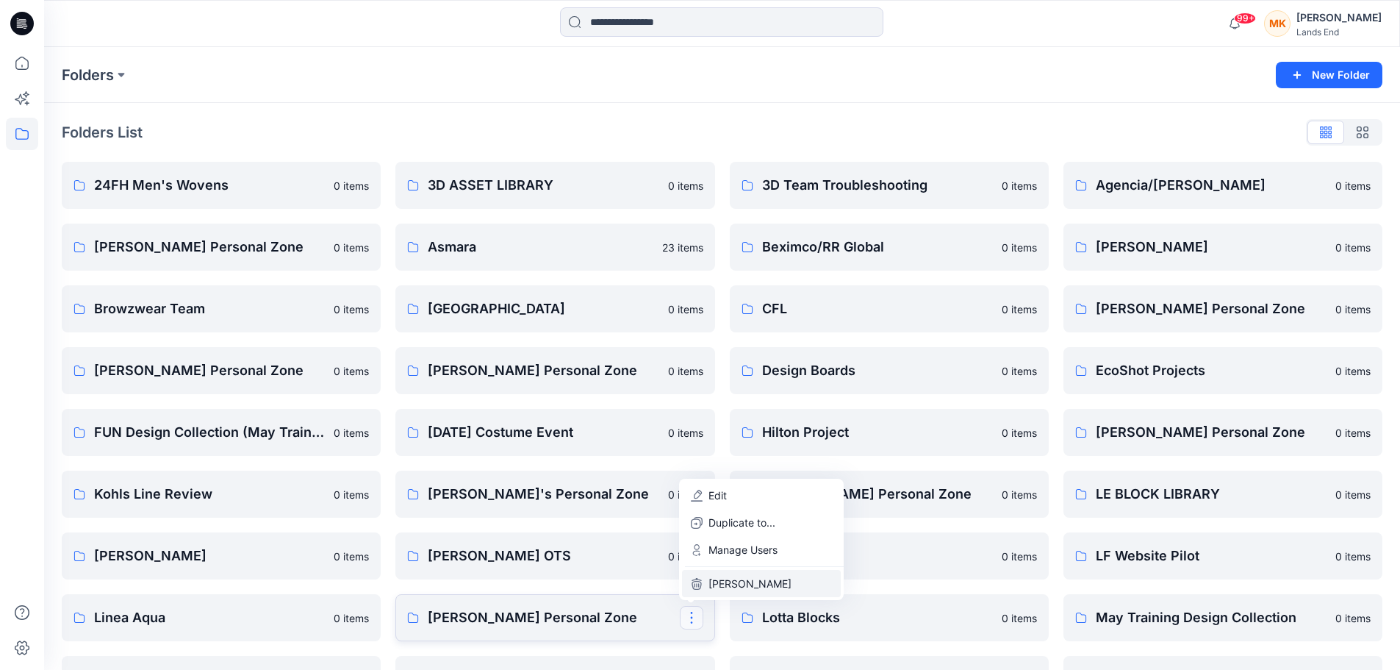
click at [729, 583] on p "[PERSON_NAME]" at bounding box center [749, 582] width 83 height 15
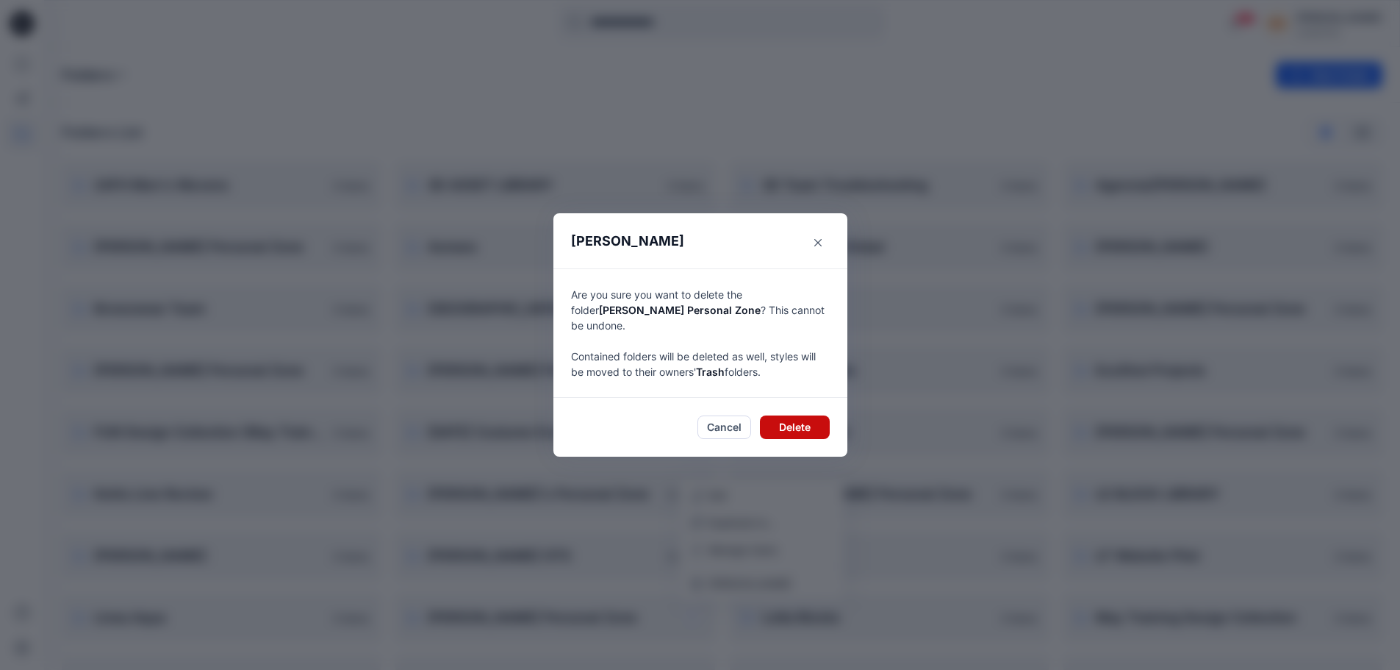
click at [799, 416] on button "Delete" at bounding box center [795, 427] width 70 height 24
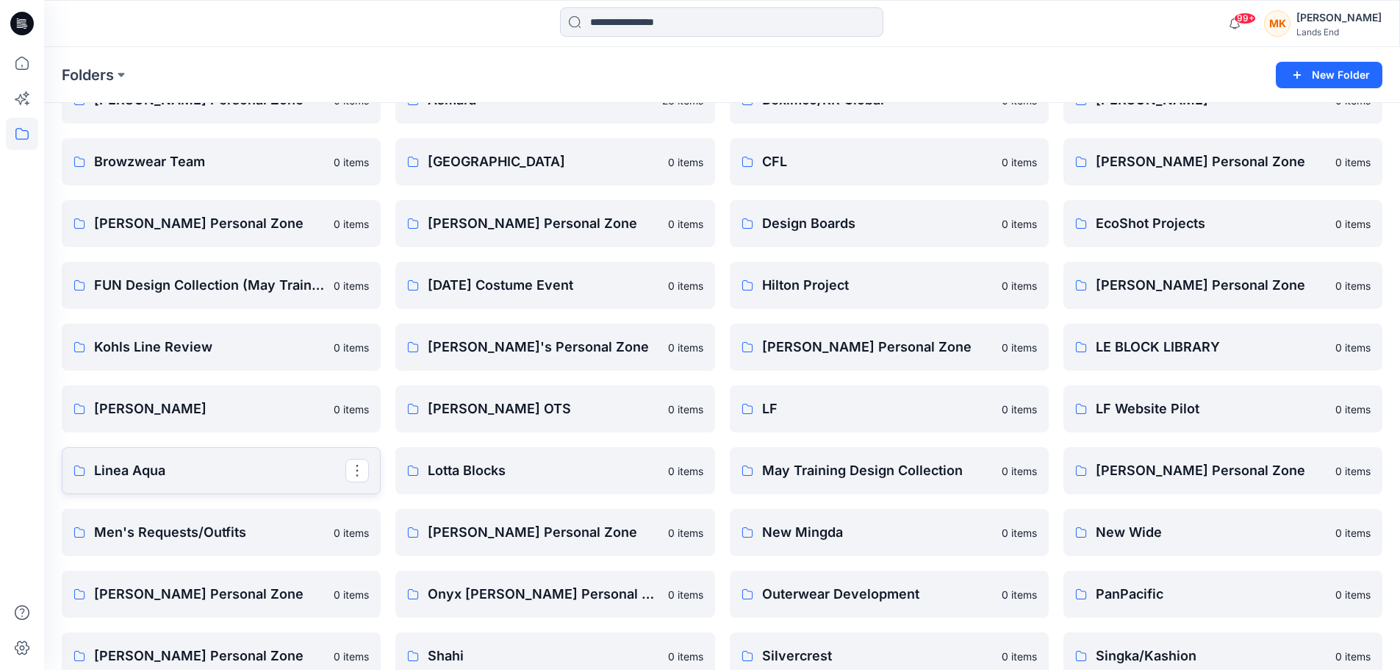
scroll to position [220, 0]
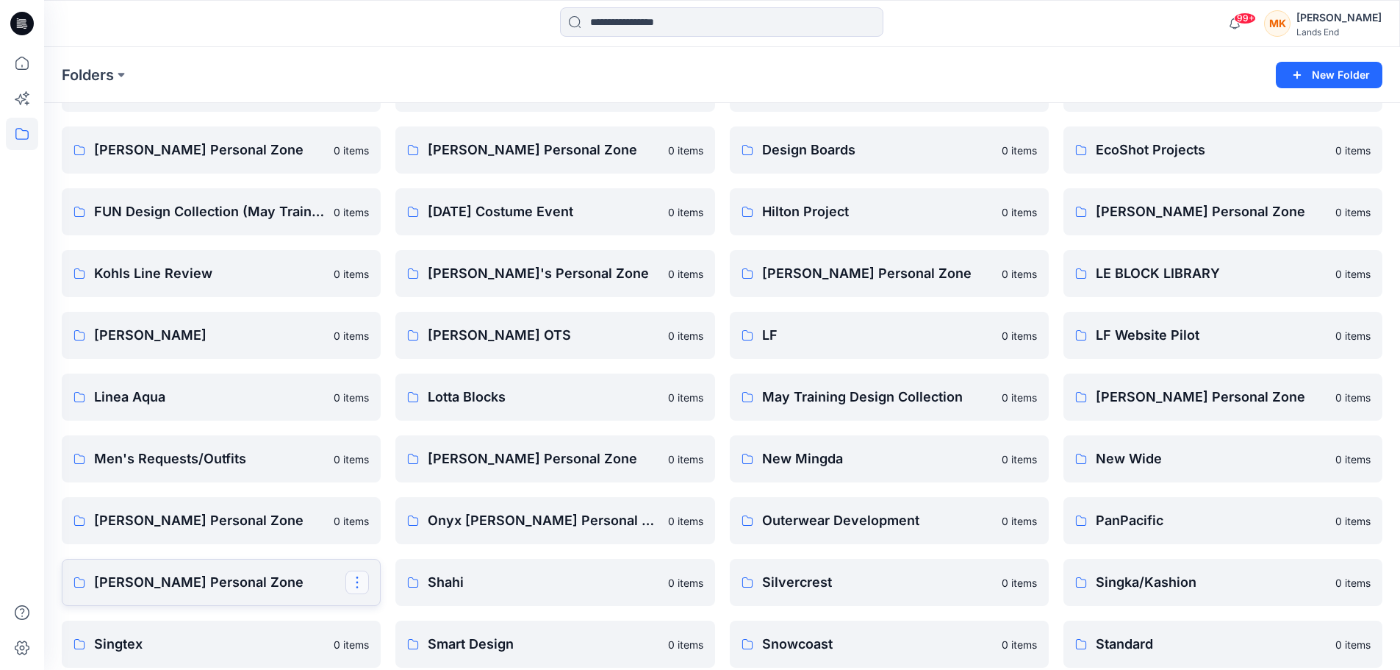
click at [357, 586] on button "button" at bounding box center [357, 582] width 24 height 24
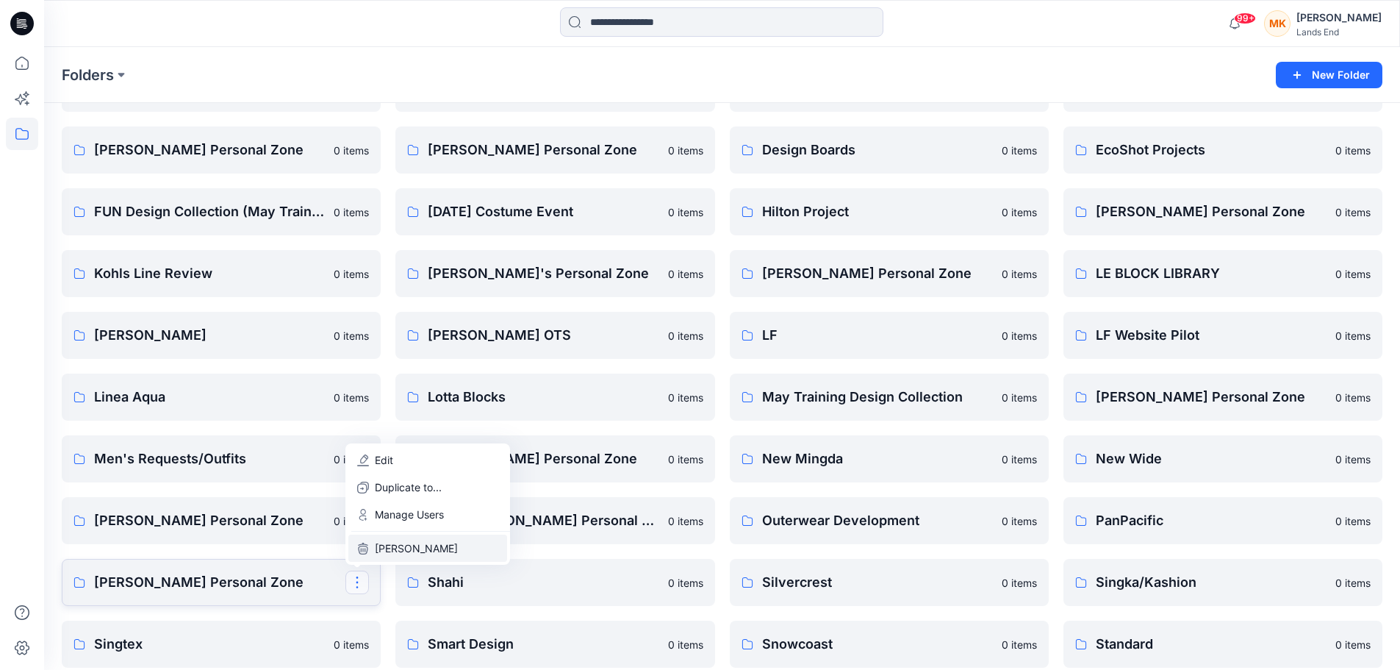
click at [393, 548] on p "[PERSON_NAME]" at bounding box center [416, 547] width 83 height 15
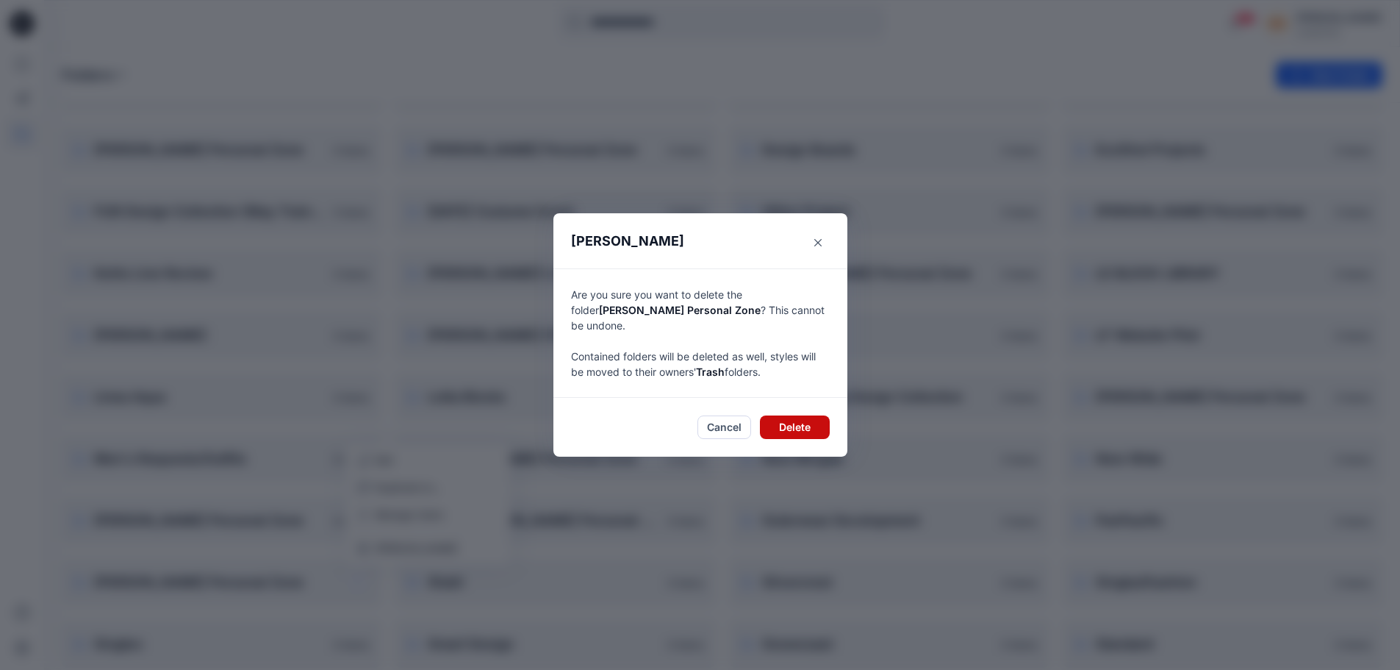
click at [797, 420] on button "Delete" at bounding box center [795, 427] width 70 height 24
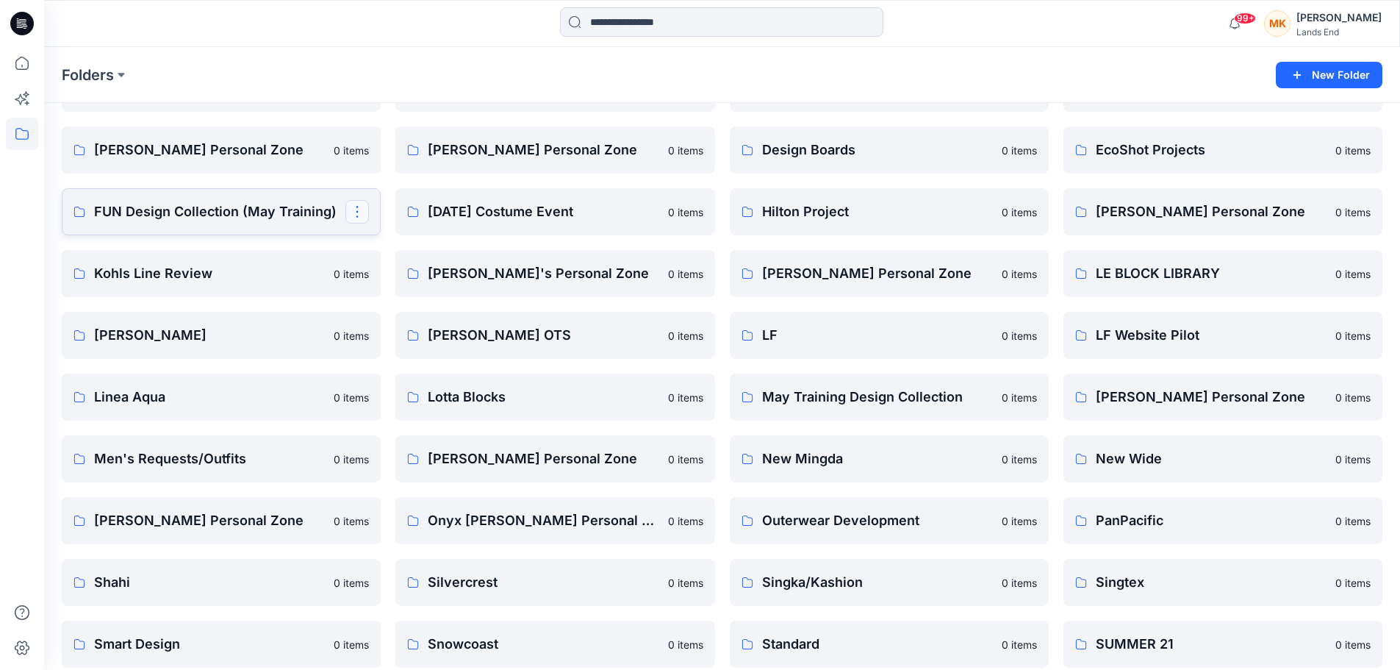
click at [360, 212] on button "button" at bounding box center [357, 212] width 24 height 24
click at [394, 337] on p "[PERSON_NAME]" at bounding box center [416, 333] width 83 height 15
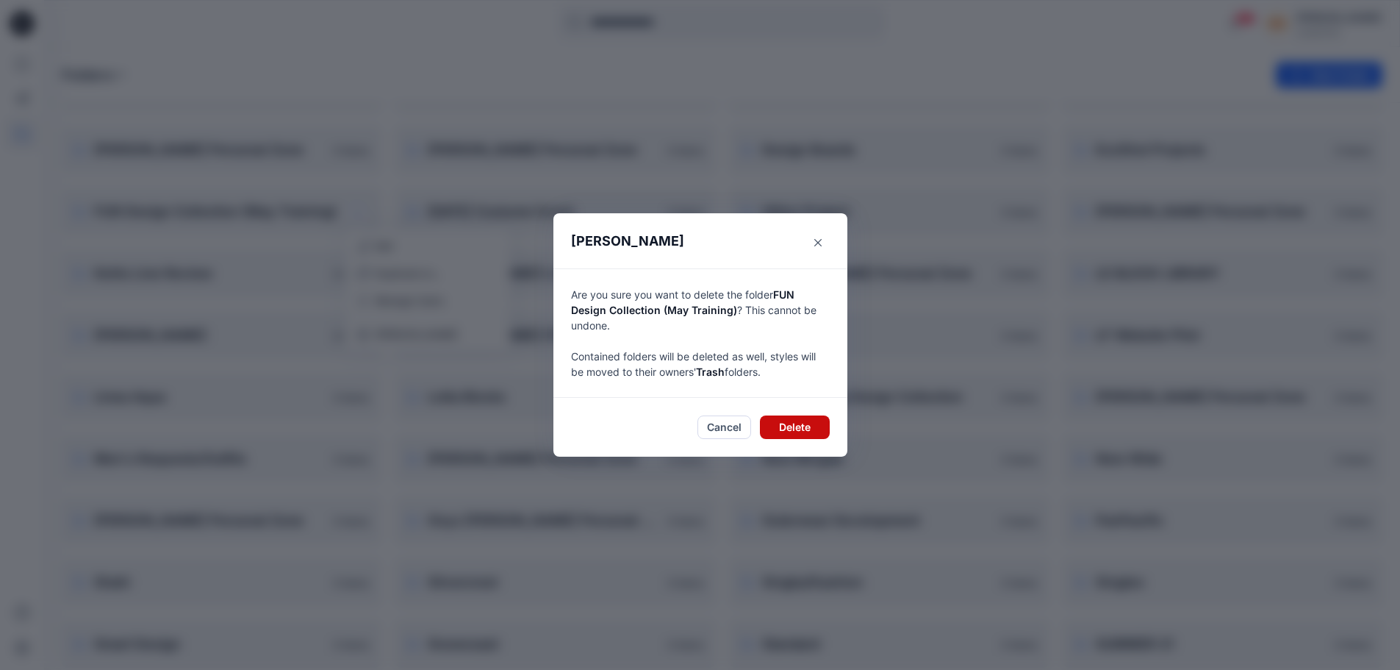
click at [811, 427] on button "Delete" at bounding box center [795, 427] width 70 height 24
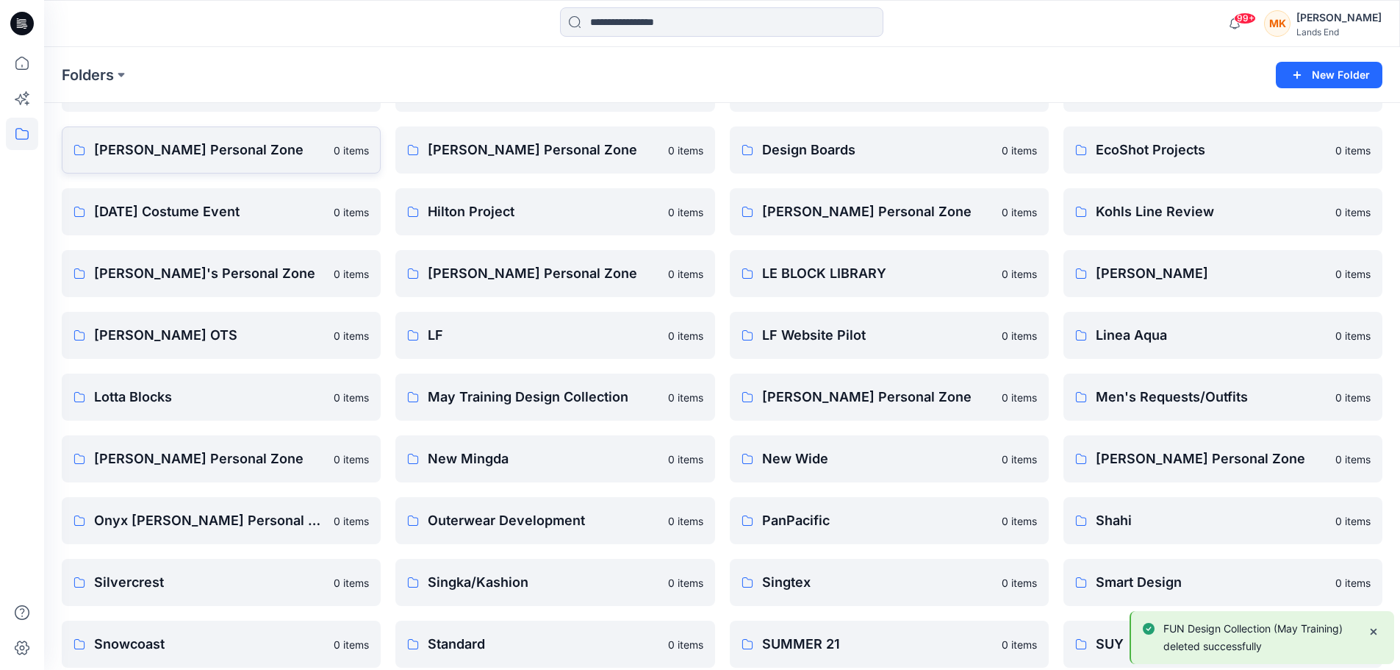
click at [341, 150] on p "0 items" at bounding box center [351, 150] width 35 height 15
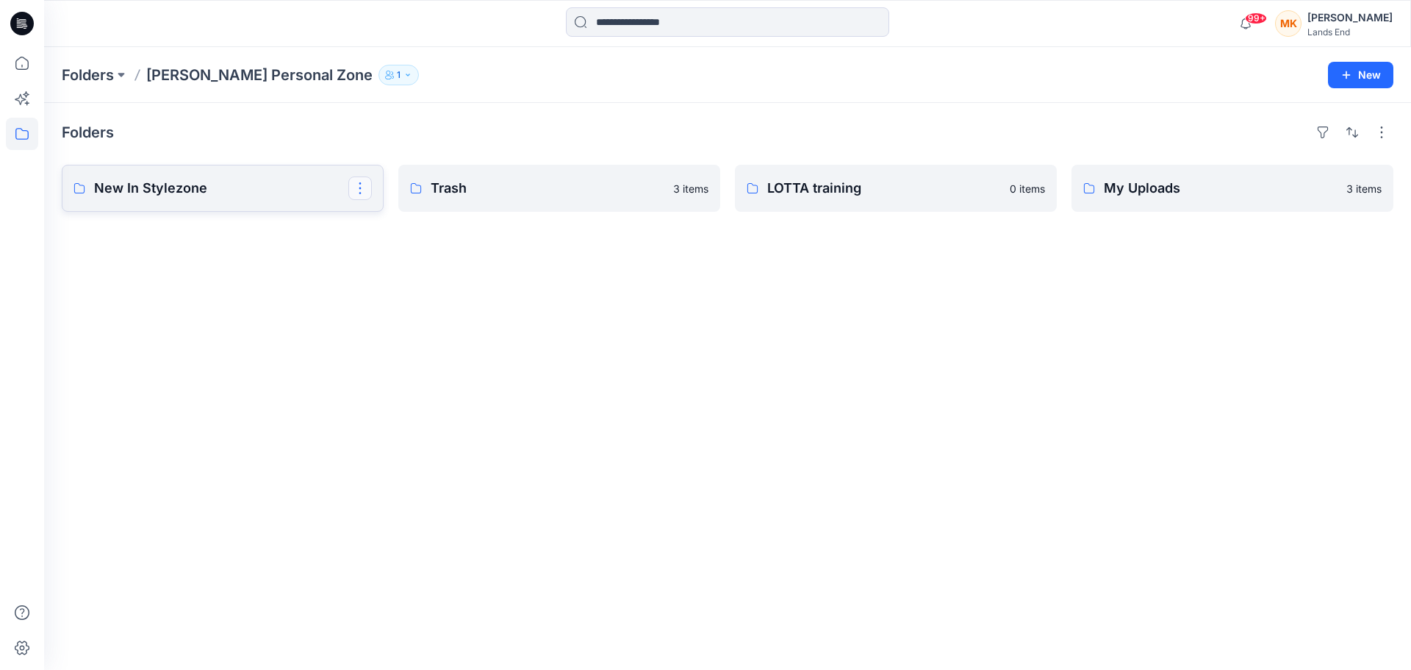
drag, startPoint x: 356, startPoint y: 202, endPoint x: 354, endPoint y: 193, distance: 9.7
click at [354, 193] on button "button" at bounding box center [360, 188] width 24 height 24
click at [400, 262] on p "[PERSON_NAME]" at bounding box center [419, 255] width 83 height 15
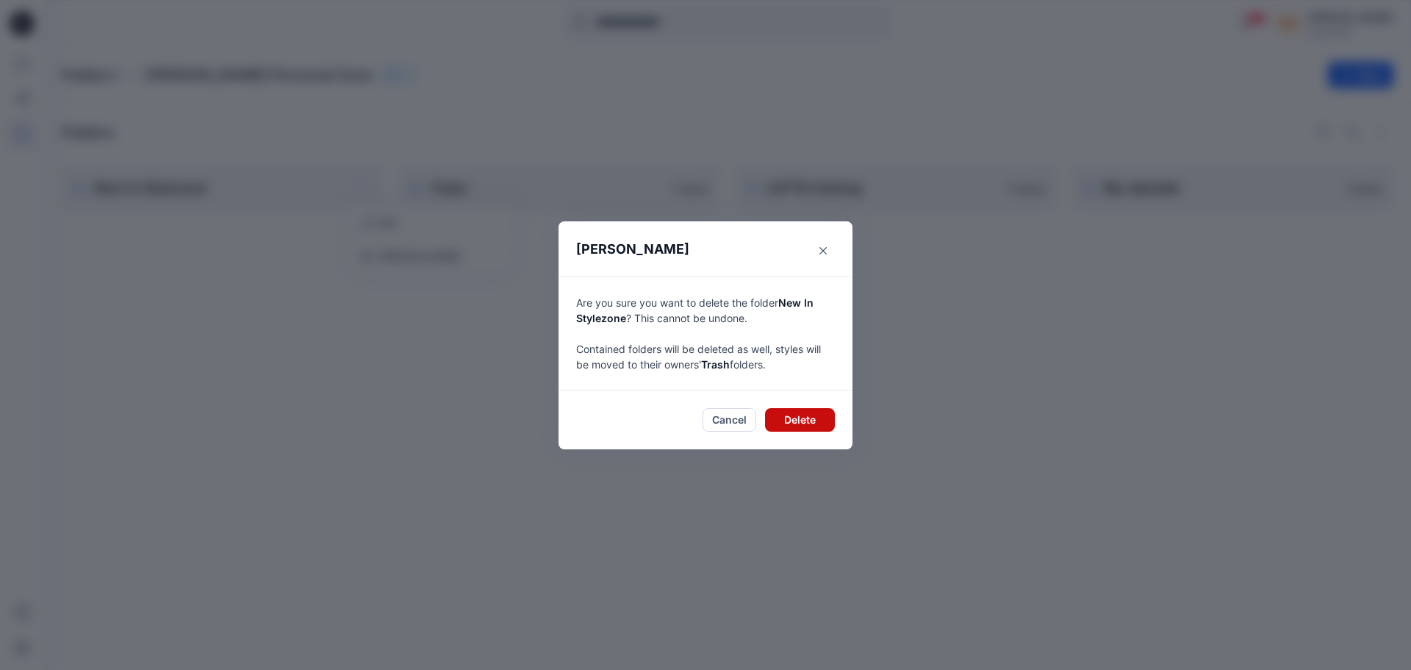
click at [807, 428] on button "Delete" at bounding box center [800, 420] width 70 height 24
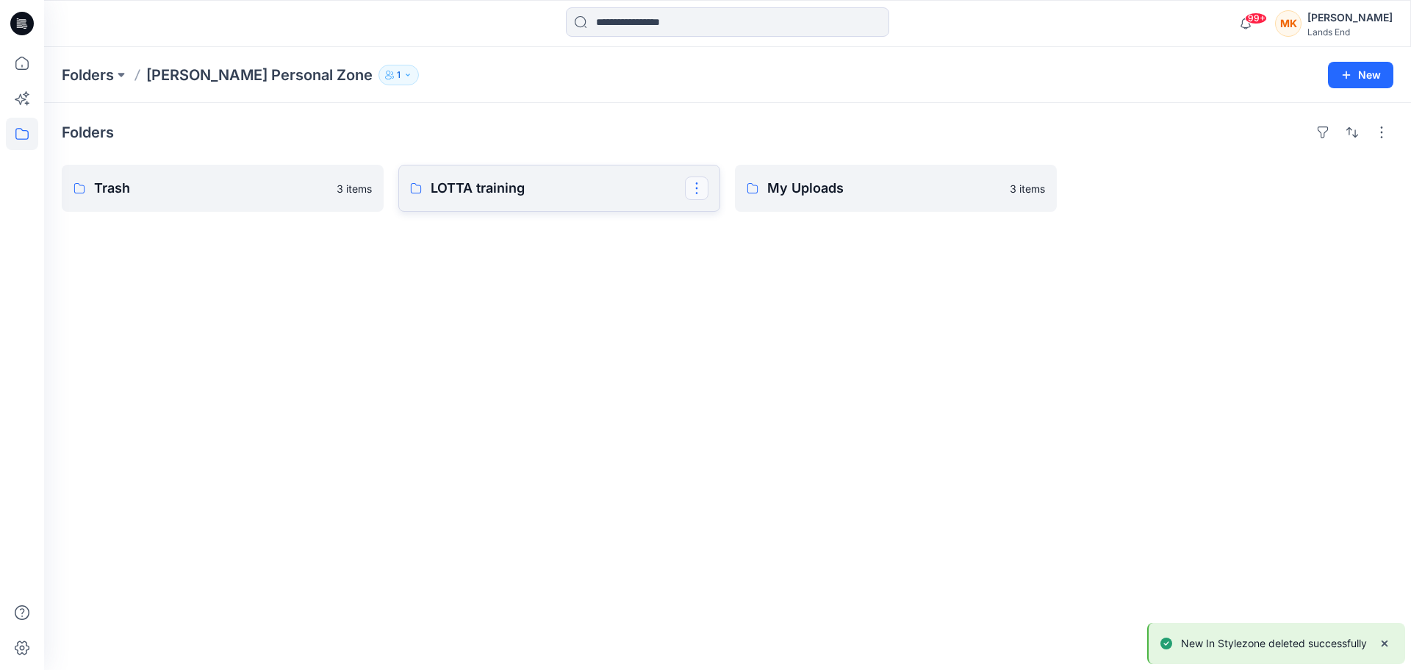
click at [696, 187] on button "button" at bounding box center [697, 188] width 24 height 24
click at [743, 280] on p "[PERSON_NAME]" at bounding box center [755, 283] width 83 height 15
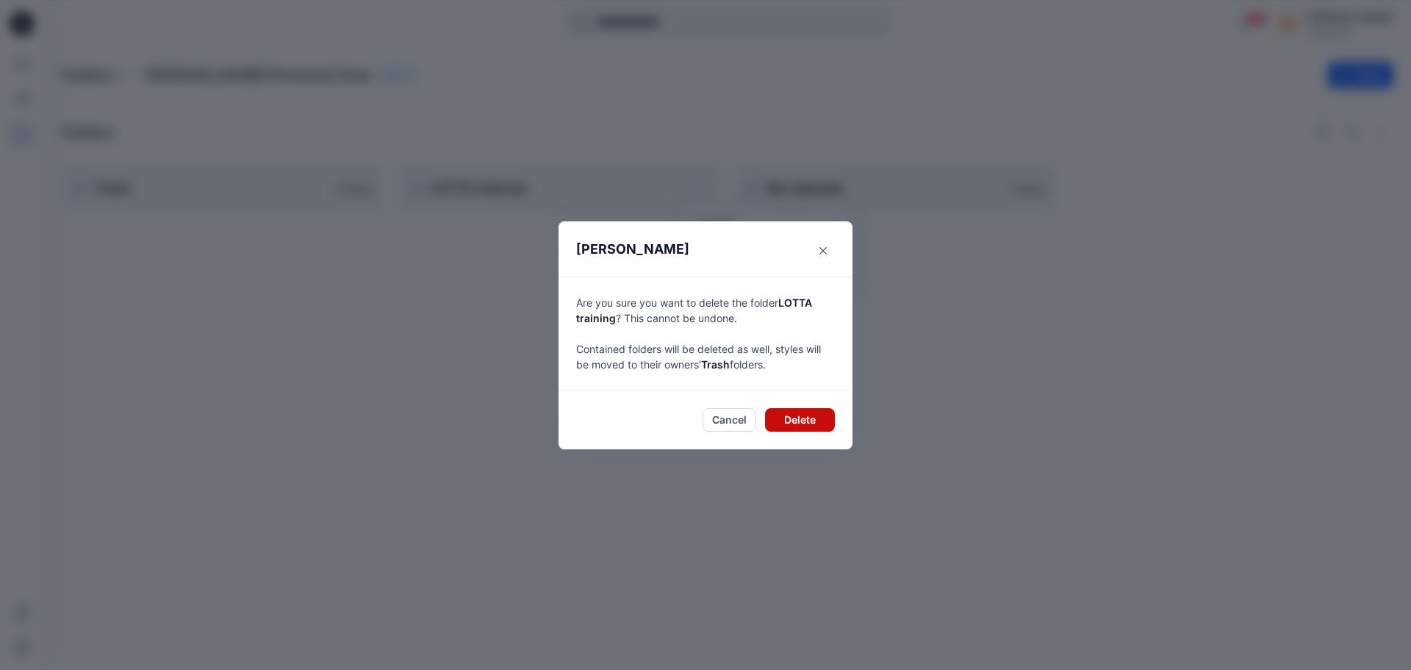
click at [796, 426] on button "Delete" at bounding box center [800, 420] width 70 height 24
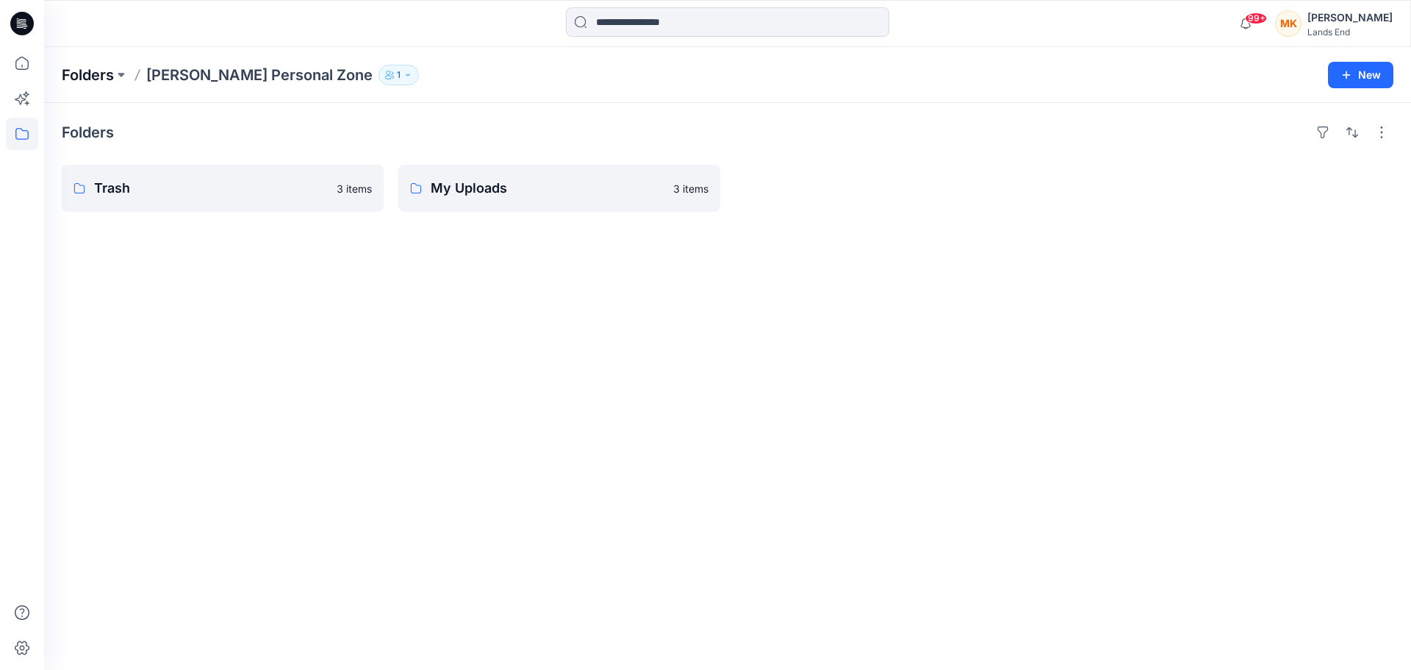
click at [101, 75] on p "Folders" at bounding box center [88, 75] width 52 height 21
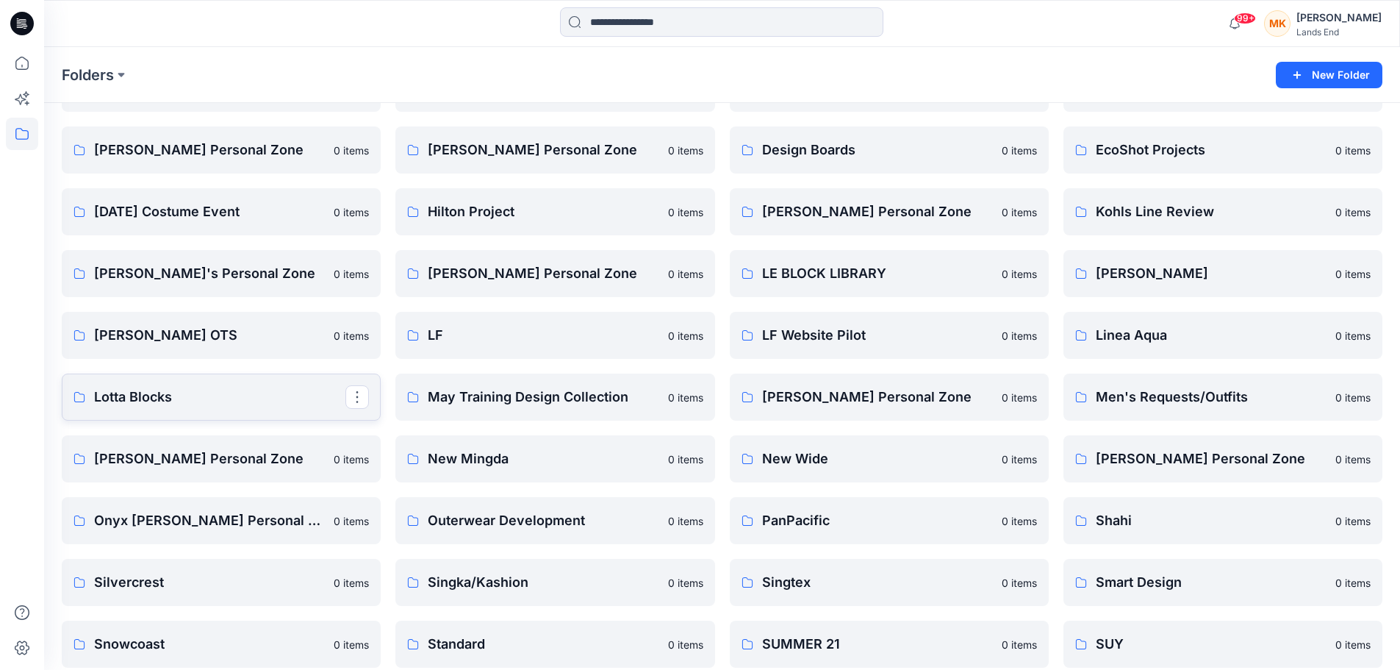
scroll to position [359, 0]
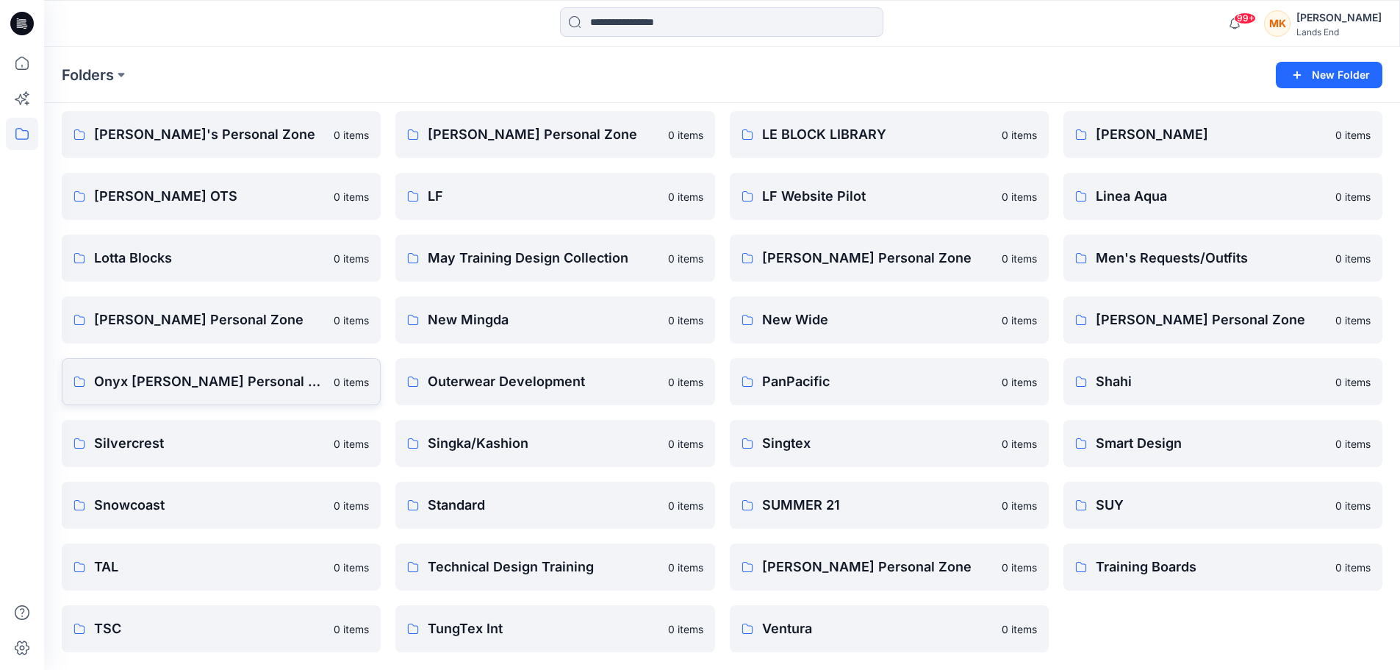
click at [354, 378] on p "0 items" at bounding box center [351, 381] width 35 height 15
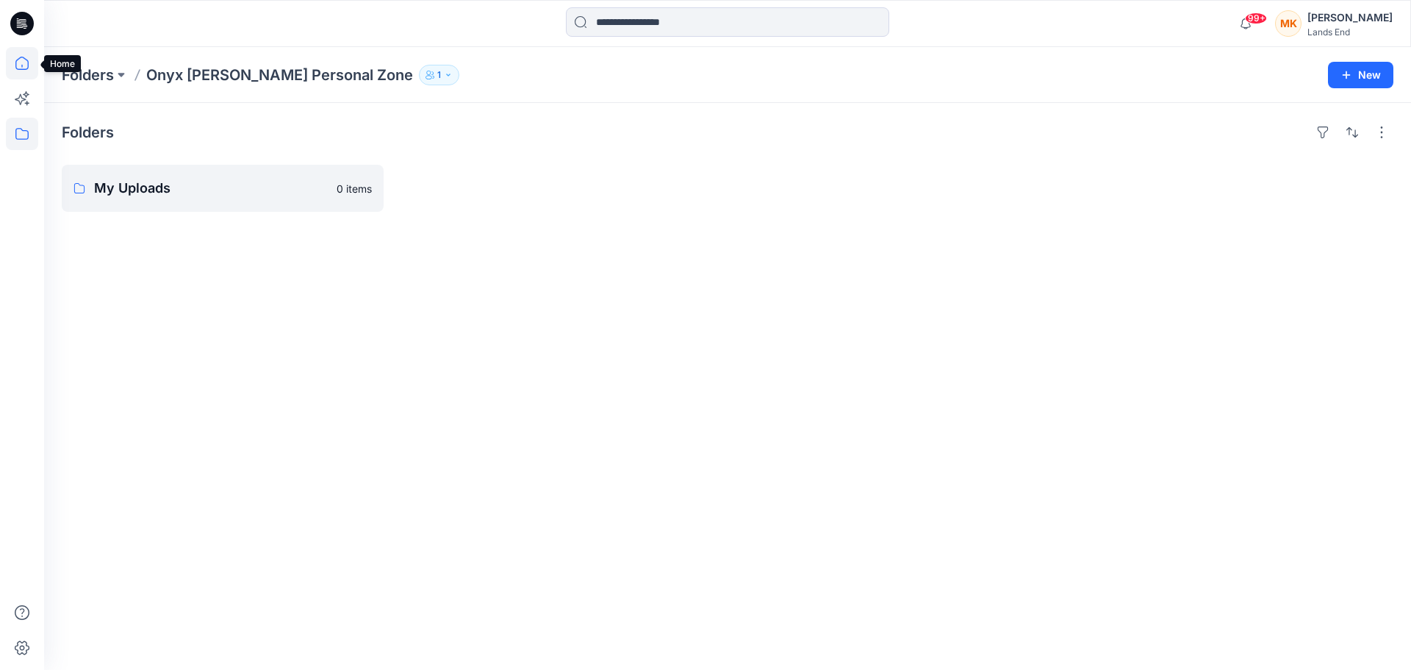
click at [22, 57] on icon at bounding box center [21, 63] width 13 height 13
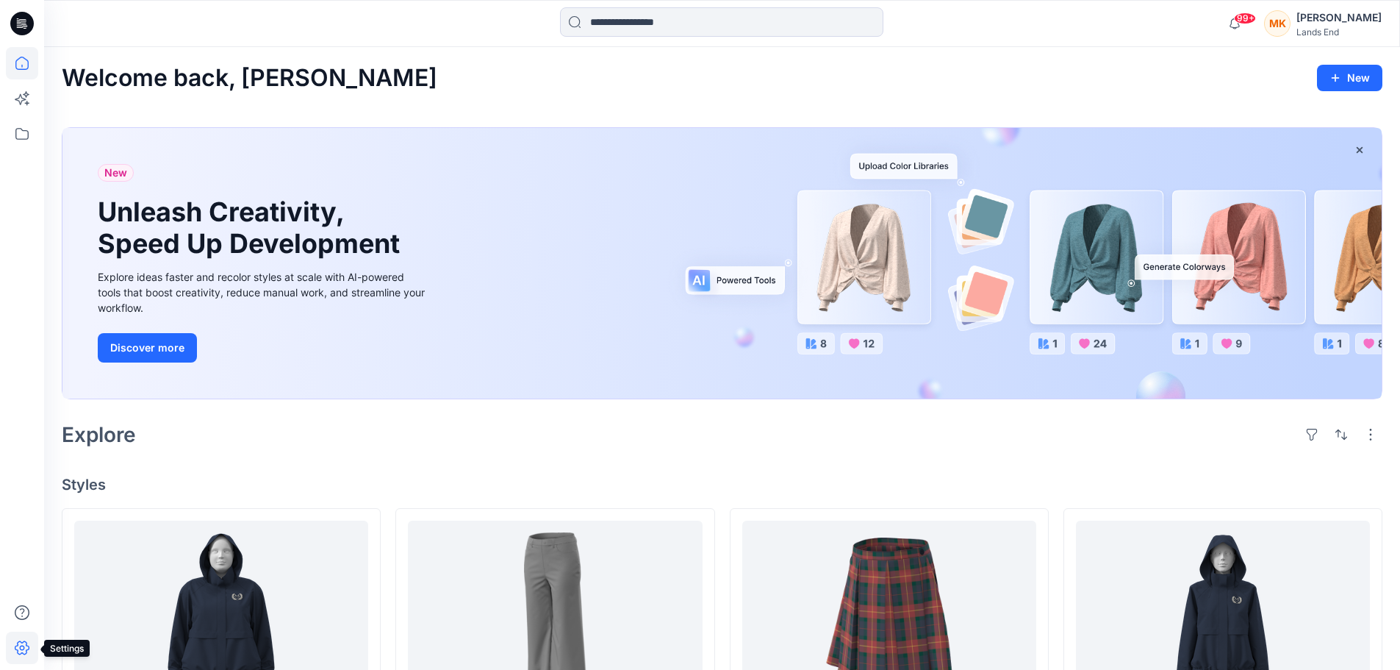
click at [24, 647] on icon at bounding box center [22, 647] width 5 height 5
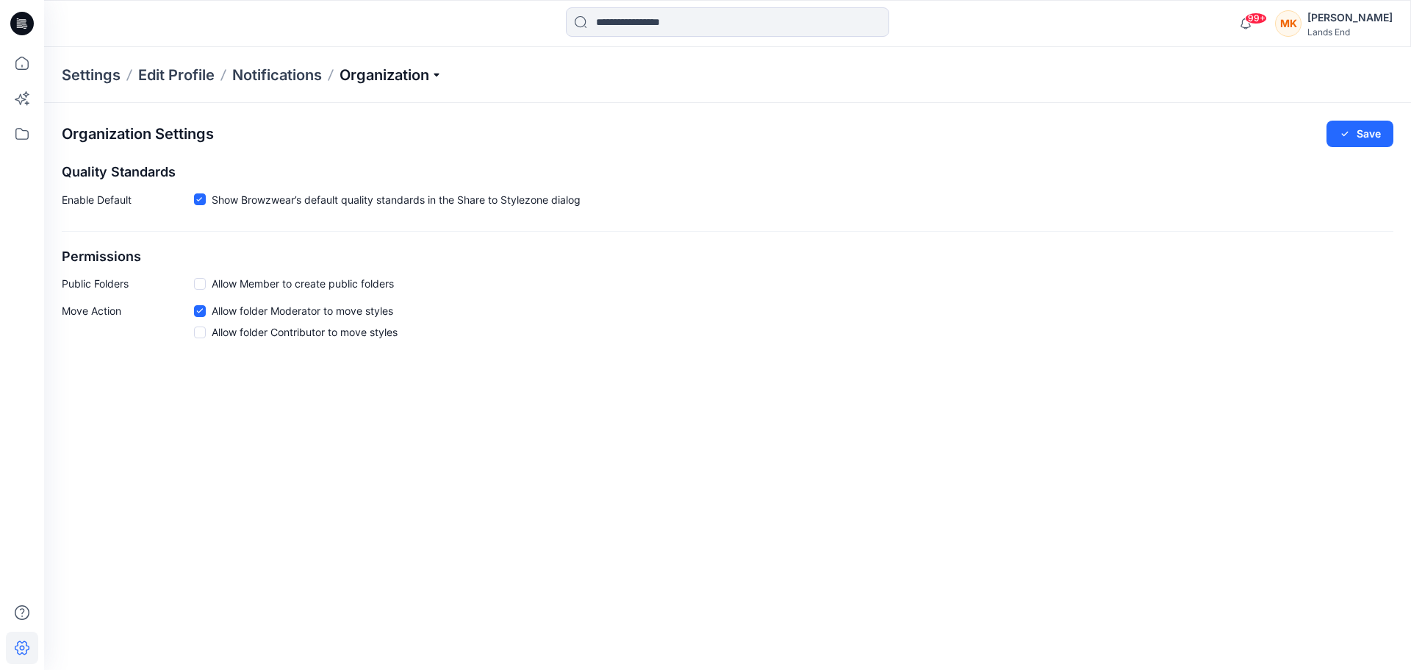
click at [438, 68] on p "Organization" at bounding box center [391, 75] width 103 height 21
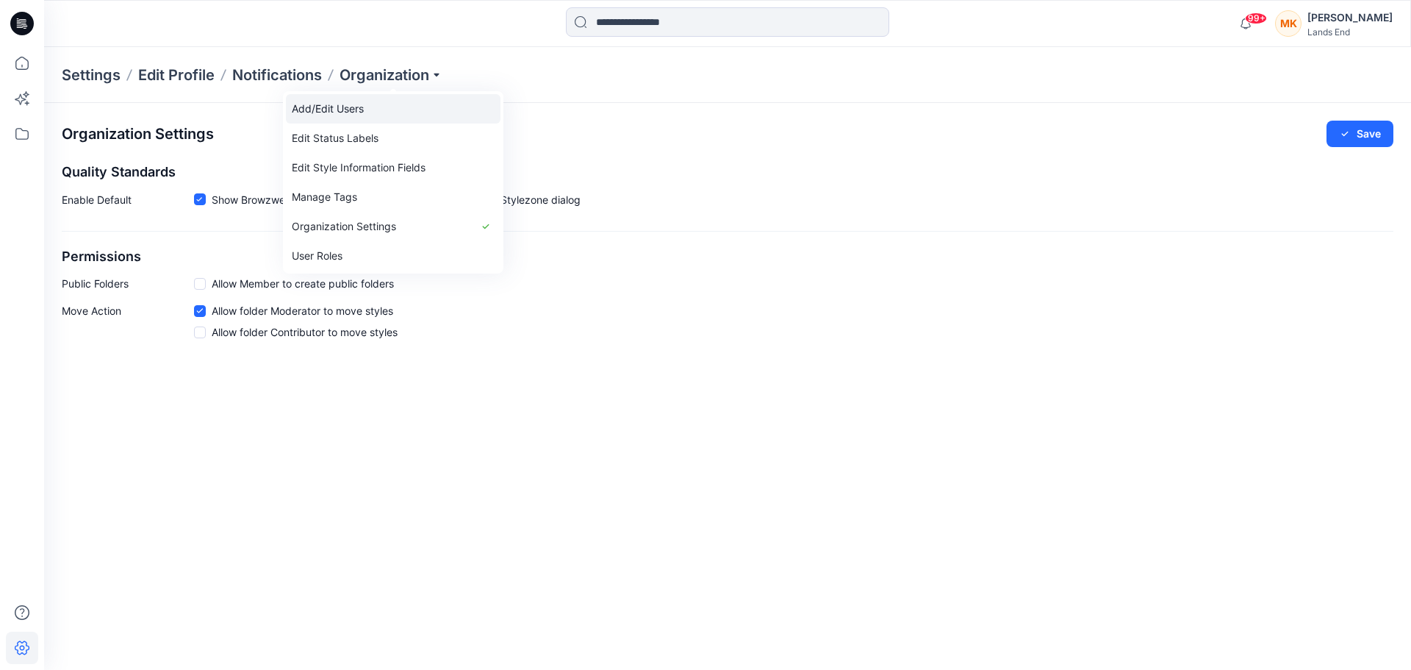
click at [336, 111] on link "Add/Edit Users" at bounding box center [393, 108] width 215 height 29
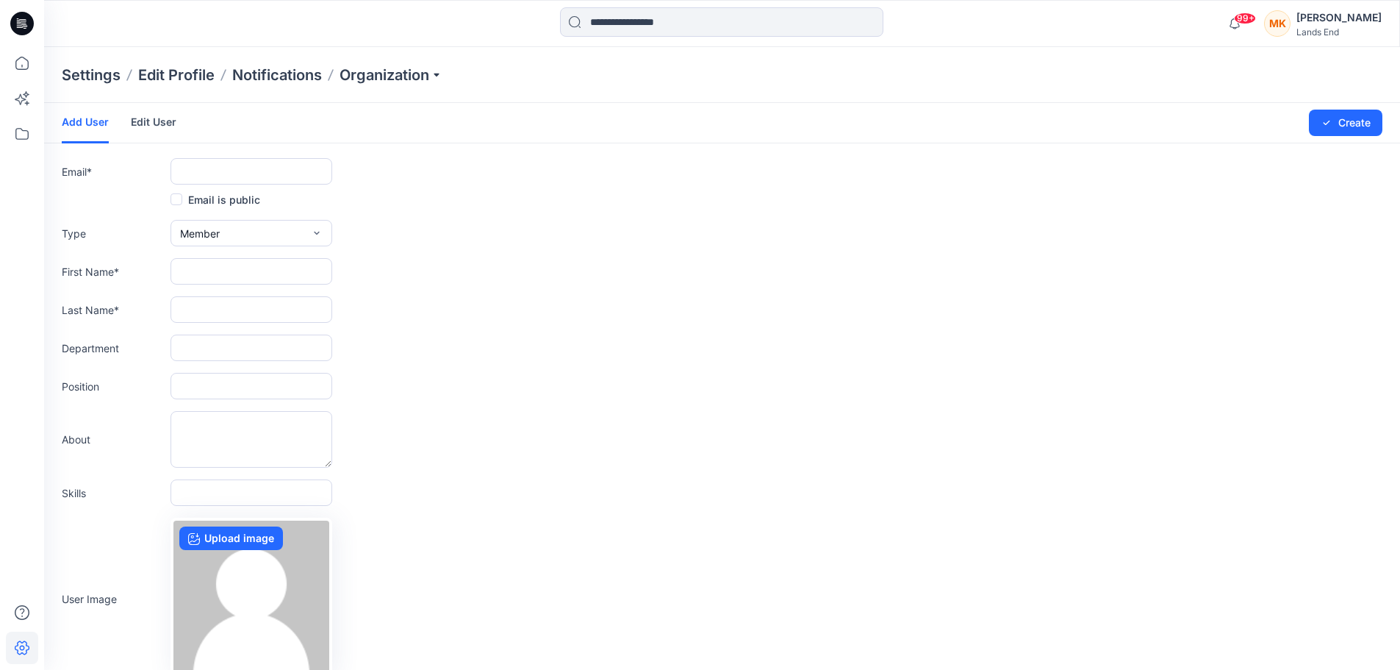
click at [145, 118] on link "Edit User" at bounding box center [154, 122] width 46 height 38
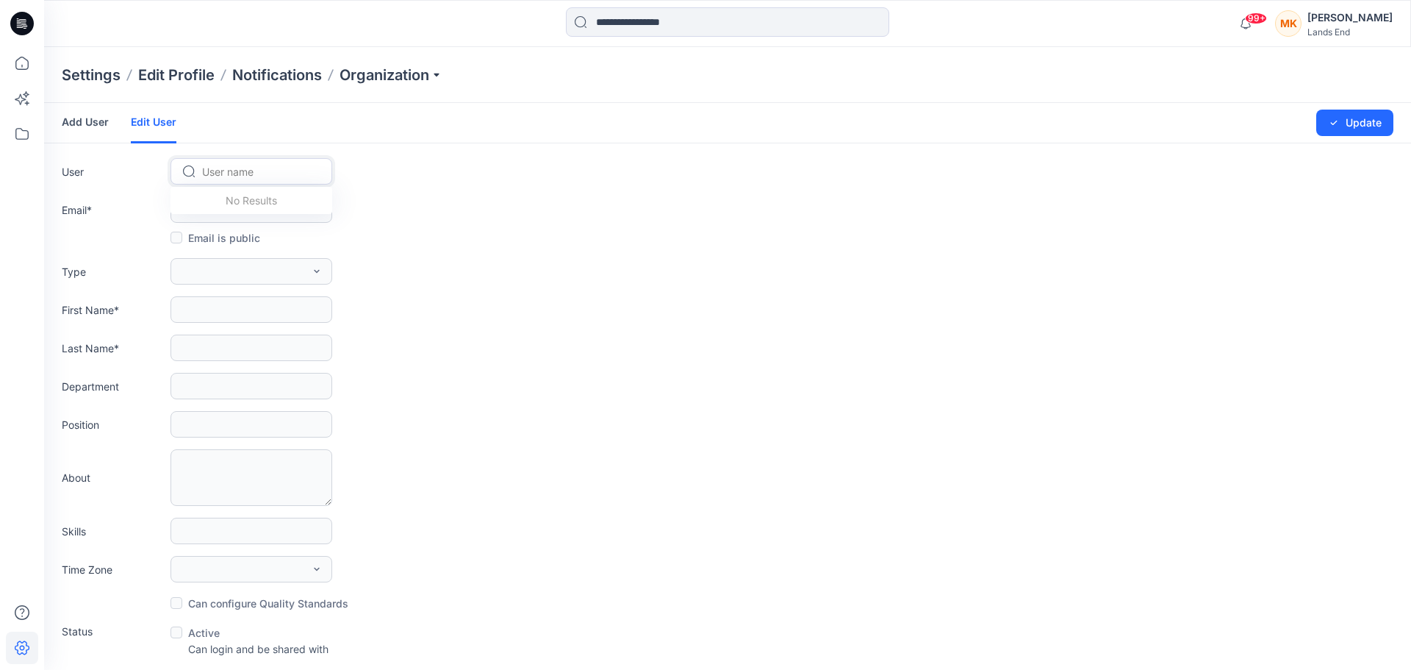
click at [234, 170] on div at bounding box center [260, 171] width 116 height 18
click at [248, 199] on div "No Results" at bounding box center [252, 200] width 162 height 27
type input "*"
type input "****"
click at [438, 73] on p "Organization" at bounding box center [391, 75] width 103 height 21
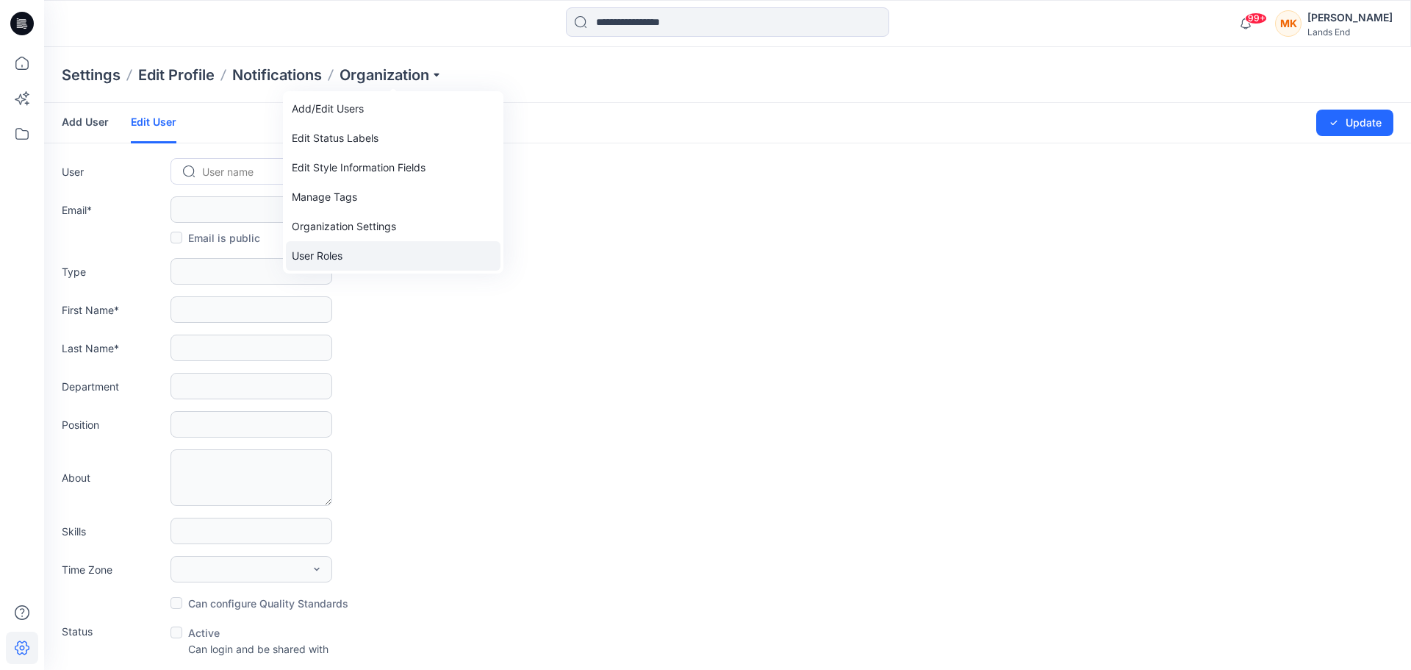
click at [331, 254] on link "User Roles" at bounding box center [393, 255] width 215 height 29
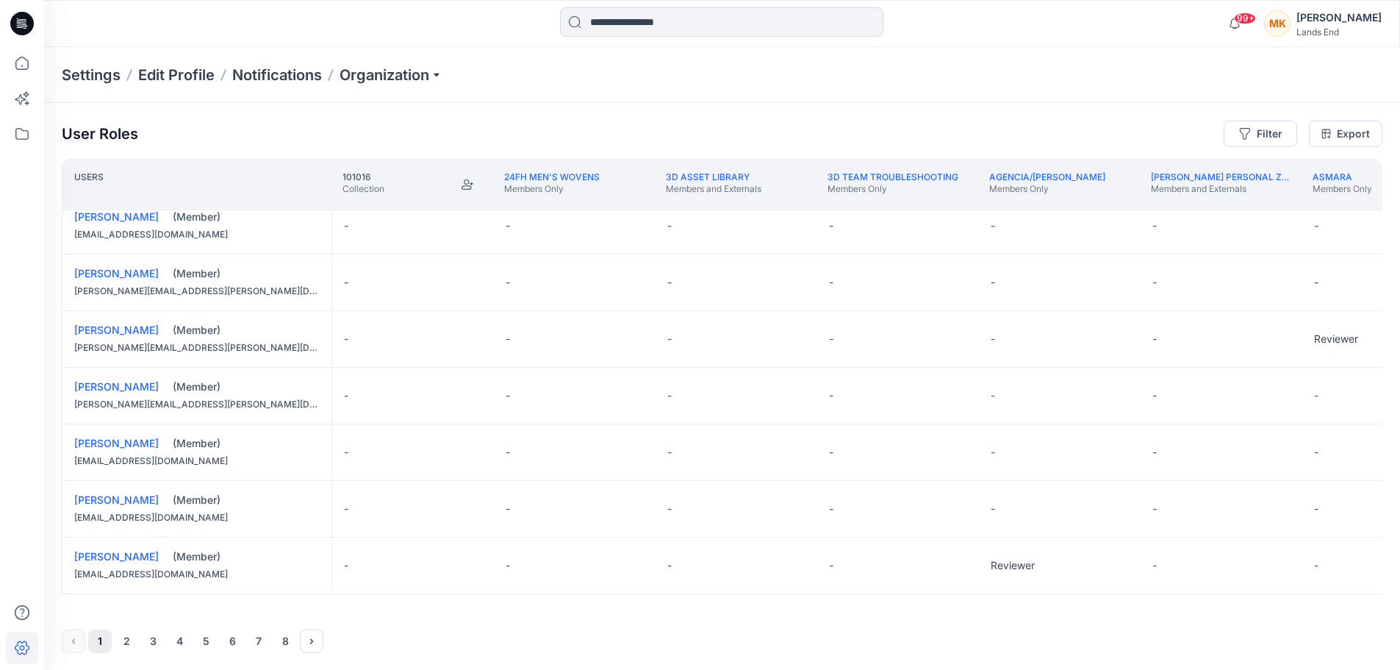
scroll to position [1, 0]
click at [121, 639] on button "2" at bounding box center [127, 640] width 24 height 24
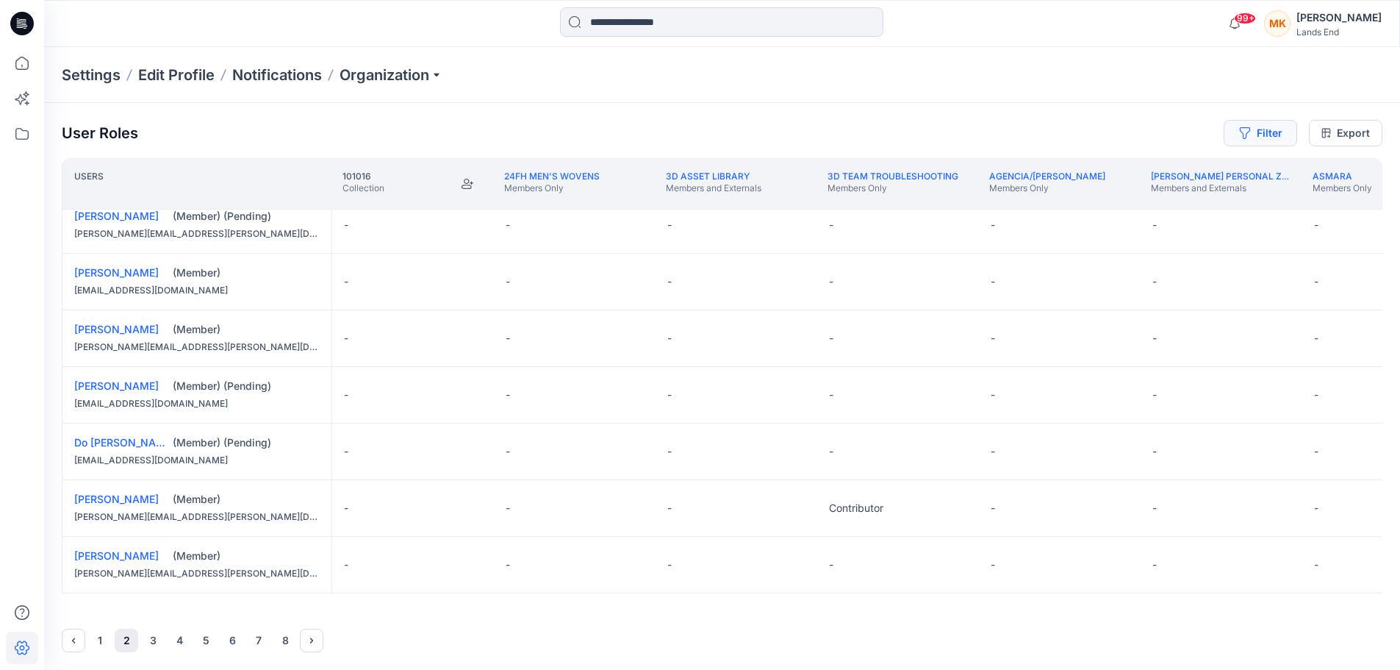
click at [1280, 137] on button "Filter" at bounding box center [1260, 133] width 73 height 26
click at [908, 90] on div "Settings Edit Profile Notifications Organization" at bounding box center [722, 75] width 1356 height 56
click at [26, 133] on icon at bounding box center [22, 134] width 32 height 32
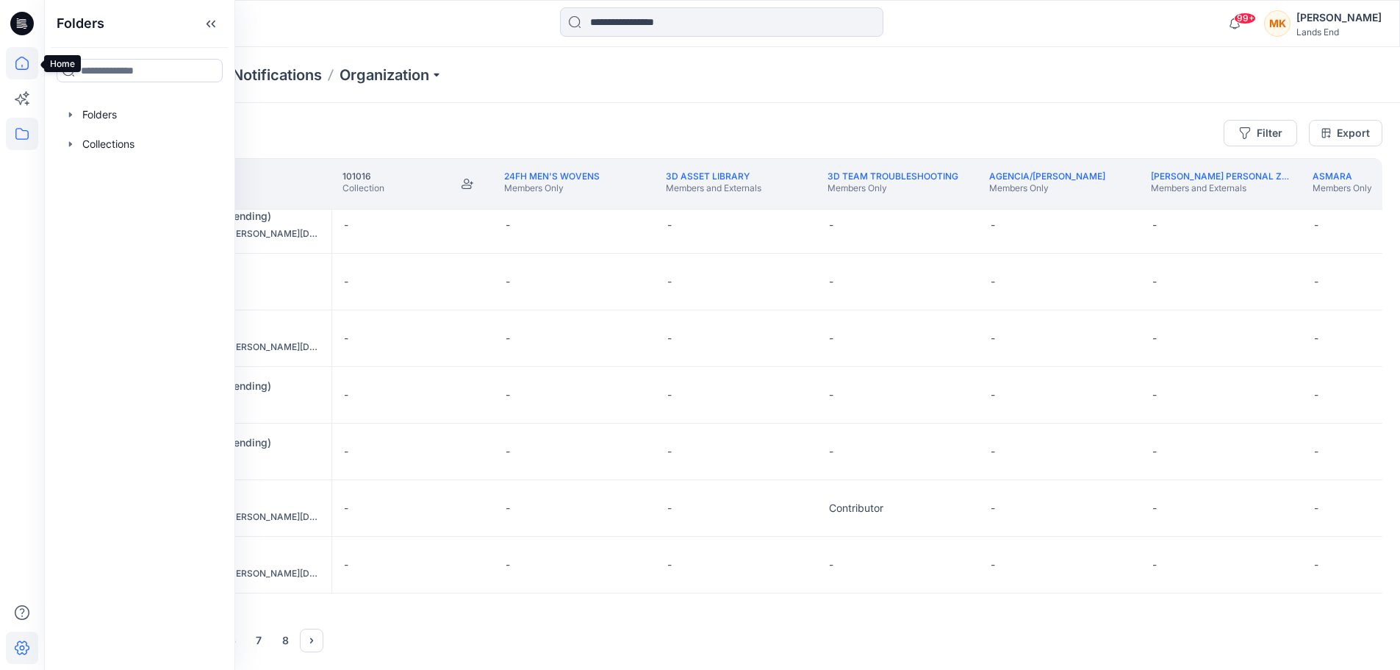
click at [19, 64] on icon at bounding box center [22, 63] width 32 height 32
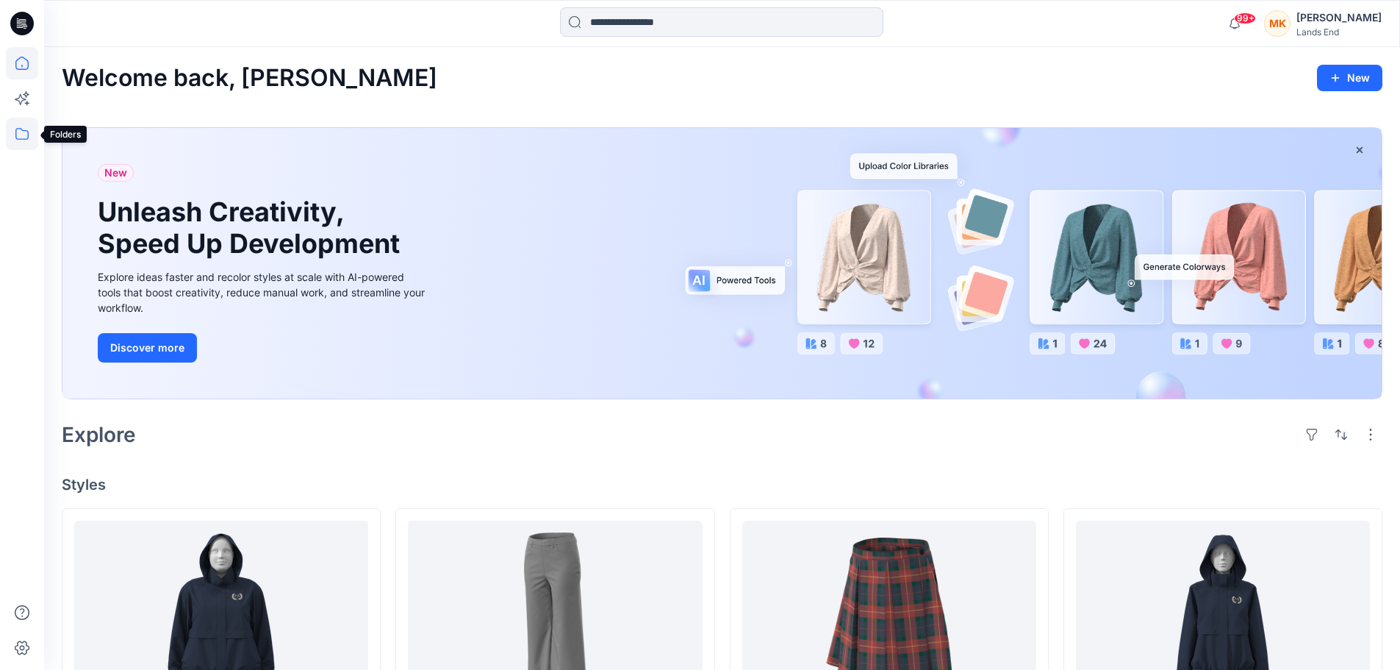
click at [24, 132] on icon at bounding box center [22, 134] width 32 height 32
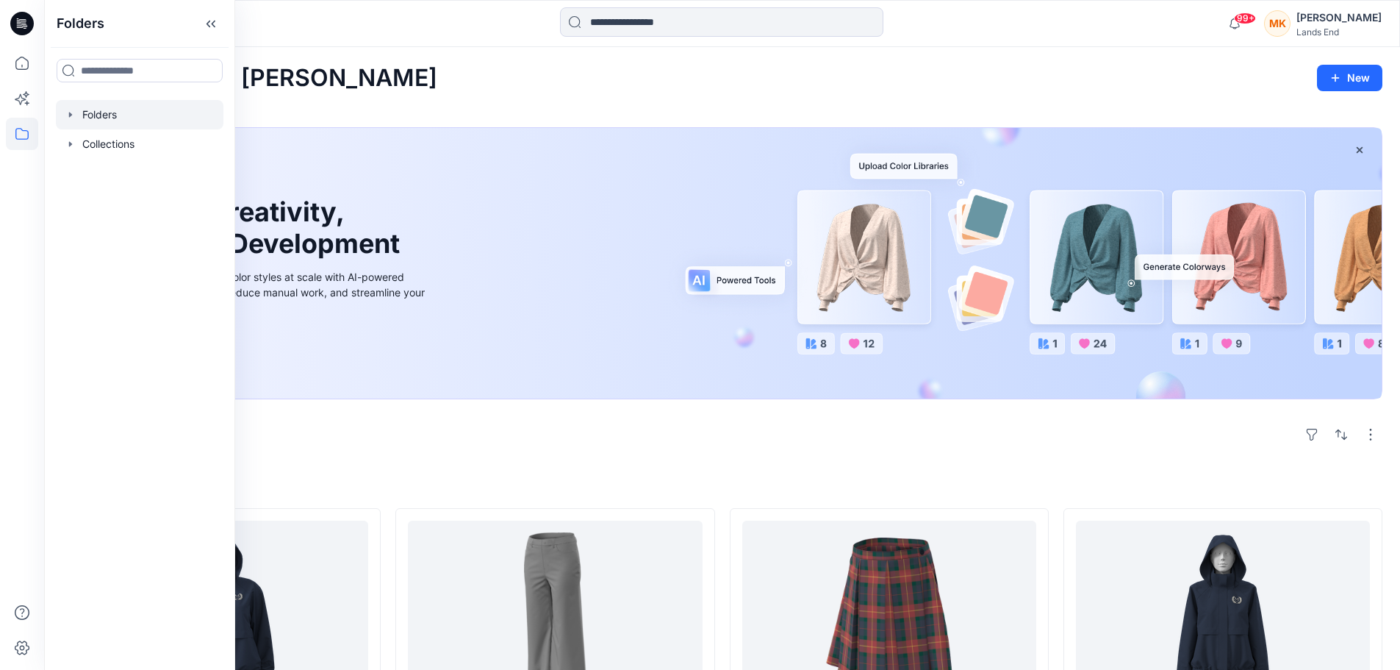
click at [95, 118] on div at bounding box center [140, 114] width 168 height 29
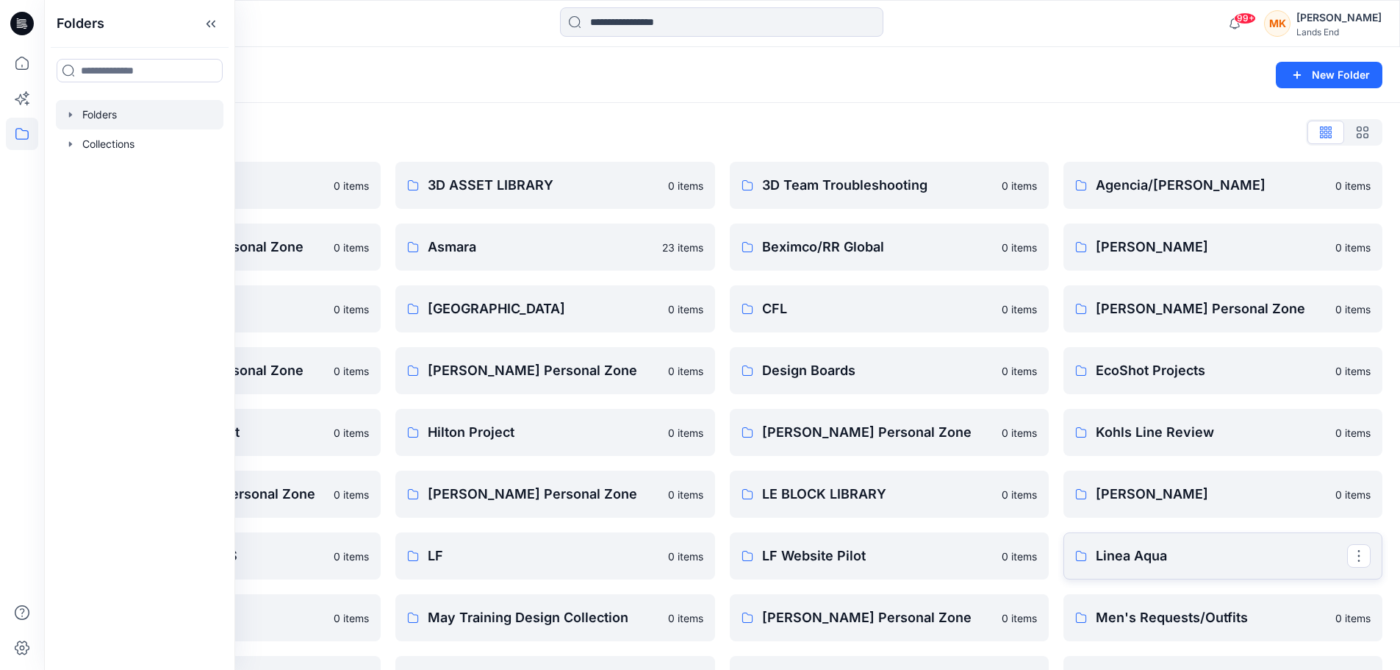
scroll to position [359, 0]
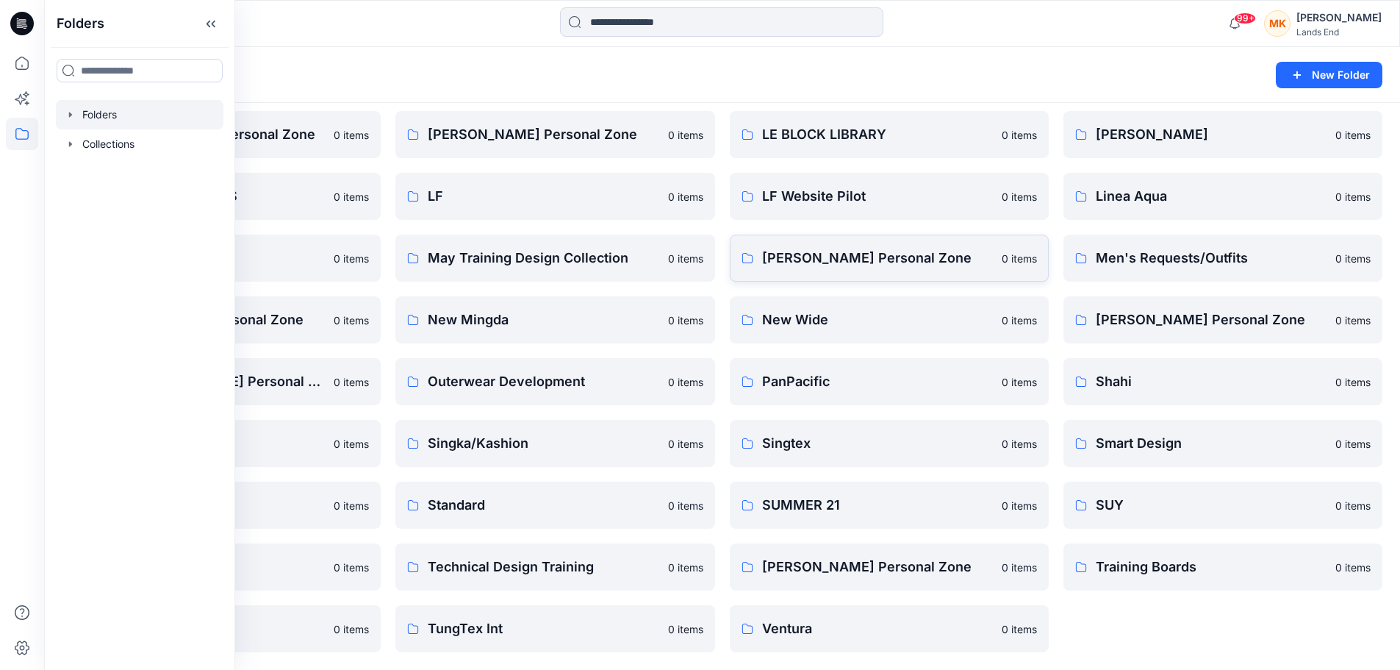
click at [1033, 255] on p "0 items" at bounding box center [1019, 258] width 35 height 15
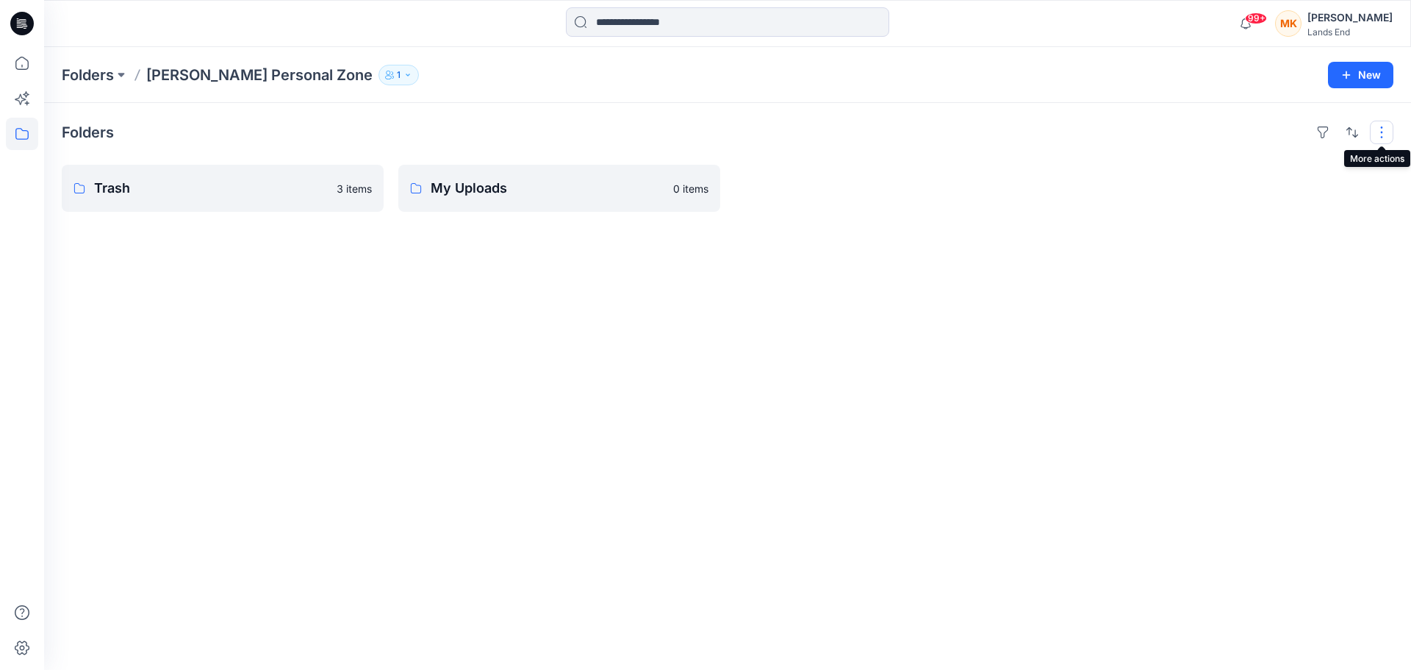
click at [1379, 137] on button "button" at bounding box center [1382, 133] width 24 height 24
click at [25, 61] on icon at bounding box center [22, 63] width 32 height 32
